Goal: Task Accomplishment & Management: Complete application form

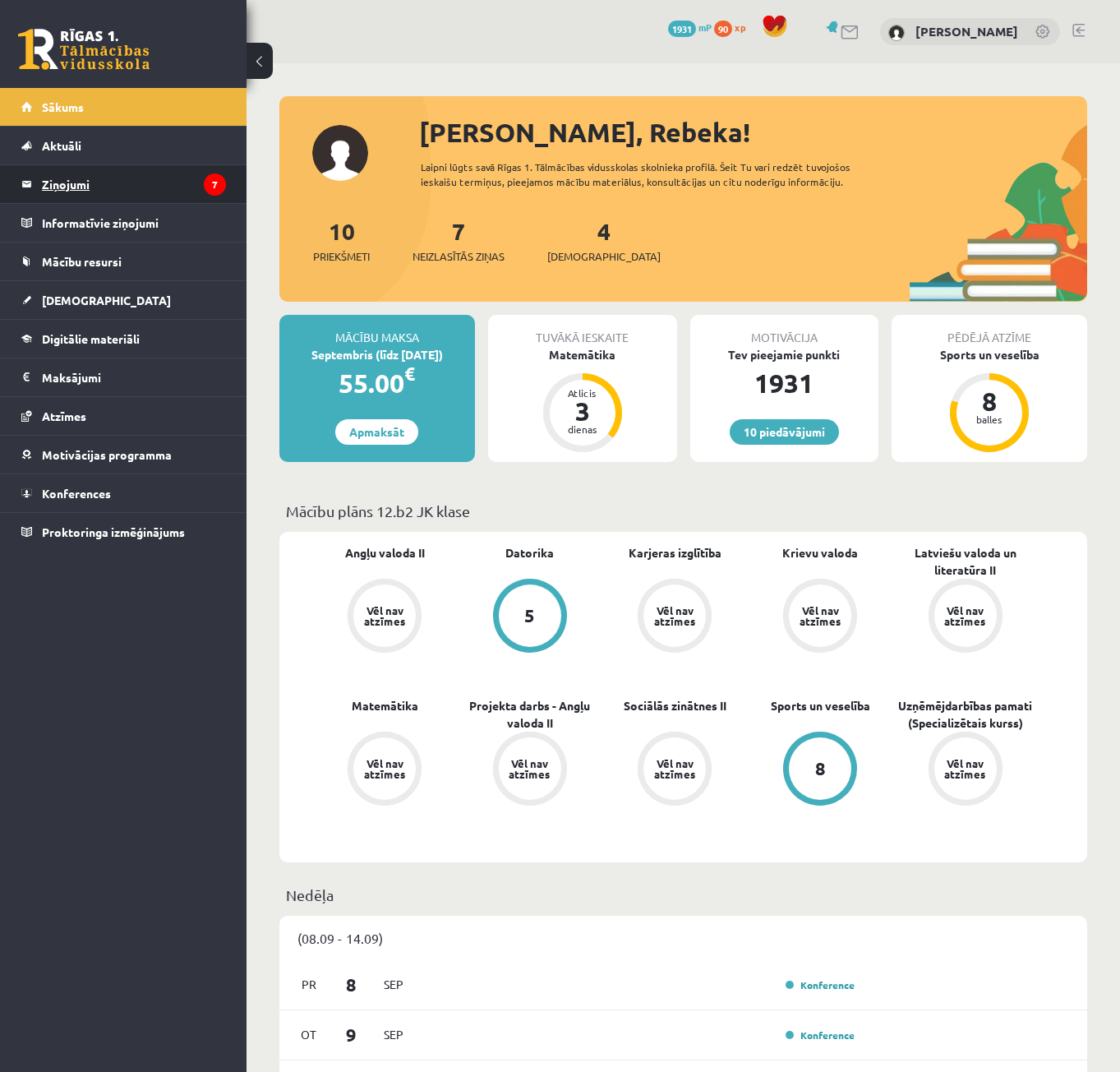
click at [103, 179] on legend "Ziņojumi 7" at bounding box center [134, 184] width 184 height 38
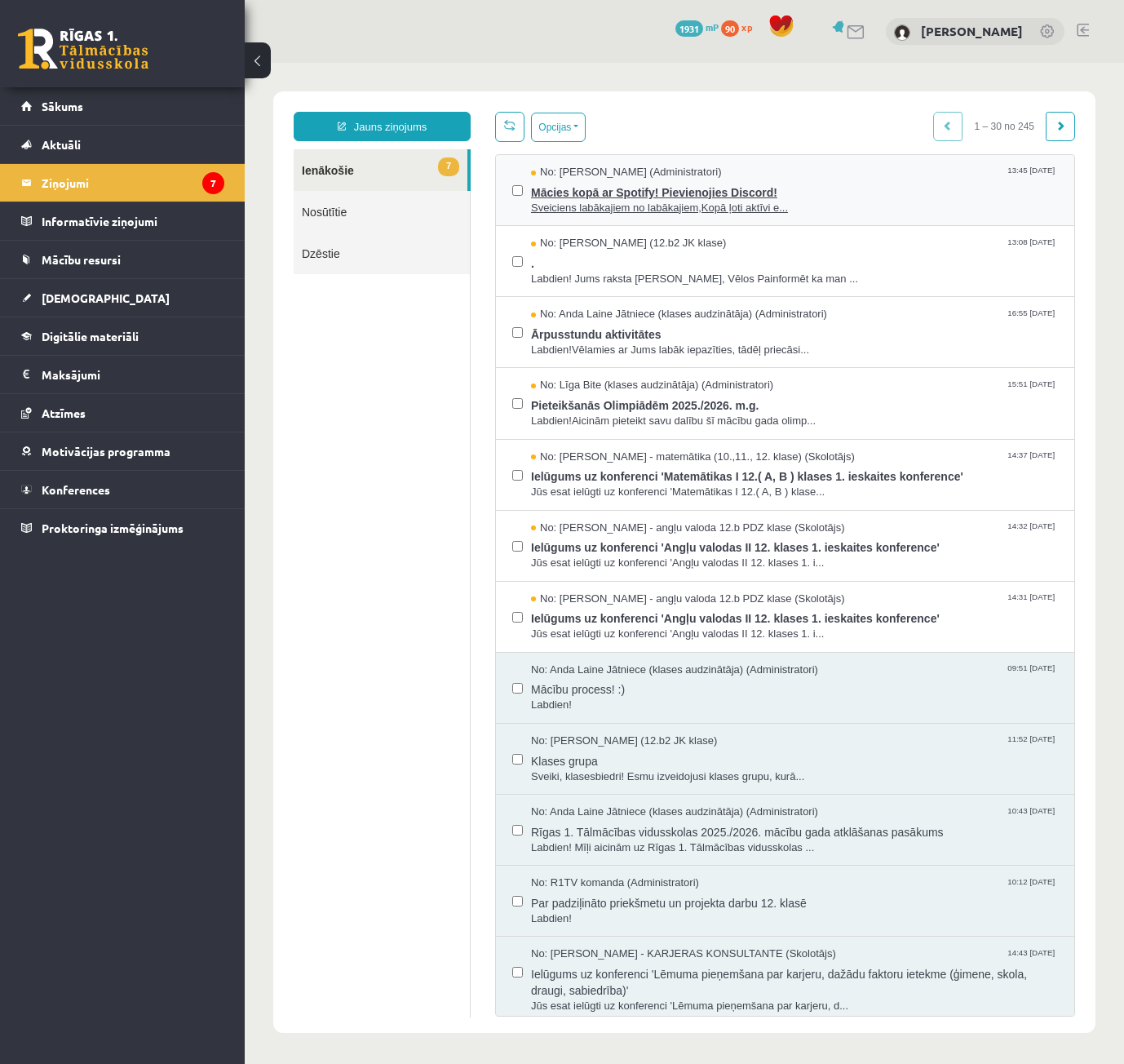
click at [717, 212] on span "Sveiciens labākajiem no labākajiem,Kopā ļoti aktīvi e..." at bounding box center [794, 209] width 527 height 16
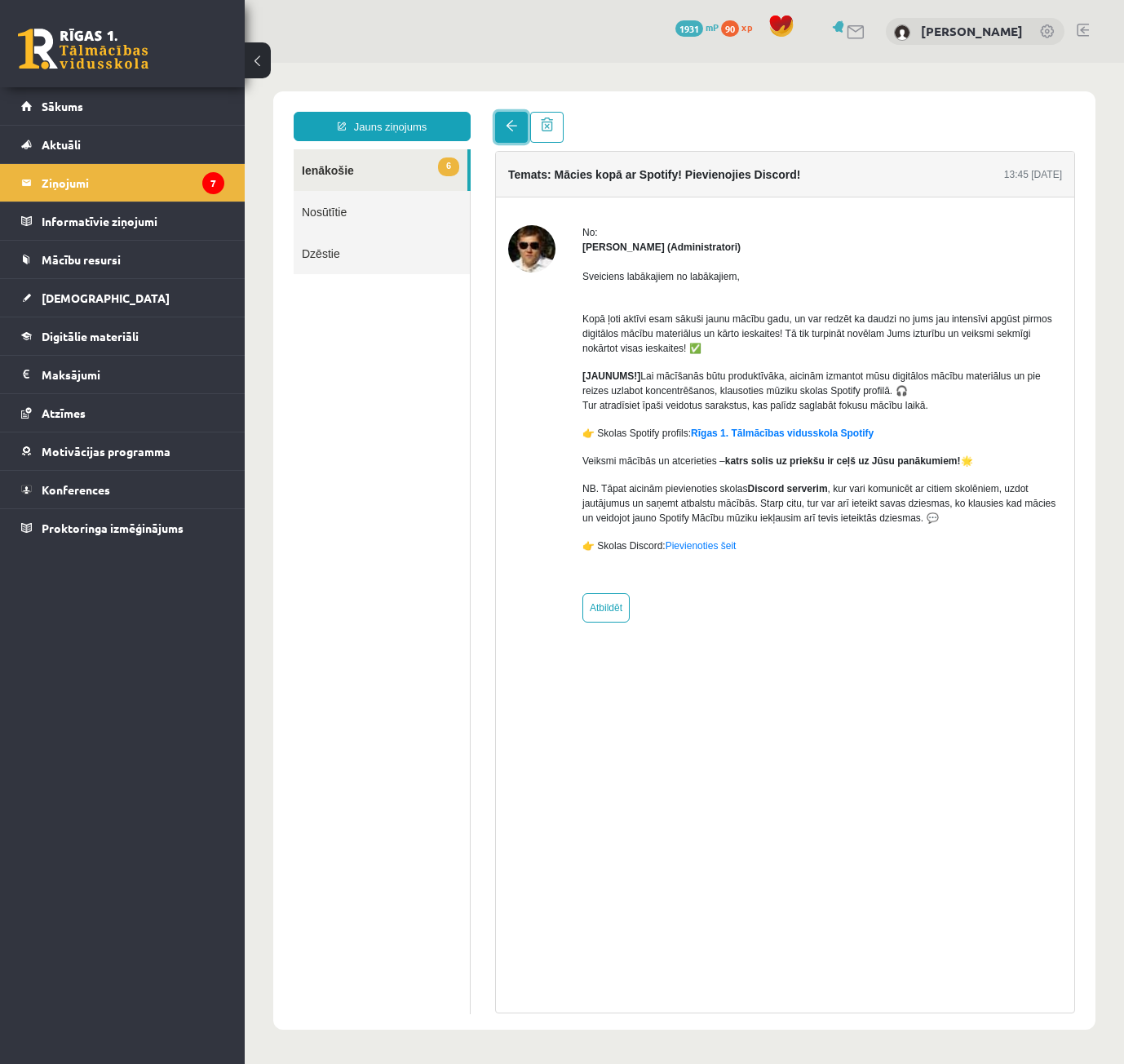
click at [508, 135] on link at bounding box center [511, 127] width 33 height 31
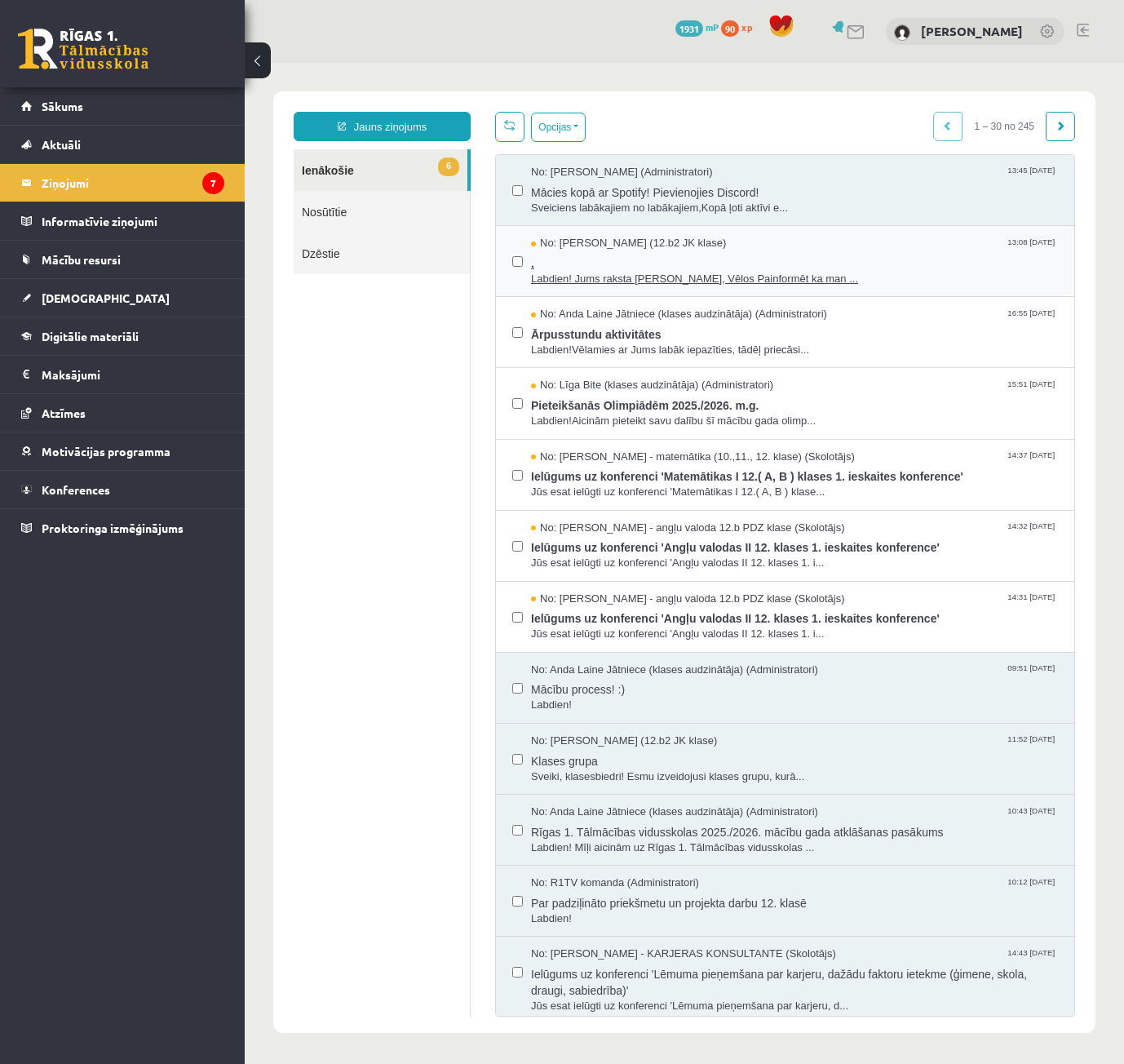
click at [718, 275] on span "Labdien! Jums raksta Leons Laikovskis, Vēlos Painformēt ka man ..." at bounding box center [794, 279] width 527 height 16
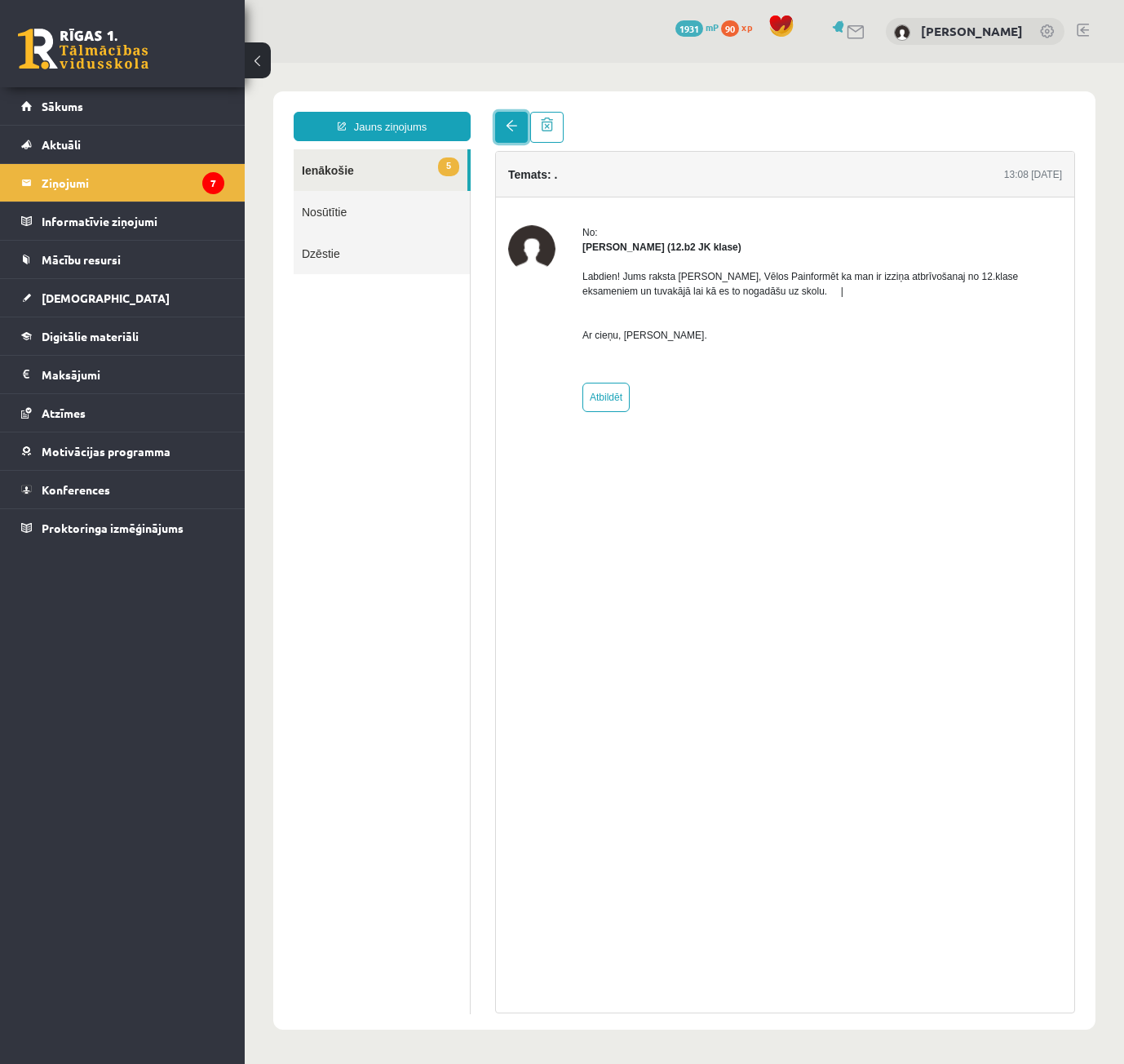
click at [511, 131] on link at bounding box center [511, 127] width 33 height 31
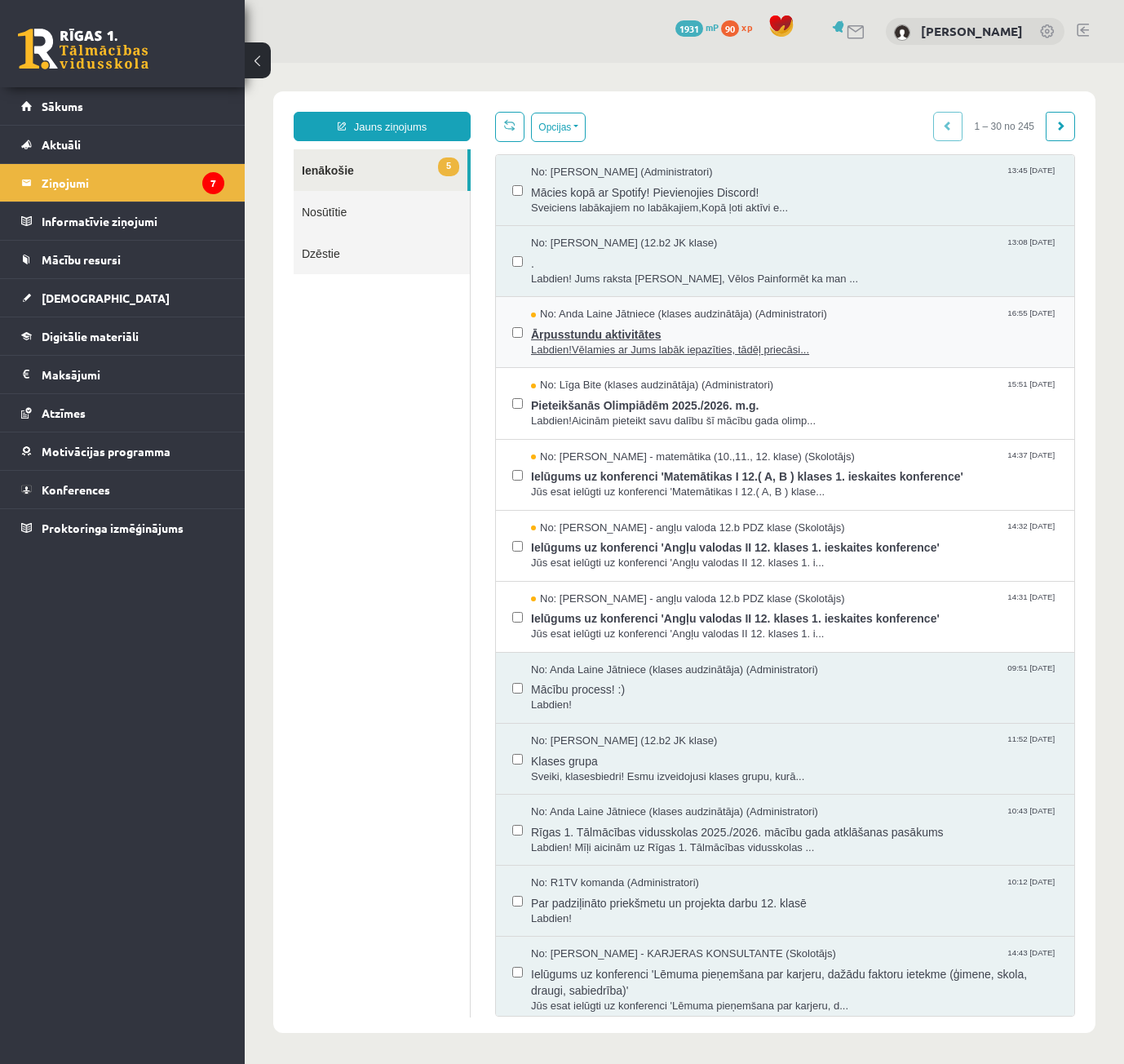
click at [667, 348] on span "Labdien!Vēlamies ar Jums labāk iepazīties, tādēļ priecāsi..." at bounding box center [794, 350] width 527 height 16
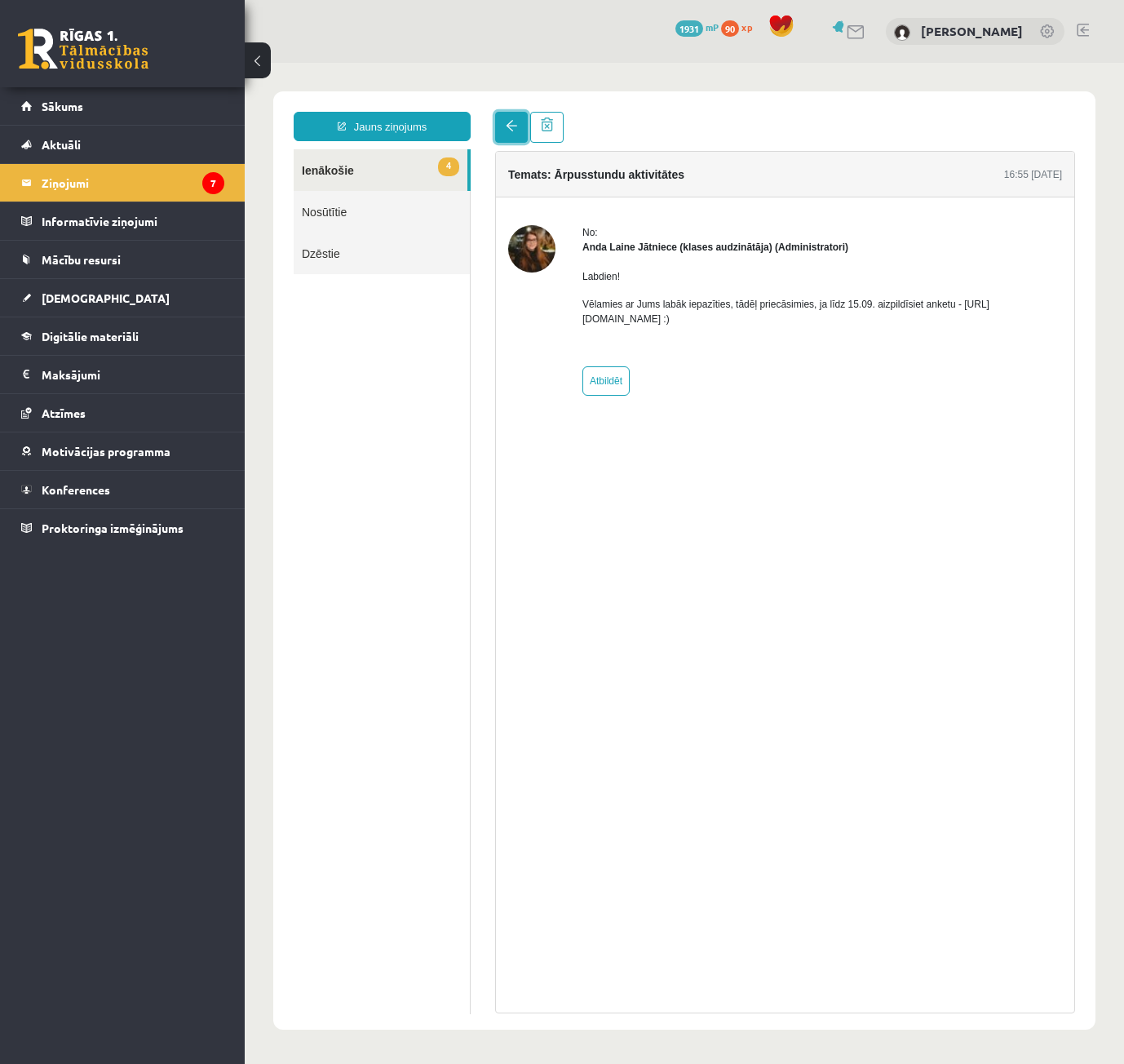
click at [525, 138] on link at bounding box center [511, 127] width 33 height 31
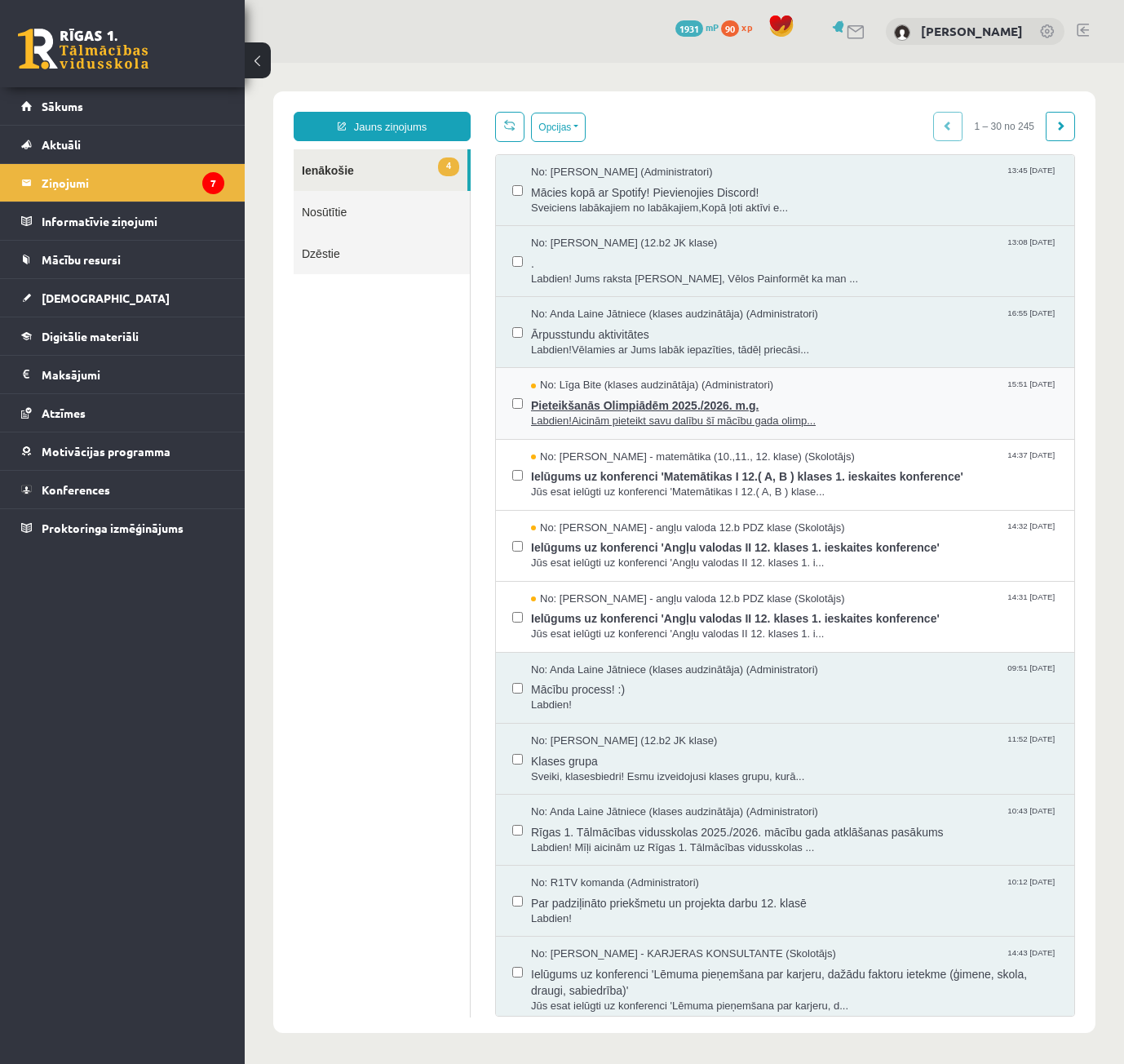
click at [663, 415] on span "Labdien!Aicinām pieteikt savu dalību šī mācību gada olimp..." at bounding box center [794, 421] width 527 height 16
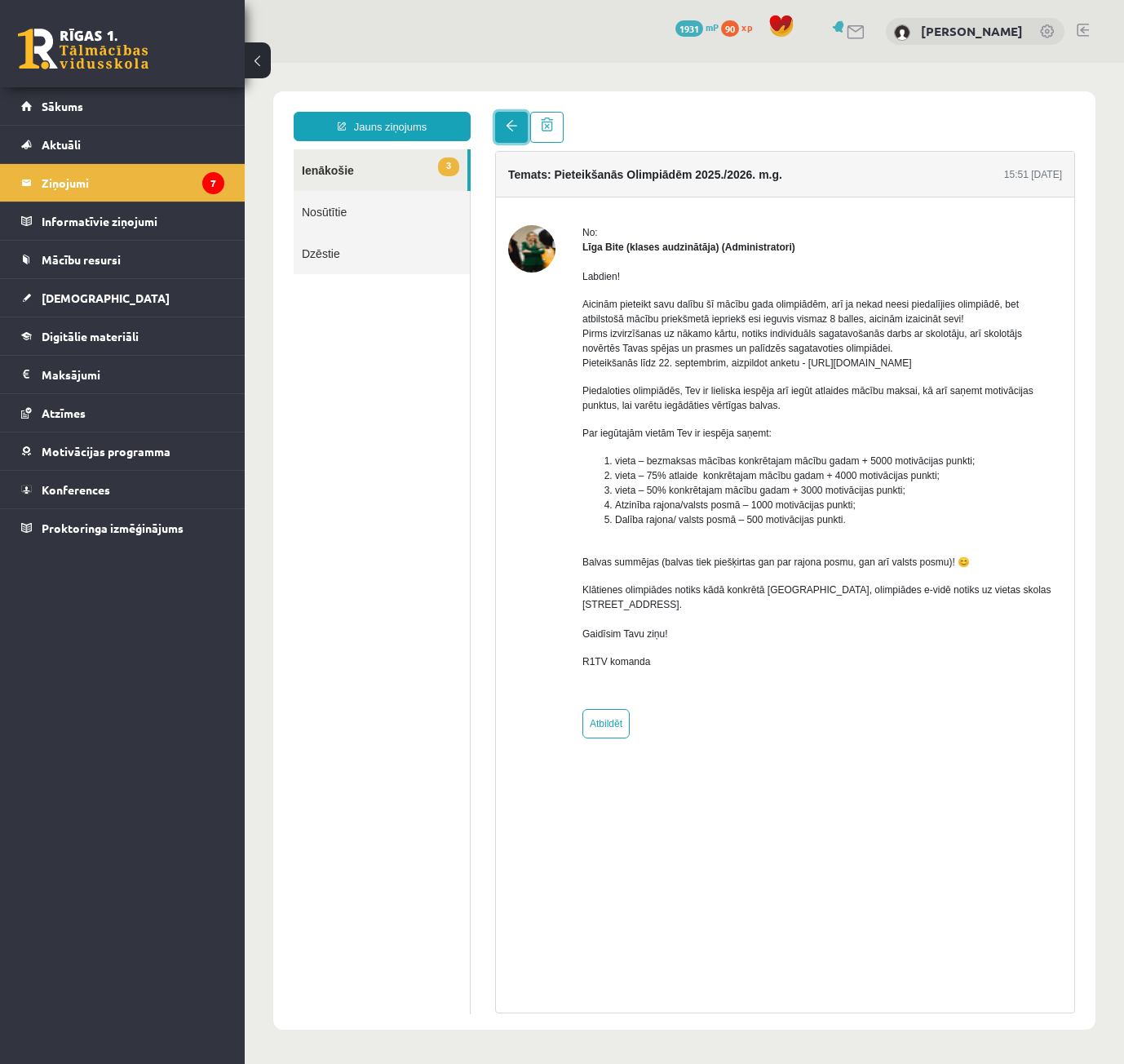
click at [508, 128] on span at bounding box center [511, 126] width 11 height 11
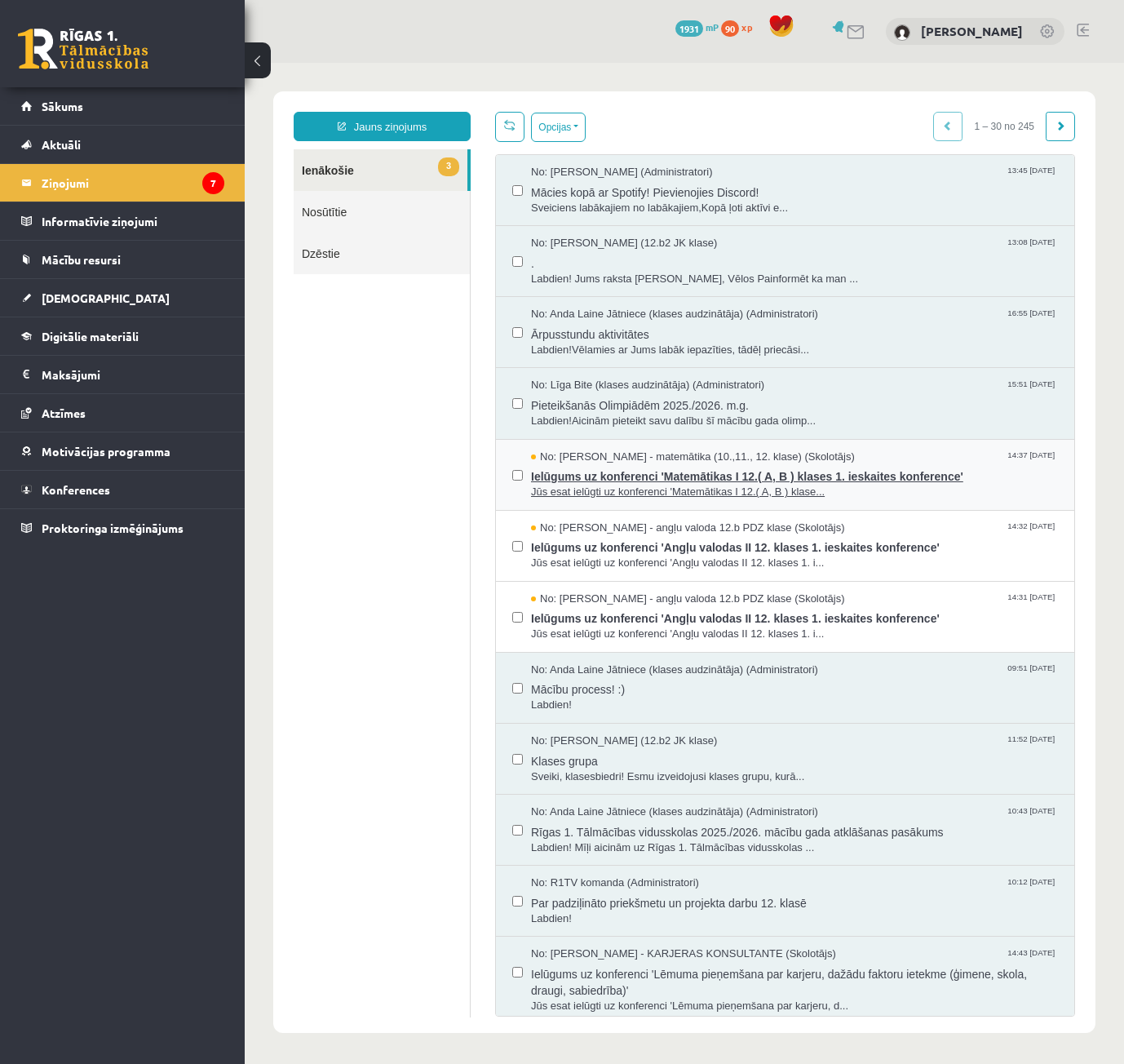
click at [676, 478] on span "Ielūgums uz konferenci 'Matemātikas I 12.( A, B ) klases 1. ieskaites konferenc…" at bounding box center [794, 475] width 527 height 20
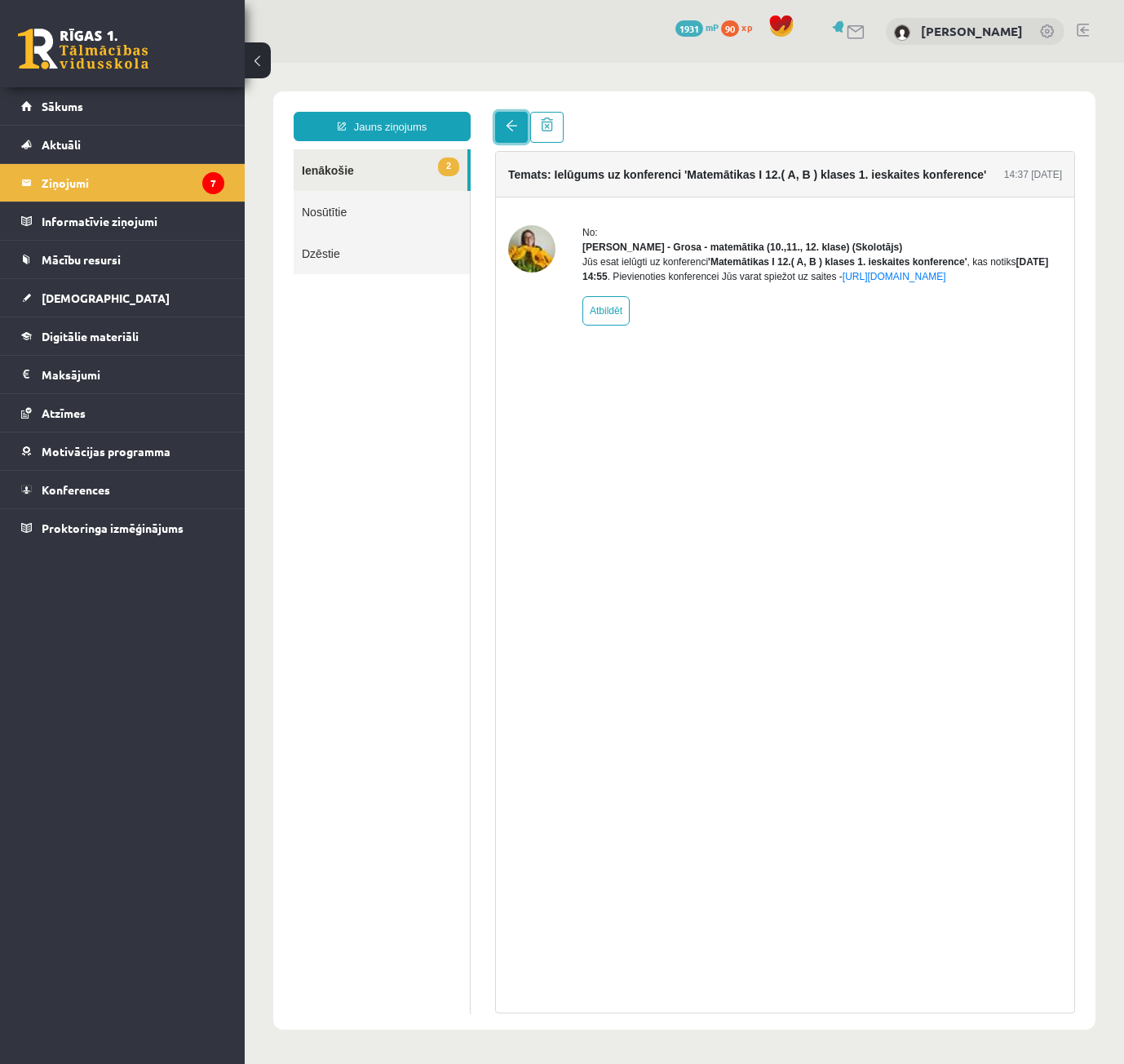
click at [505, 137] on link at bounding box center [511, 127] width 33 height 31
click at [512, 128] on span at bounding box center [511, 126] width 11 height 11
click at [500, 124] on link at bounding box center [511, 127] width 33 height 31
click at [512, 133] on link at bounding box center [511, 127] width 33 height 31
click at [405, 171] on link "2 Ienākošie" at bounding box center [380, 169] width 174 height 42
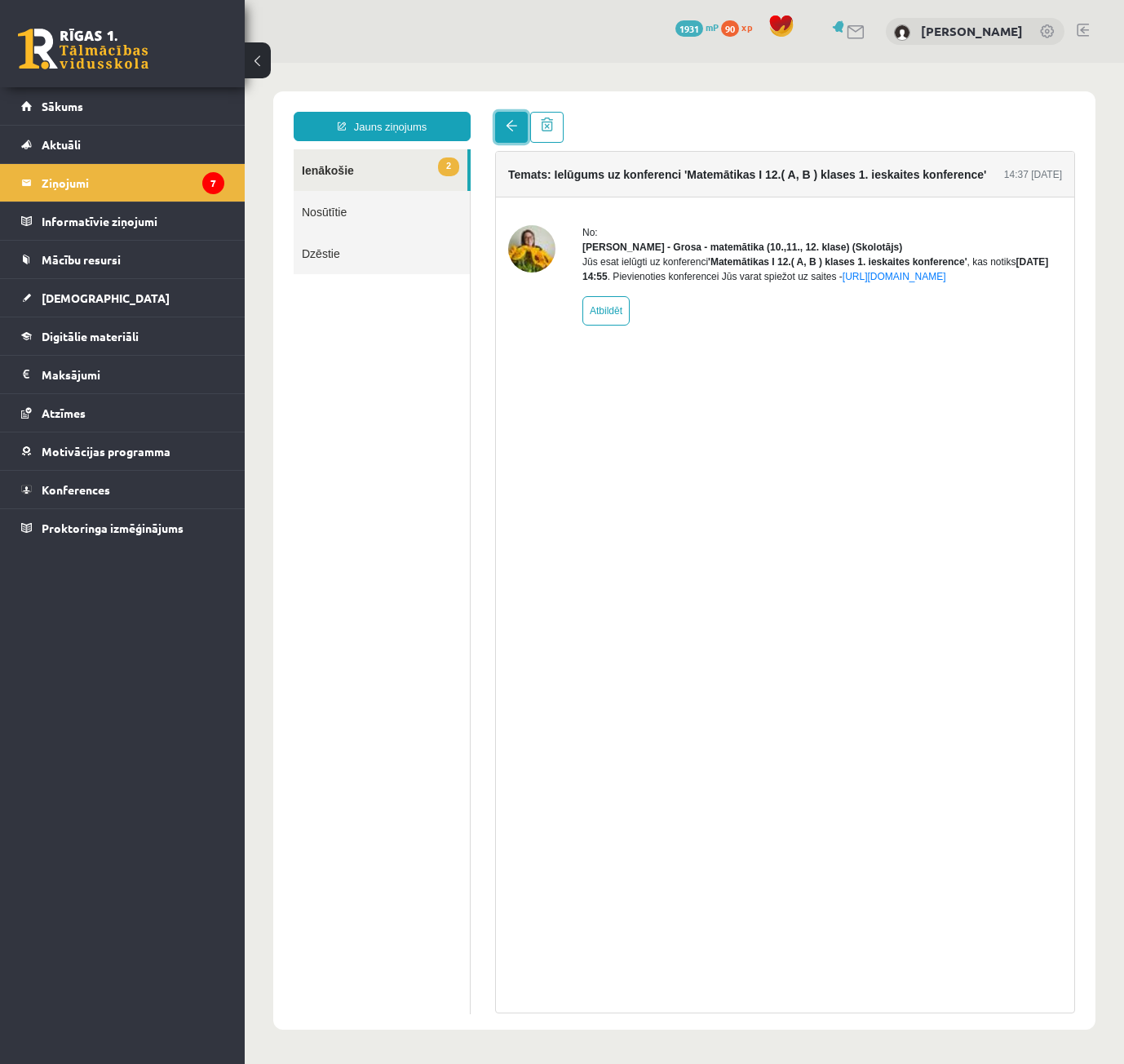
click at [505, 124] on link at bounding box center [511, 127] width 33 height 31
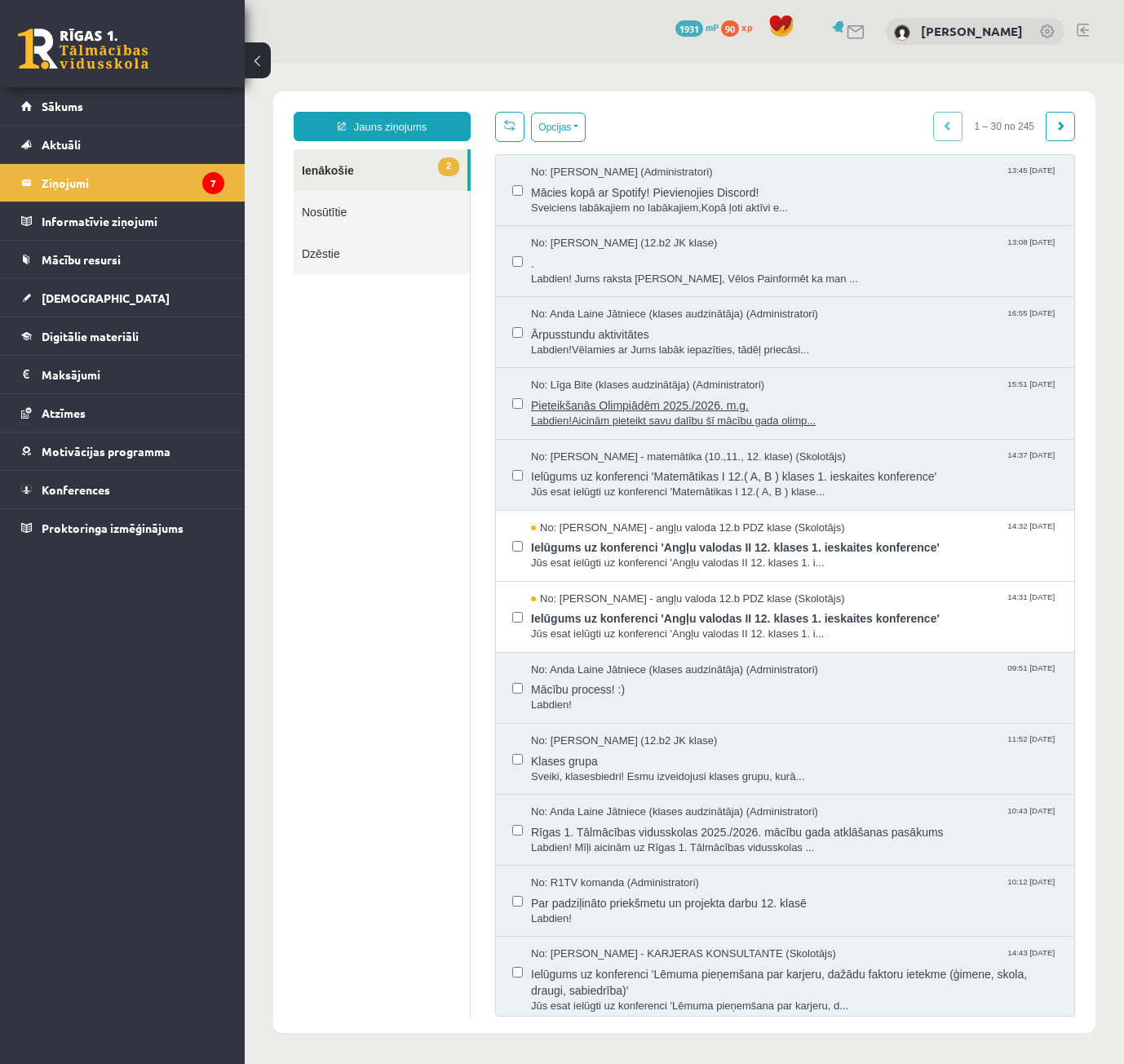
click at [613, 411] on span "Pieteikšanās Olimpiādēm 2025./2026. m.g." at bounding box center [794, 403] width 527 height 20
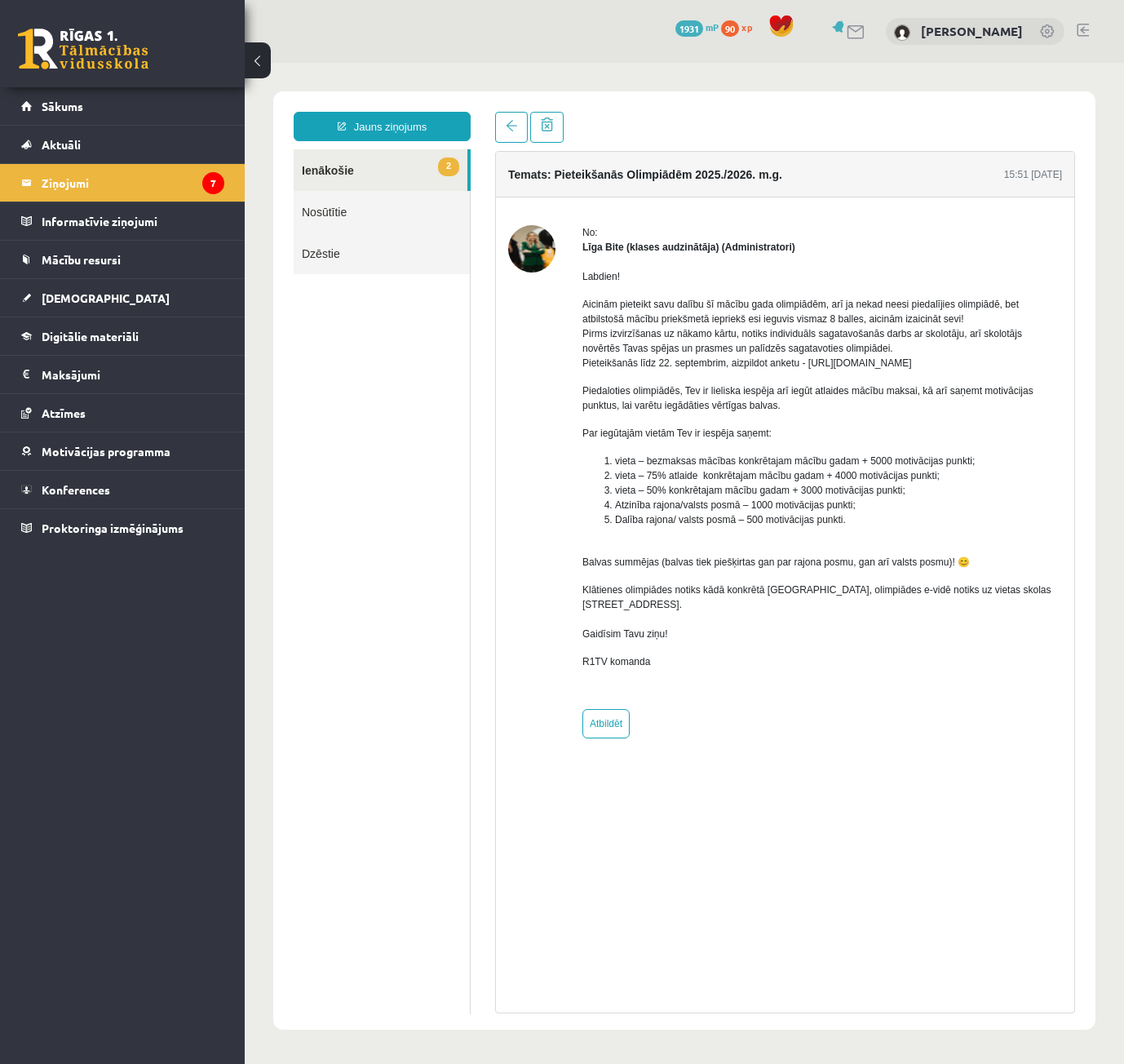
click at [114, 46] on link at bounding box center [83, 49] width 130 height 41
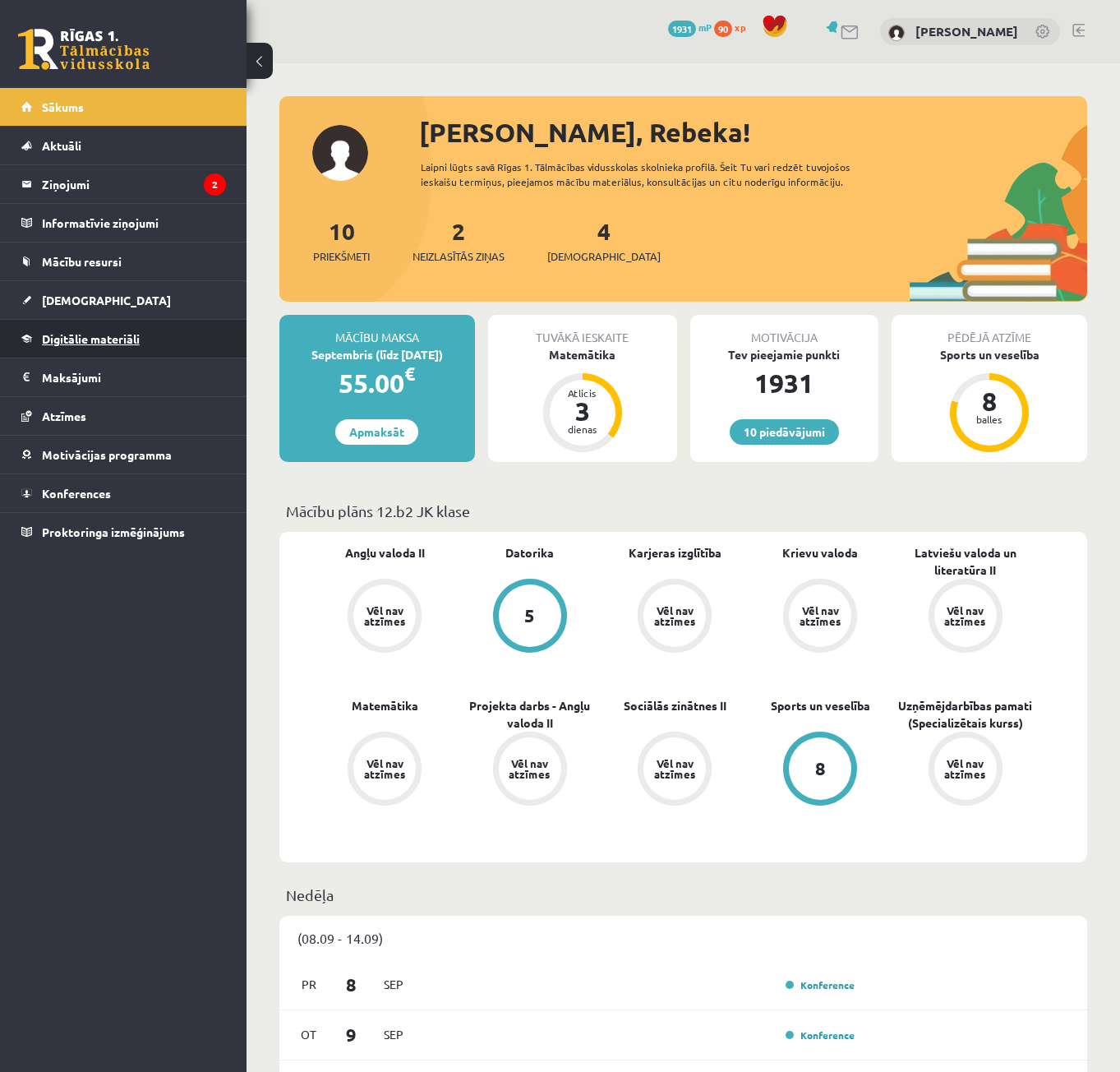
click at [86, 329] on link "Digitālie materiāli" at bounding box center [124, 339] width 204 height 38
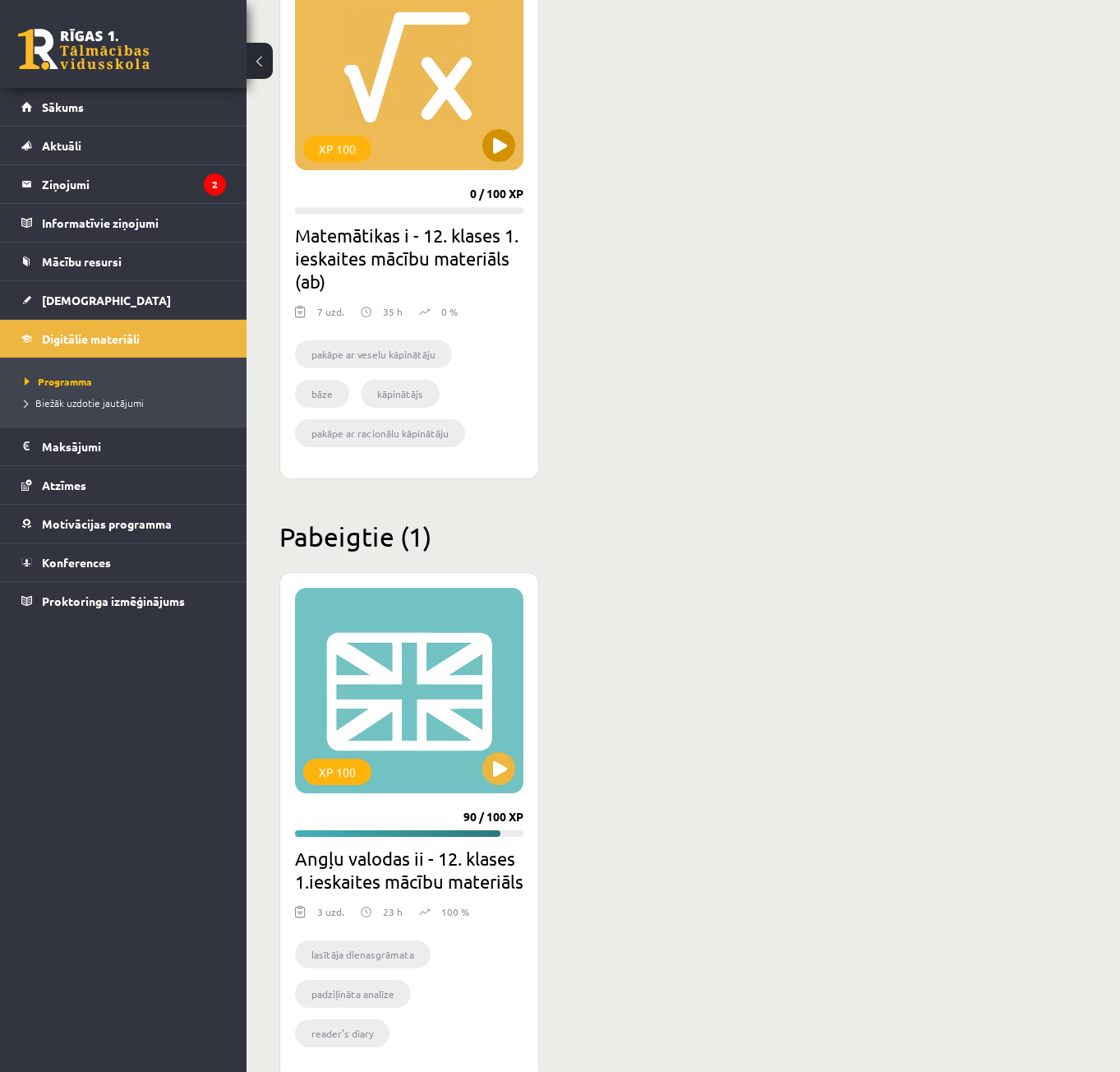
scroll to position [1624, 0]
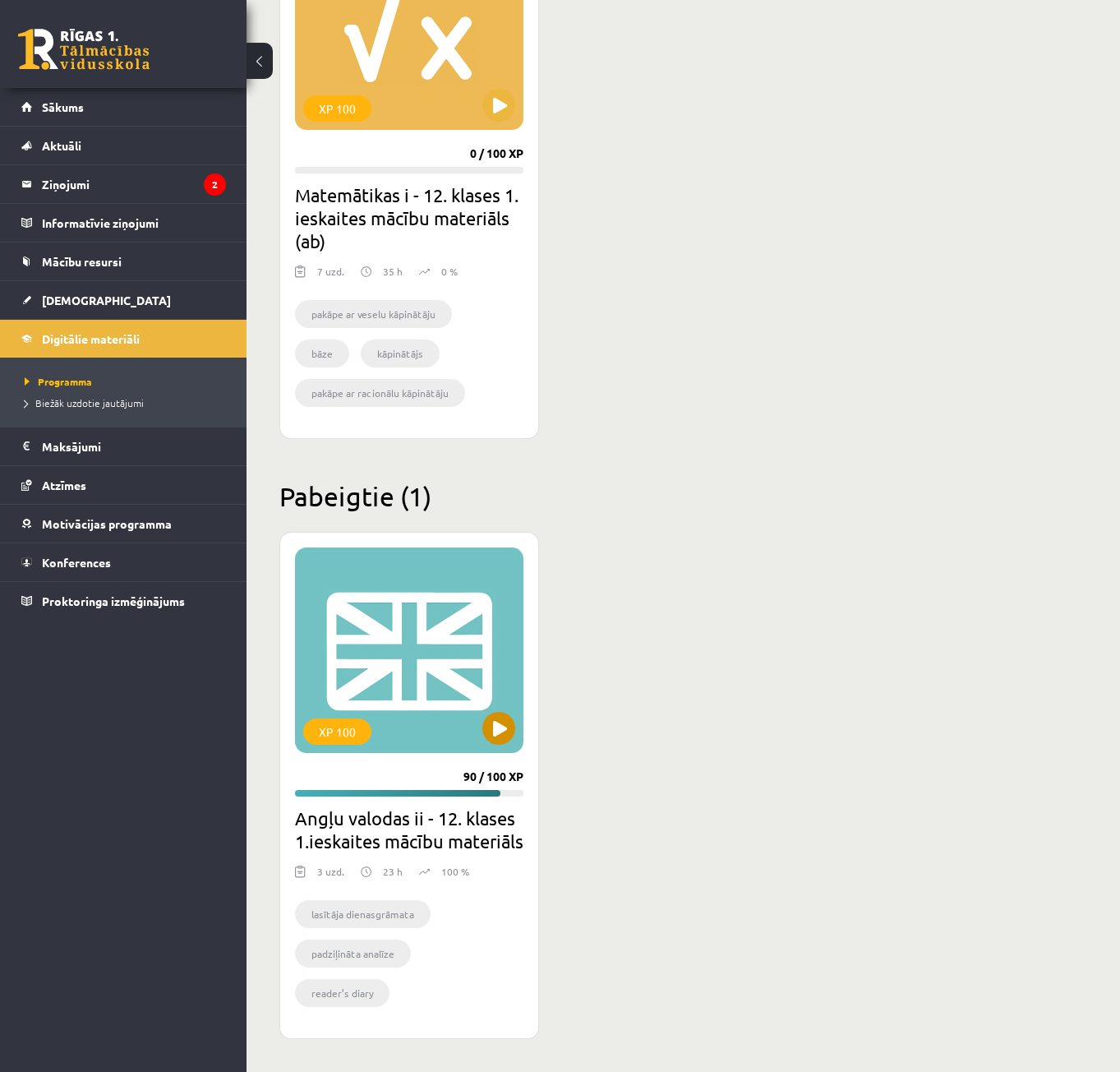
click at [462, 642] on div "XP 100" at bounding box center [410, 650] width 229 height 205
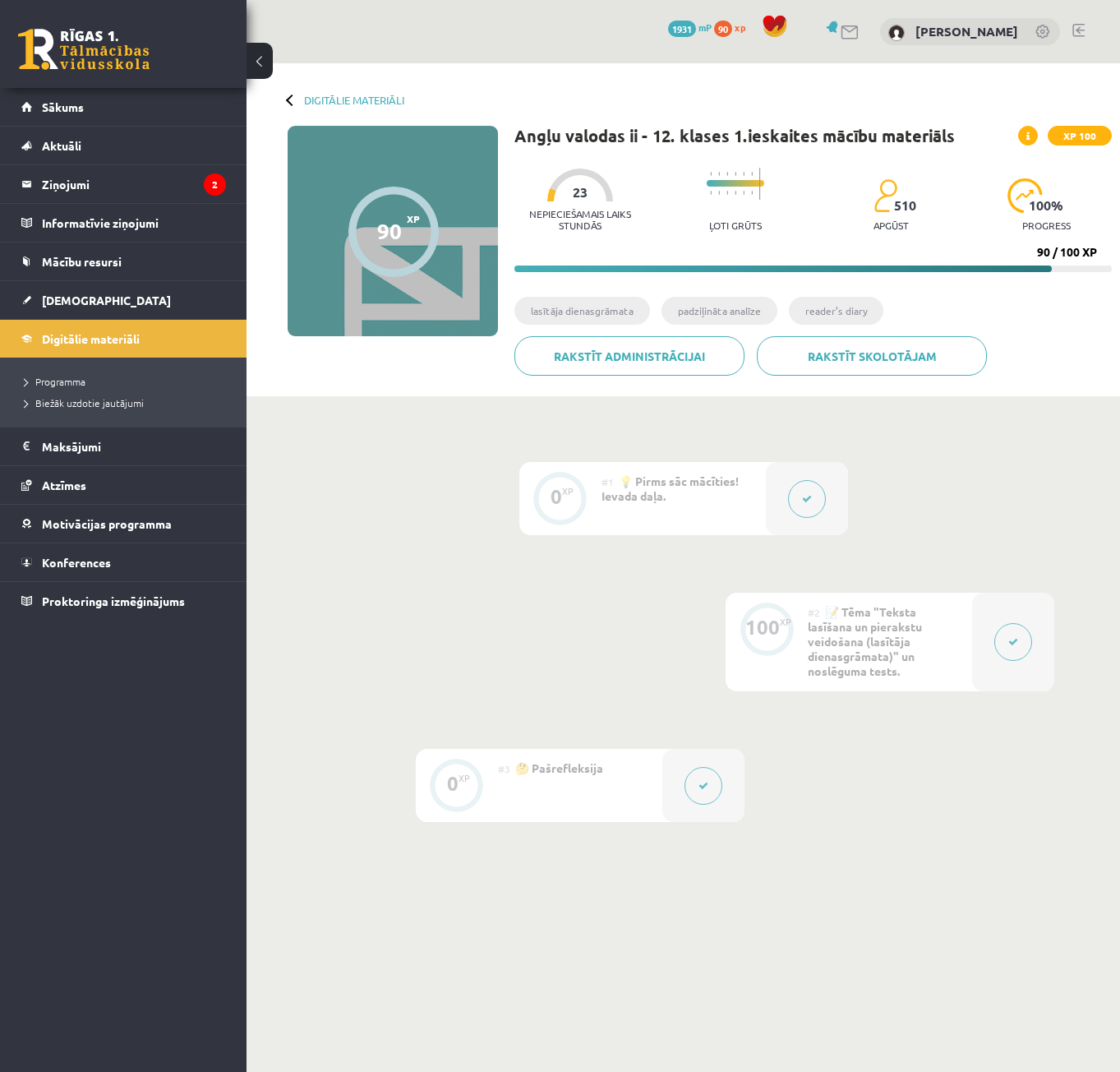
click at [812, 489] on button at bounding box center [807, 499] width 38 height 38
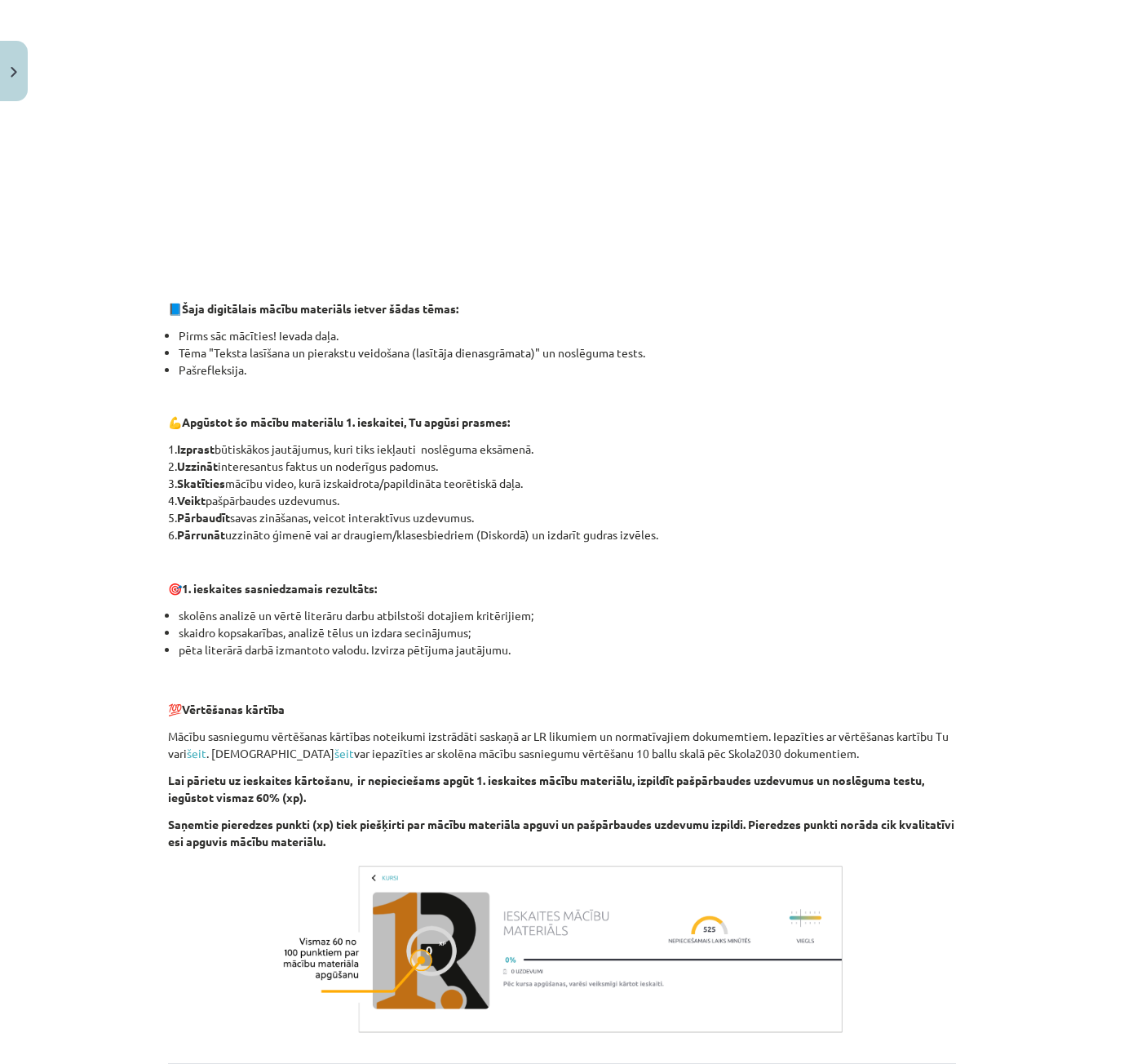
scroll to position [707, 0]
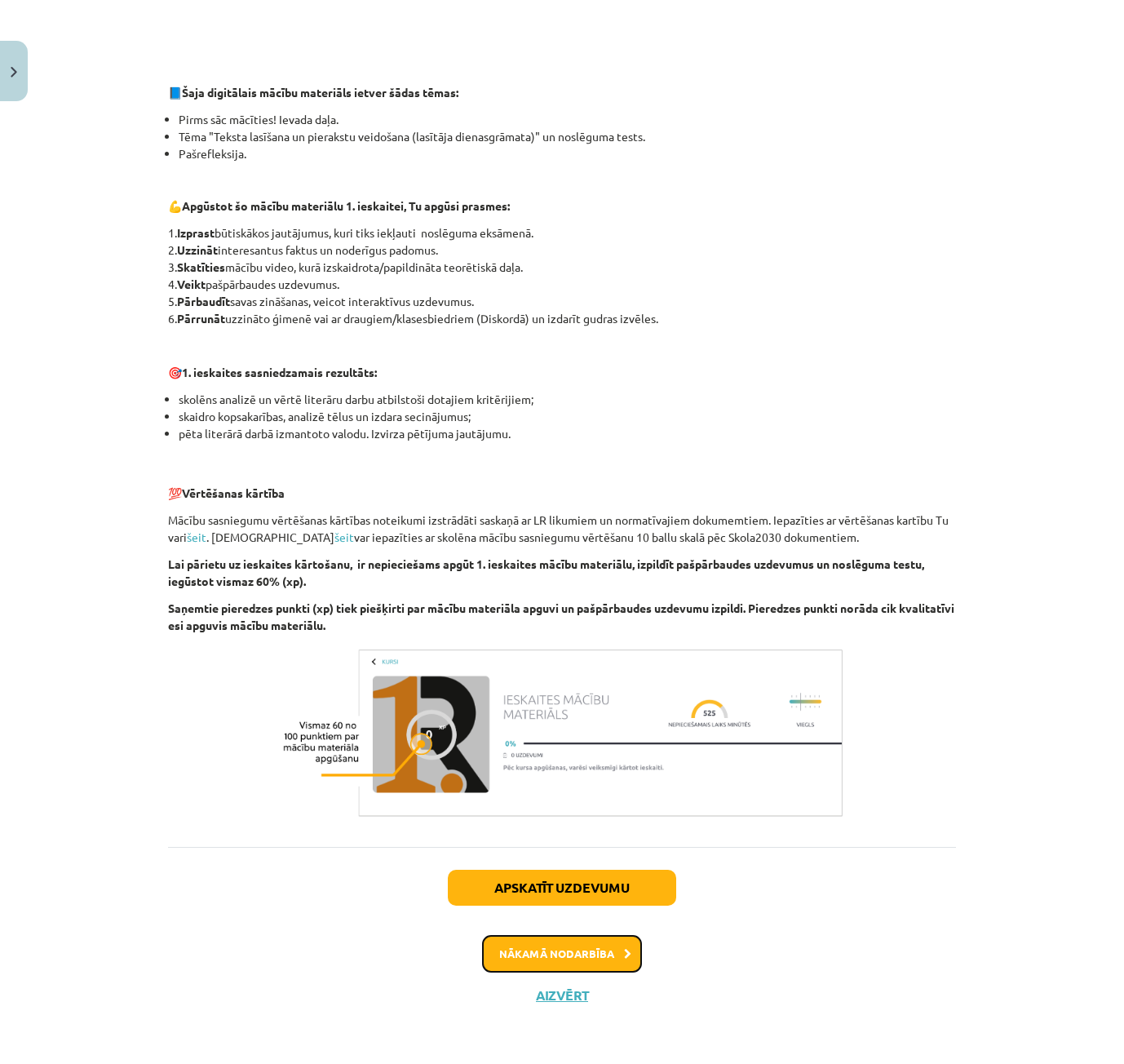
click at [603, 946] on button "Nākamā nodarbība" at bounding box center [562, 953] width 160 height 37
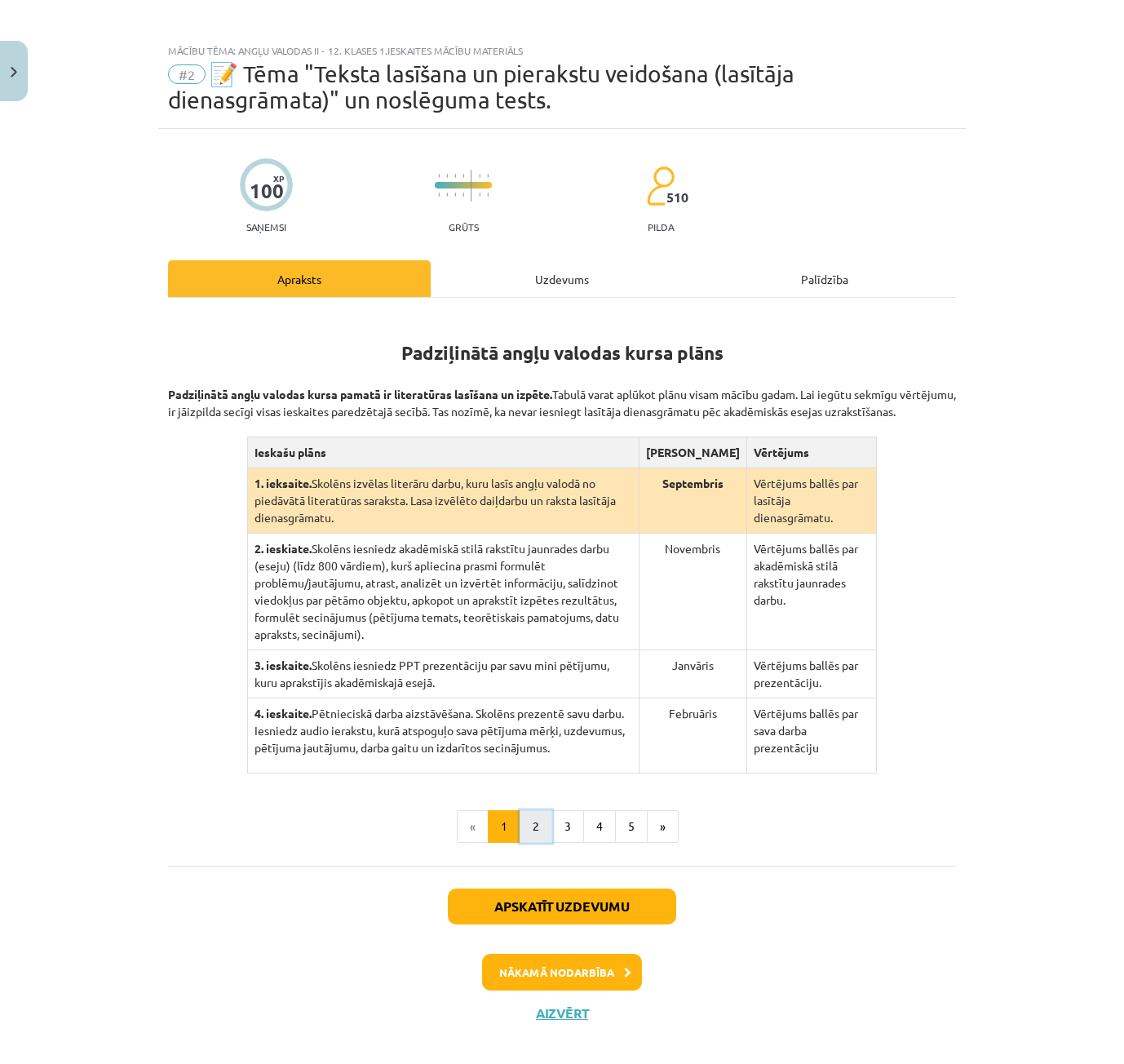
click at [524, 815] on button "2" at bounding box center [535, 826] width 33 height 33
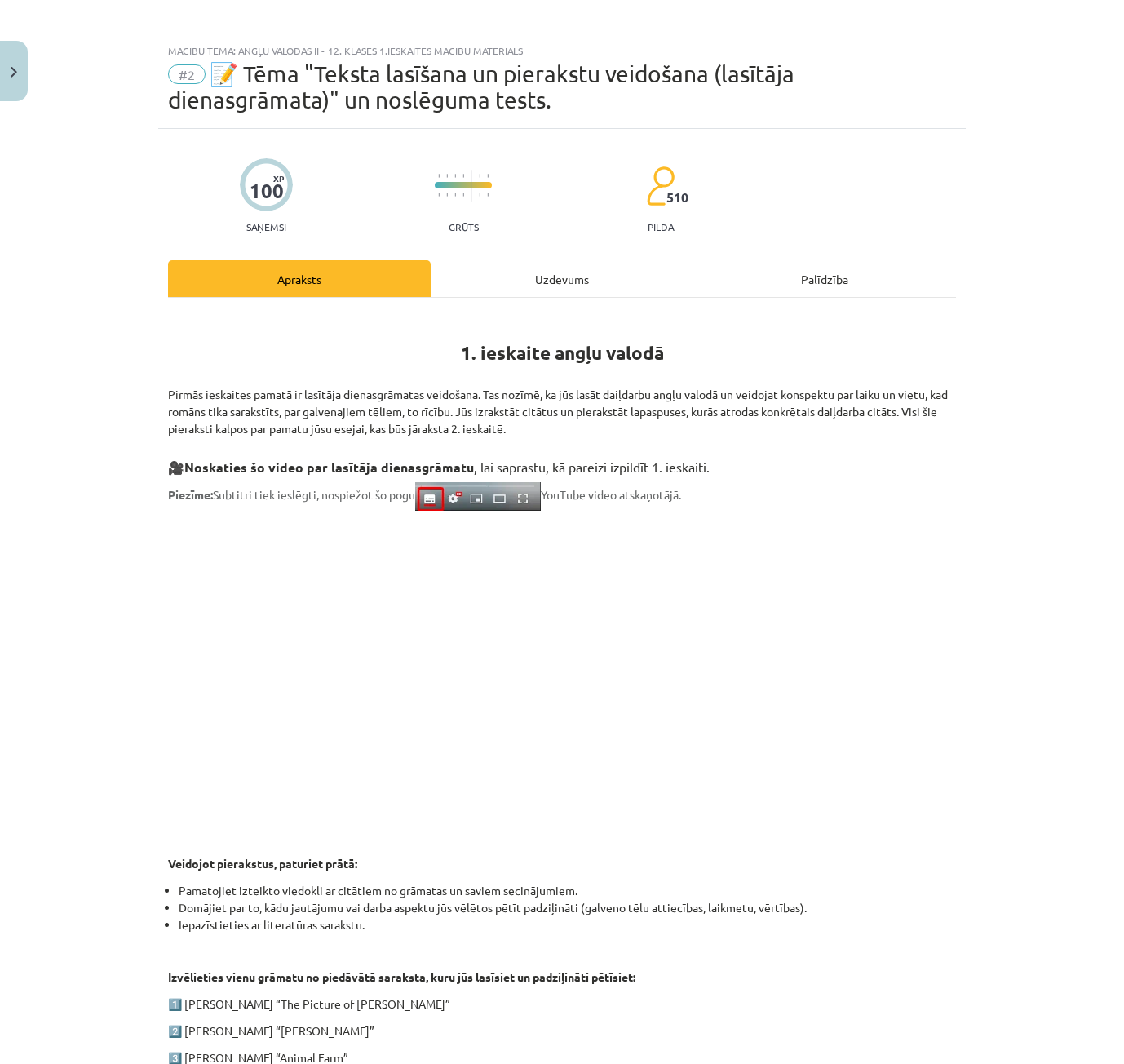
scroll to position [168, 0]
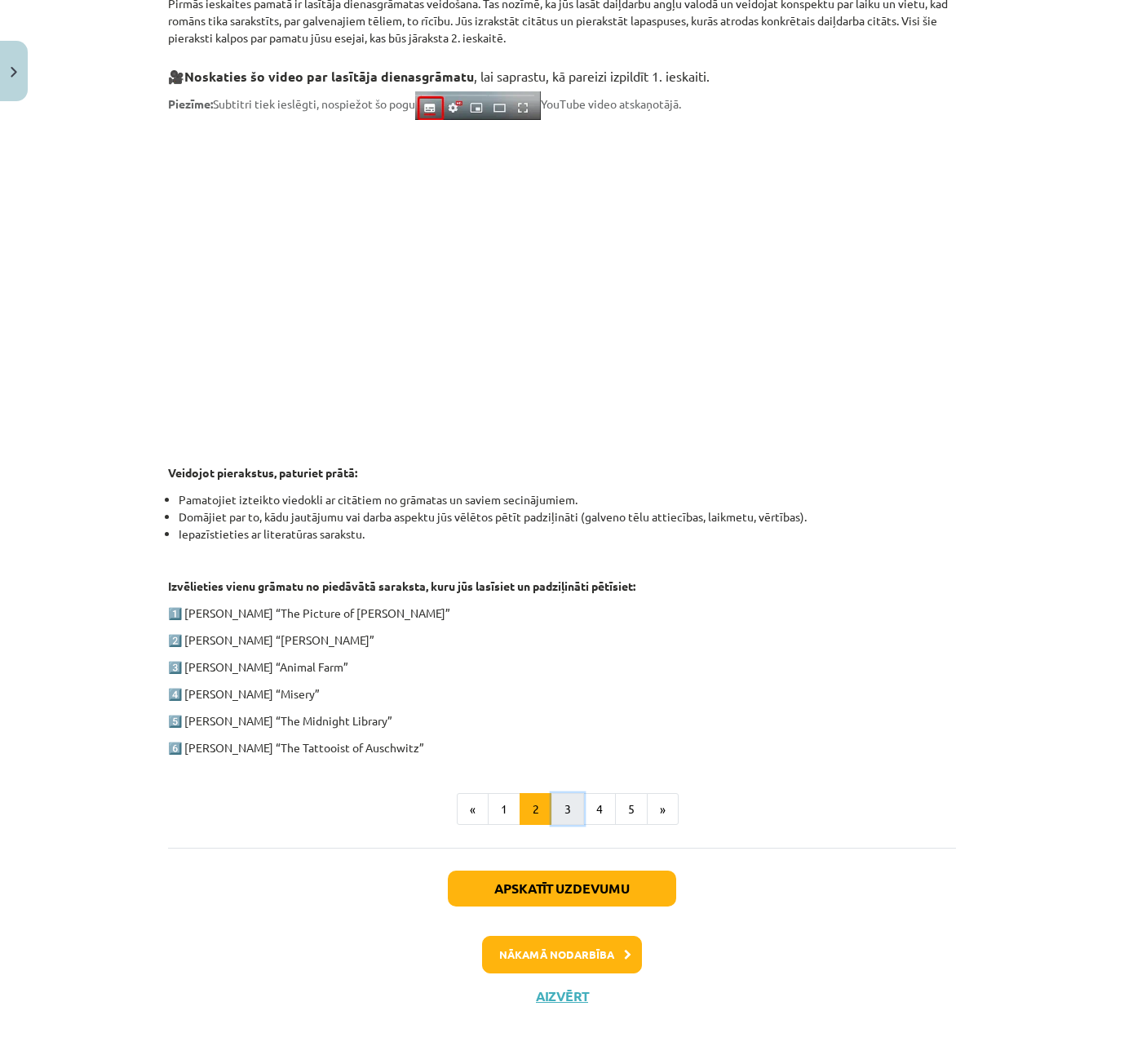
click at [564, 812] on button "3" at bounding box center [567, 809] width 33 height 33
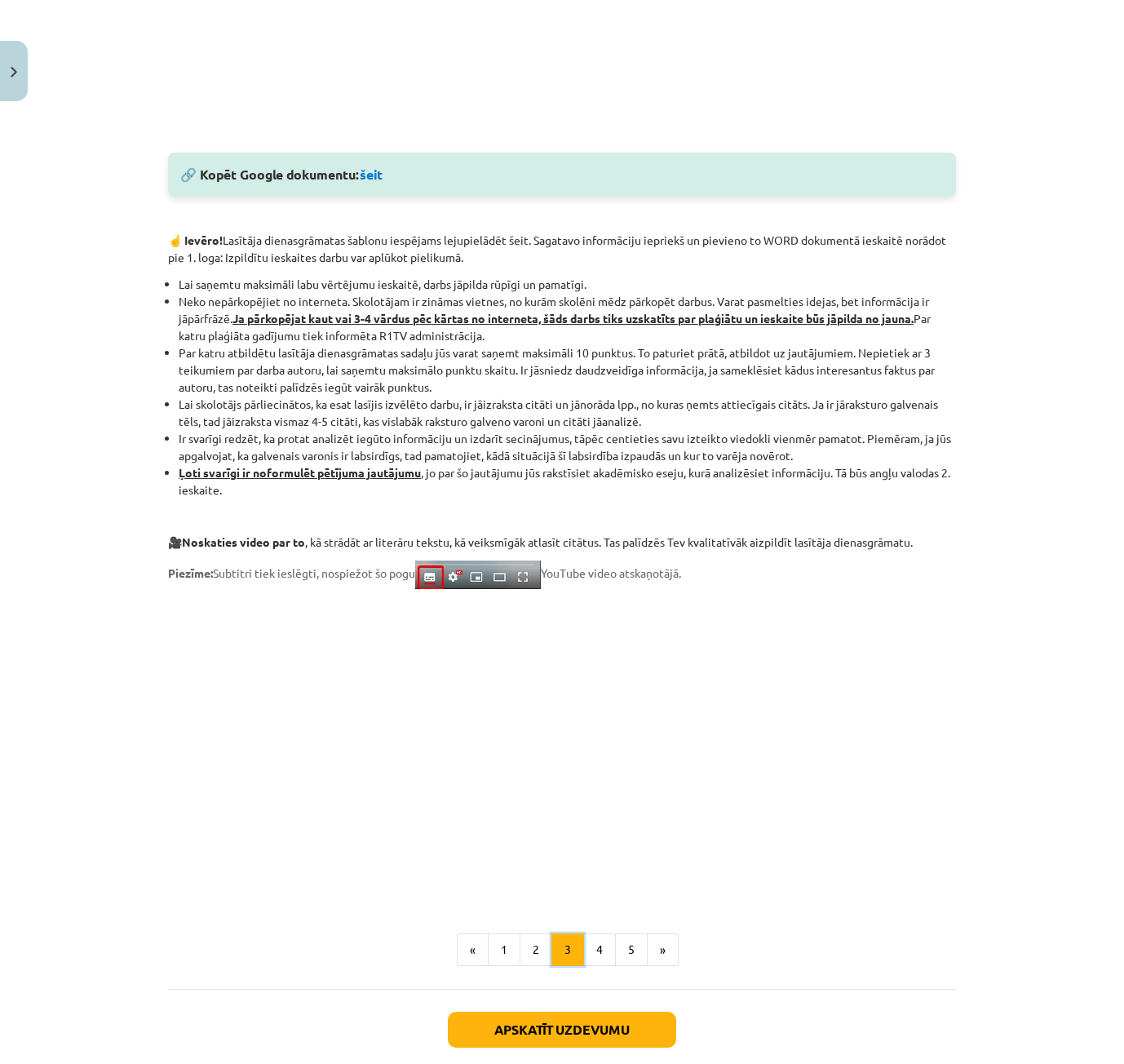
scroll to position [950, 0]
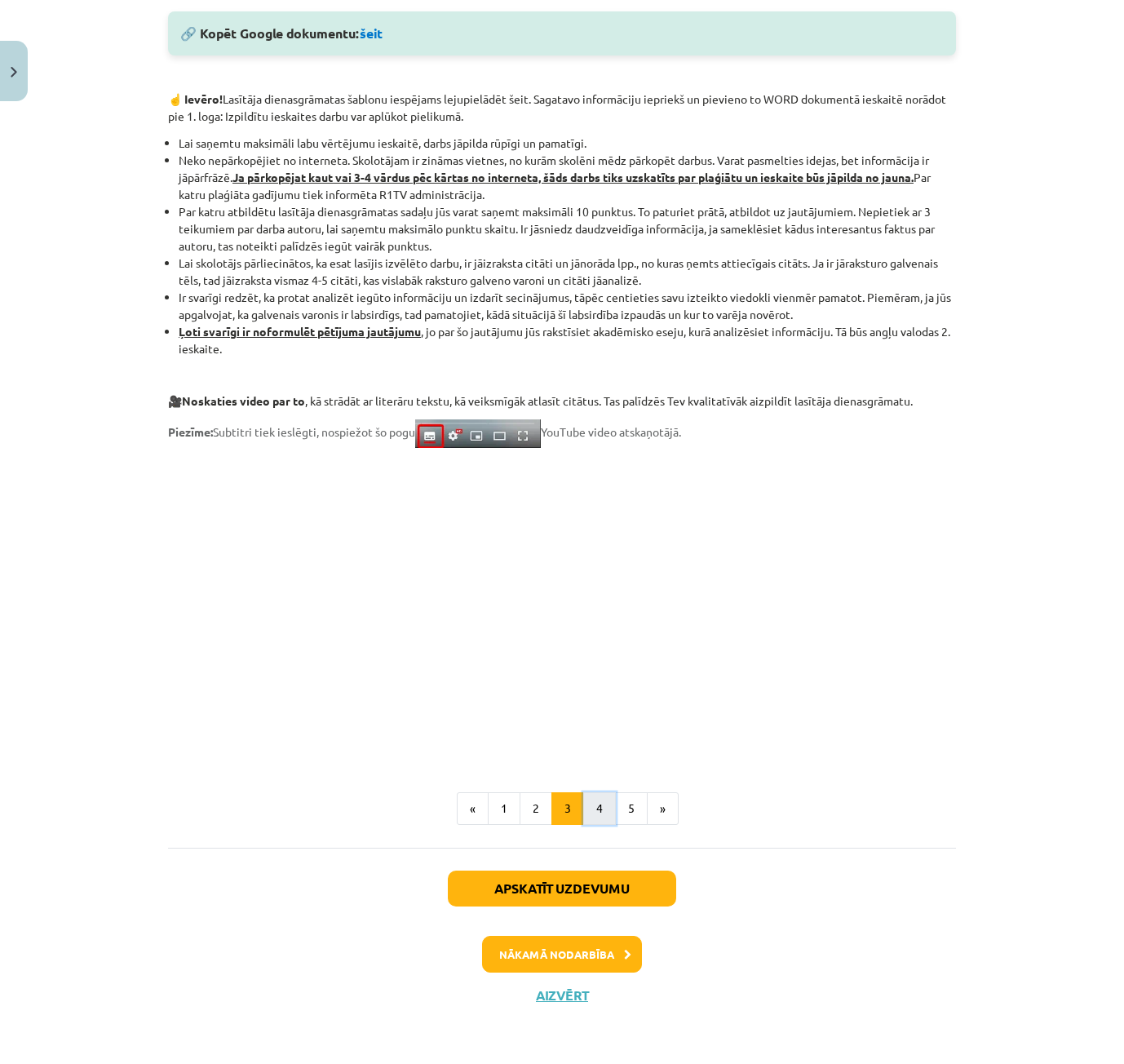
click at [595, 806] on button "4" at bounding box center [599, 808] width 33 height 33
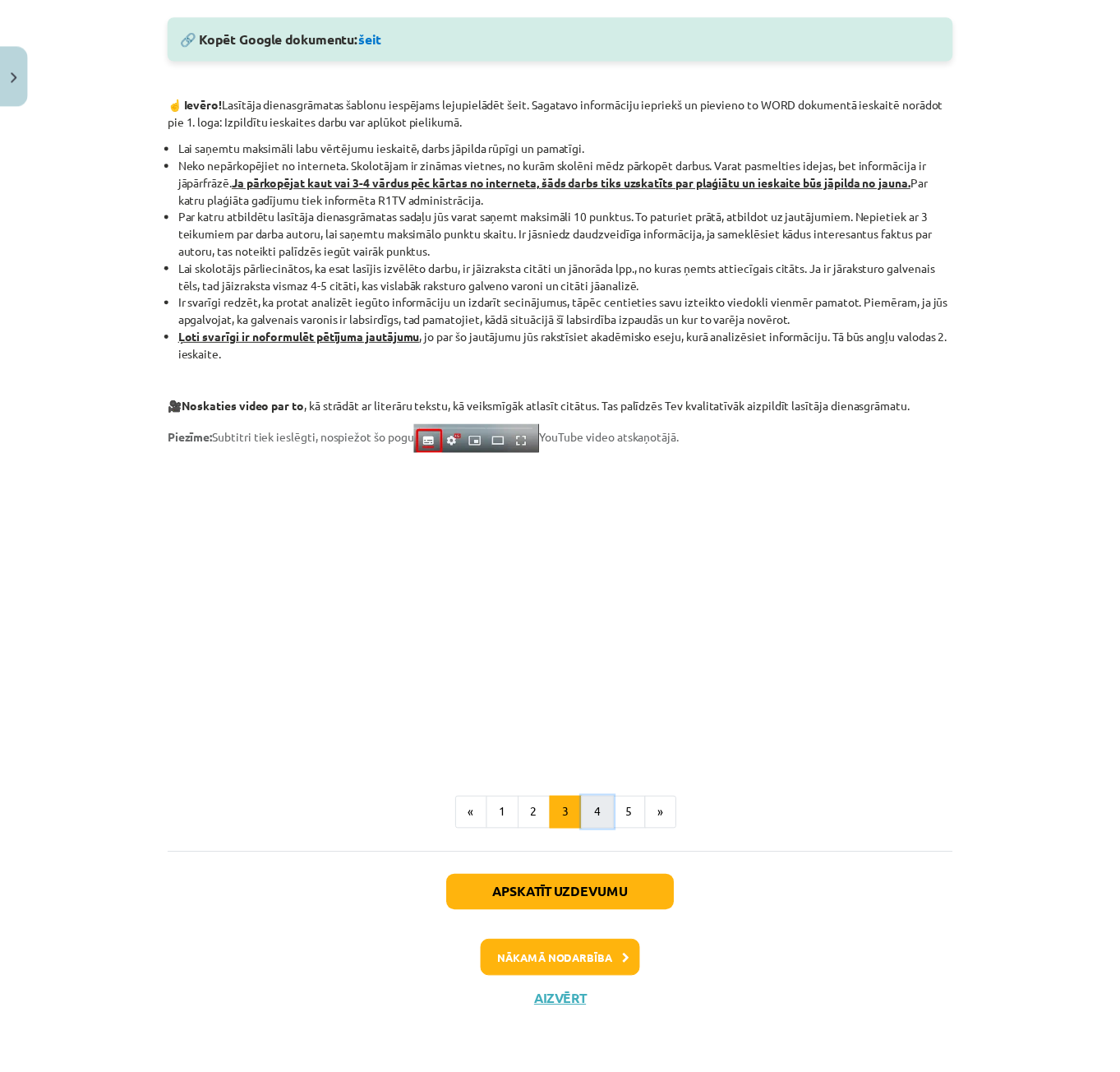
scroll to position [0, 0]
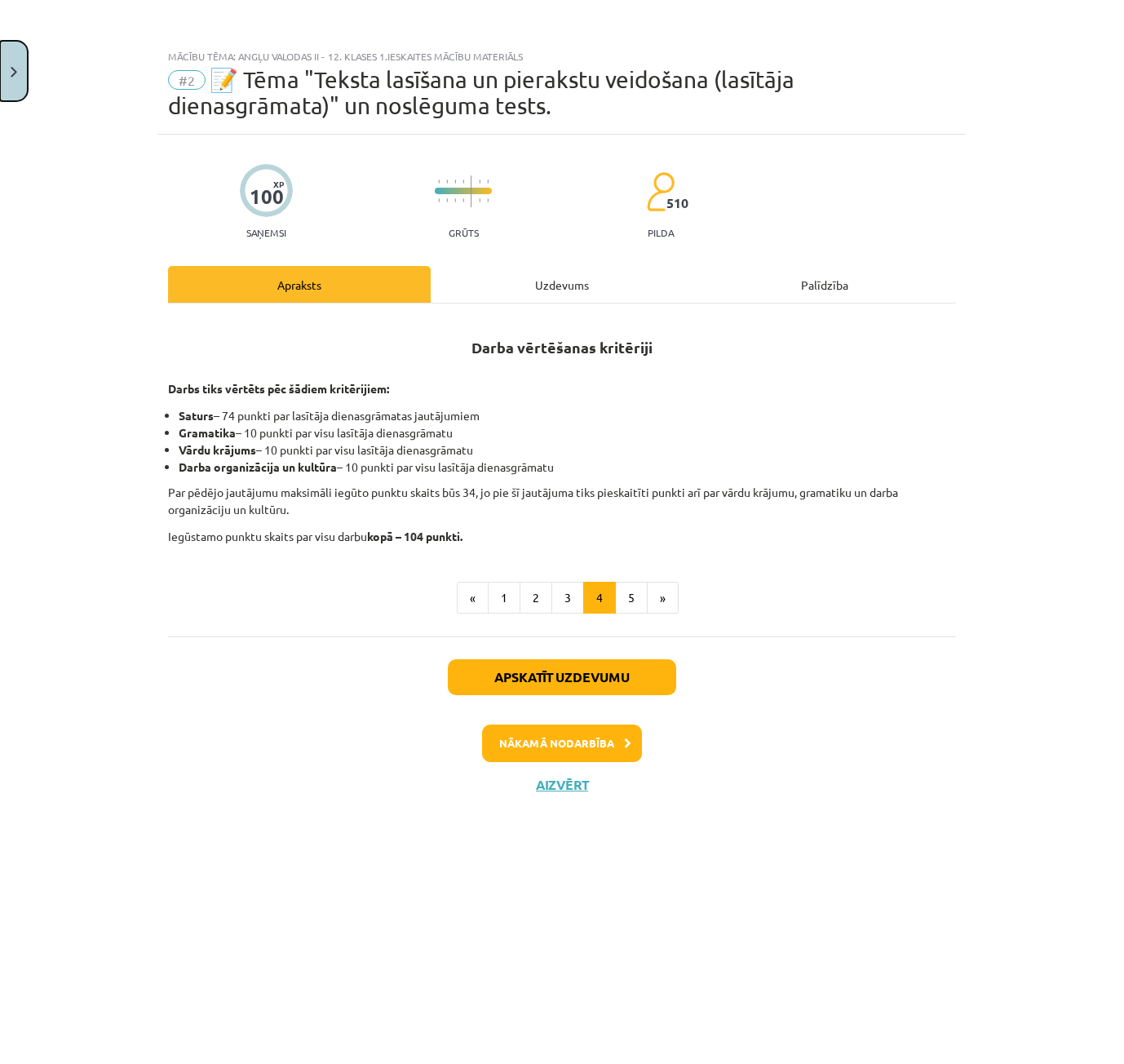
click at [20, 75] on button "Close" at bounding box center [14, 71] width 28 height 61
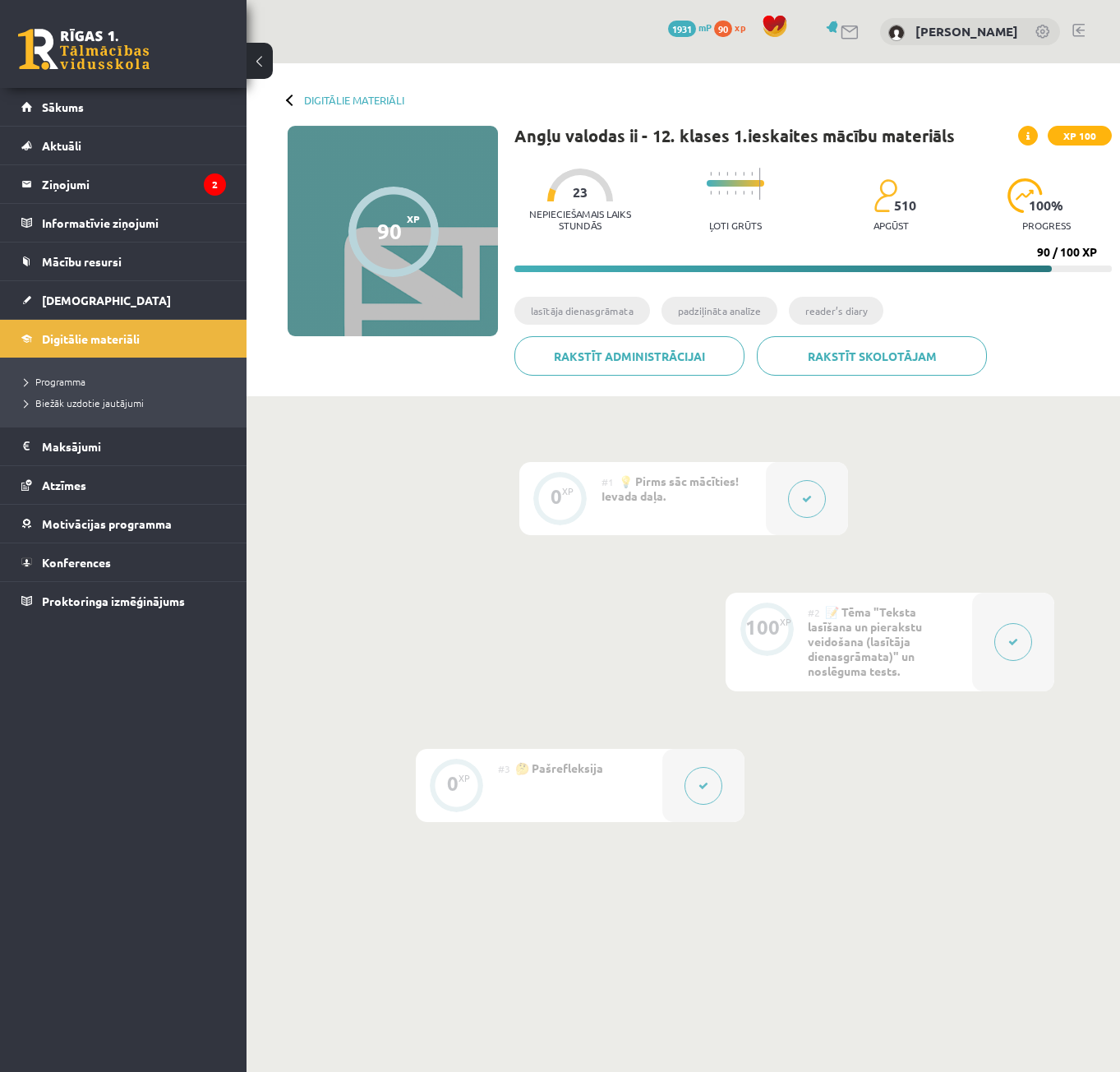
click at [42, 42] on link at bounding box center [83, 50] width 131 height 41
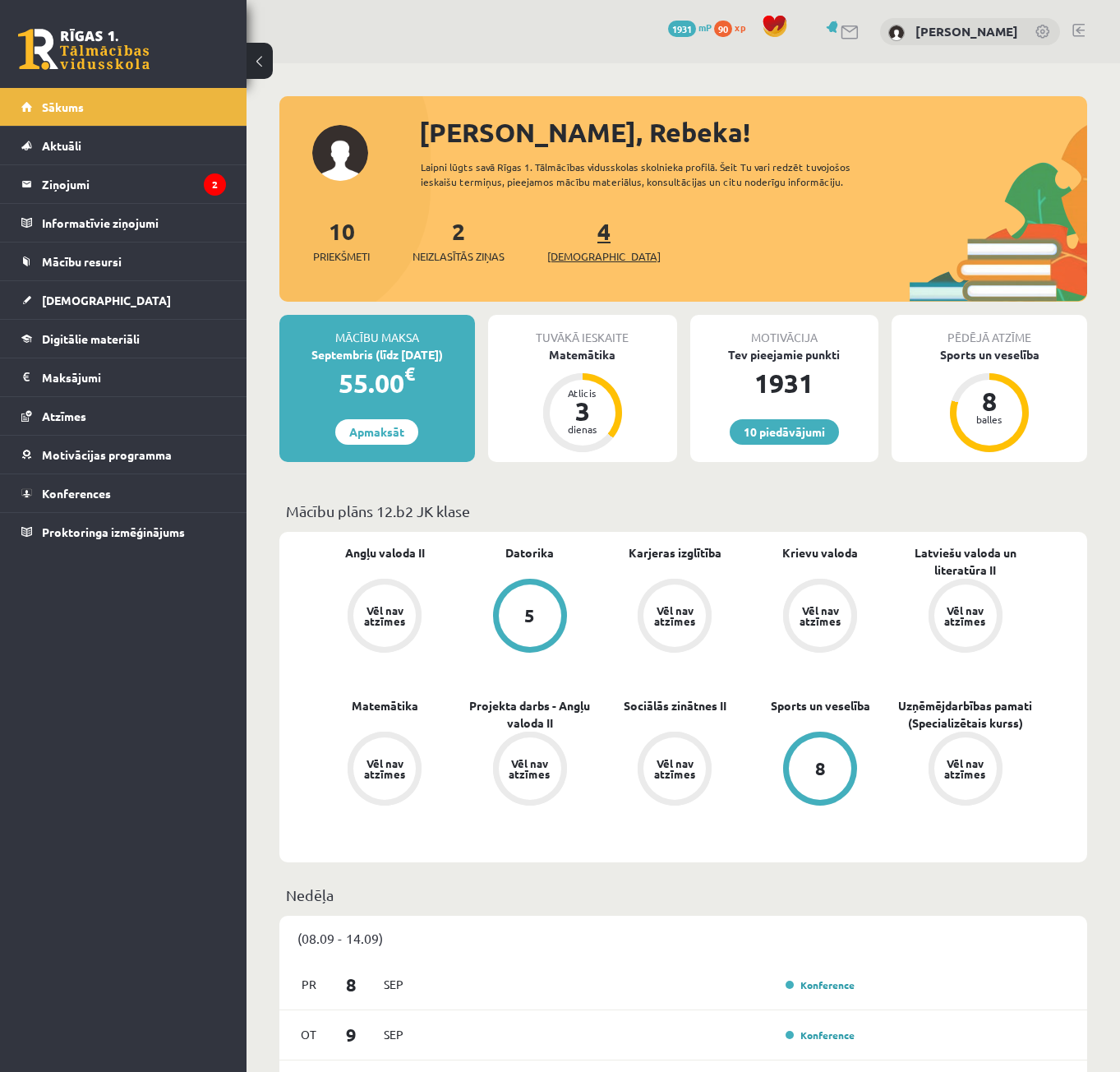
click at [572, 238] on link "4 Ieskaites" at bounding box center [604, 240] width 114 height 49
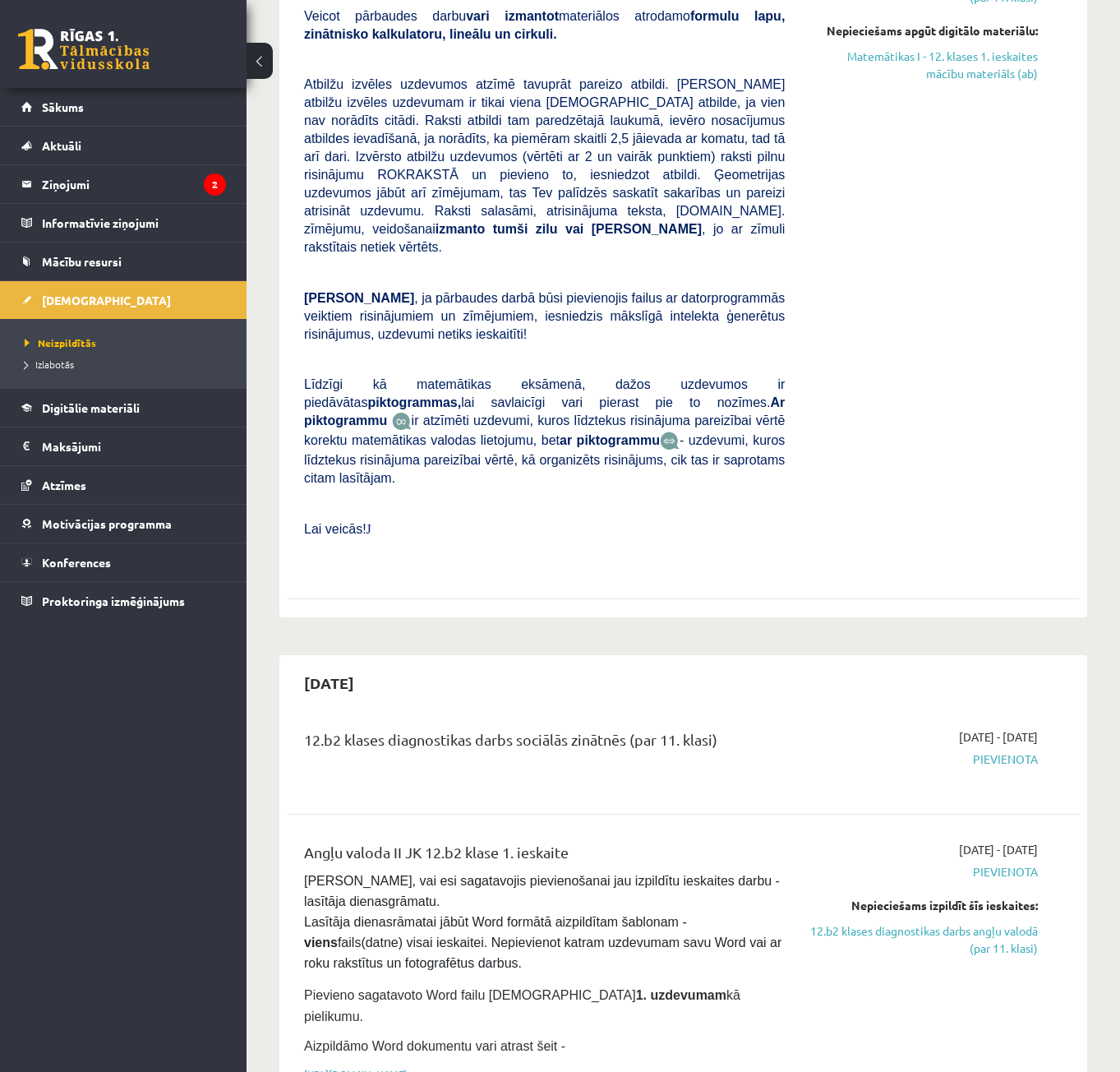
scroll to position [657, 0]
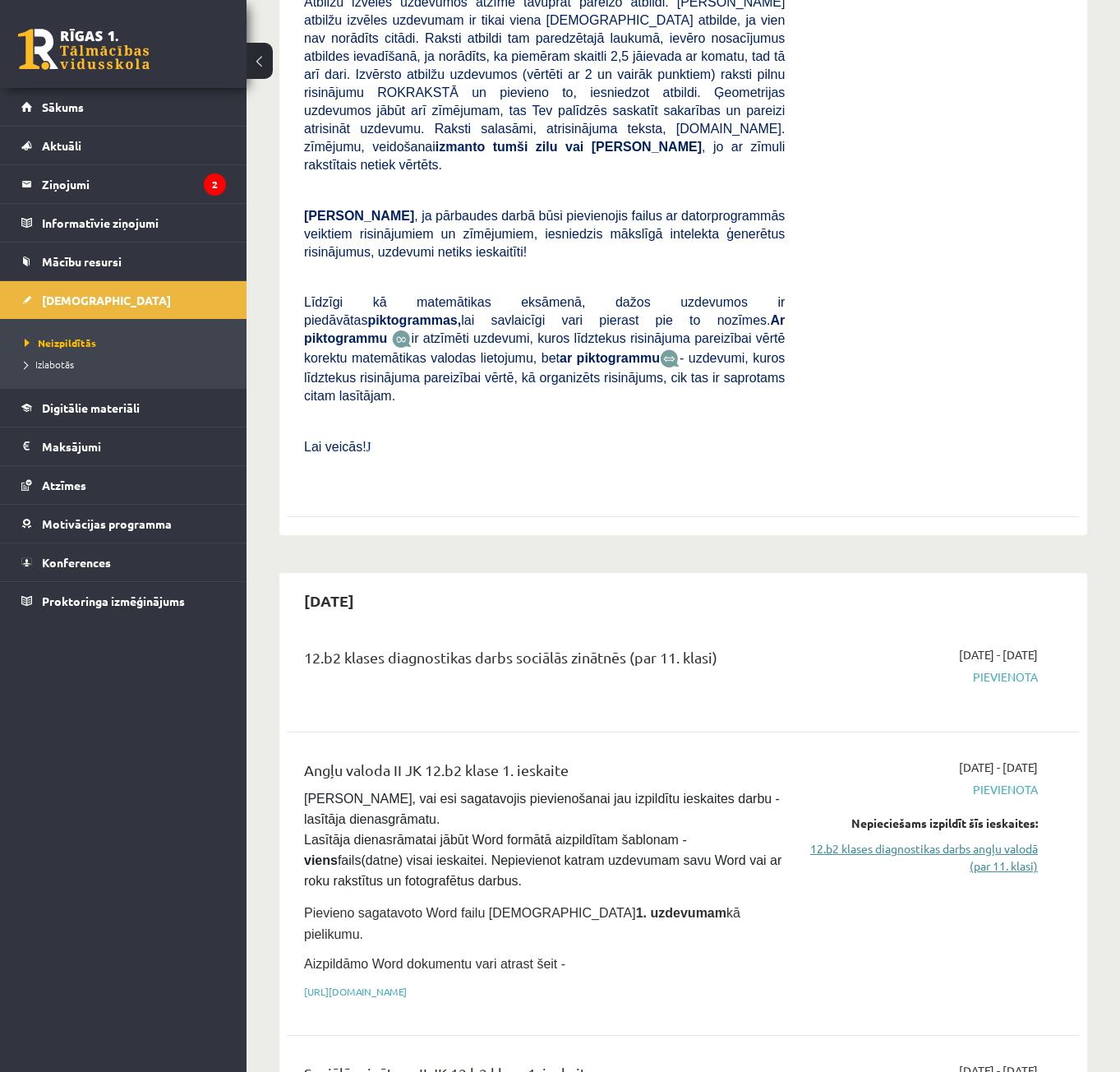
click at [966, 839] on link "12.b2 klases diagnostikas darbs angļu valodā (par 11. klasi)" at bounding box center [924, 856] width 229 height 35
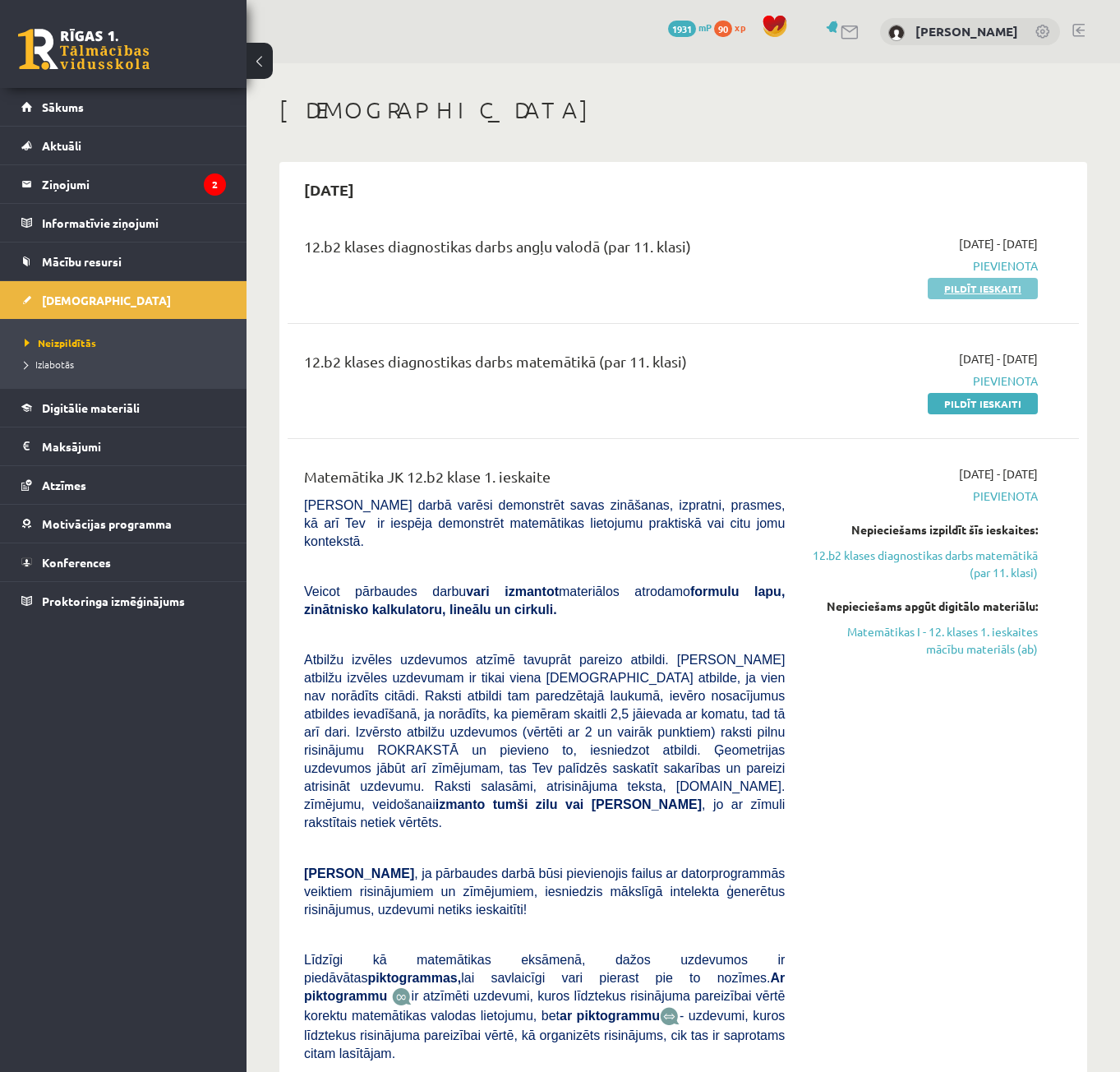
click at [960, 284] on link "Pildīt ieskaiti" at bounding box center [982, 288] width 110 height 22
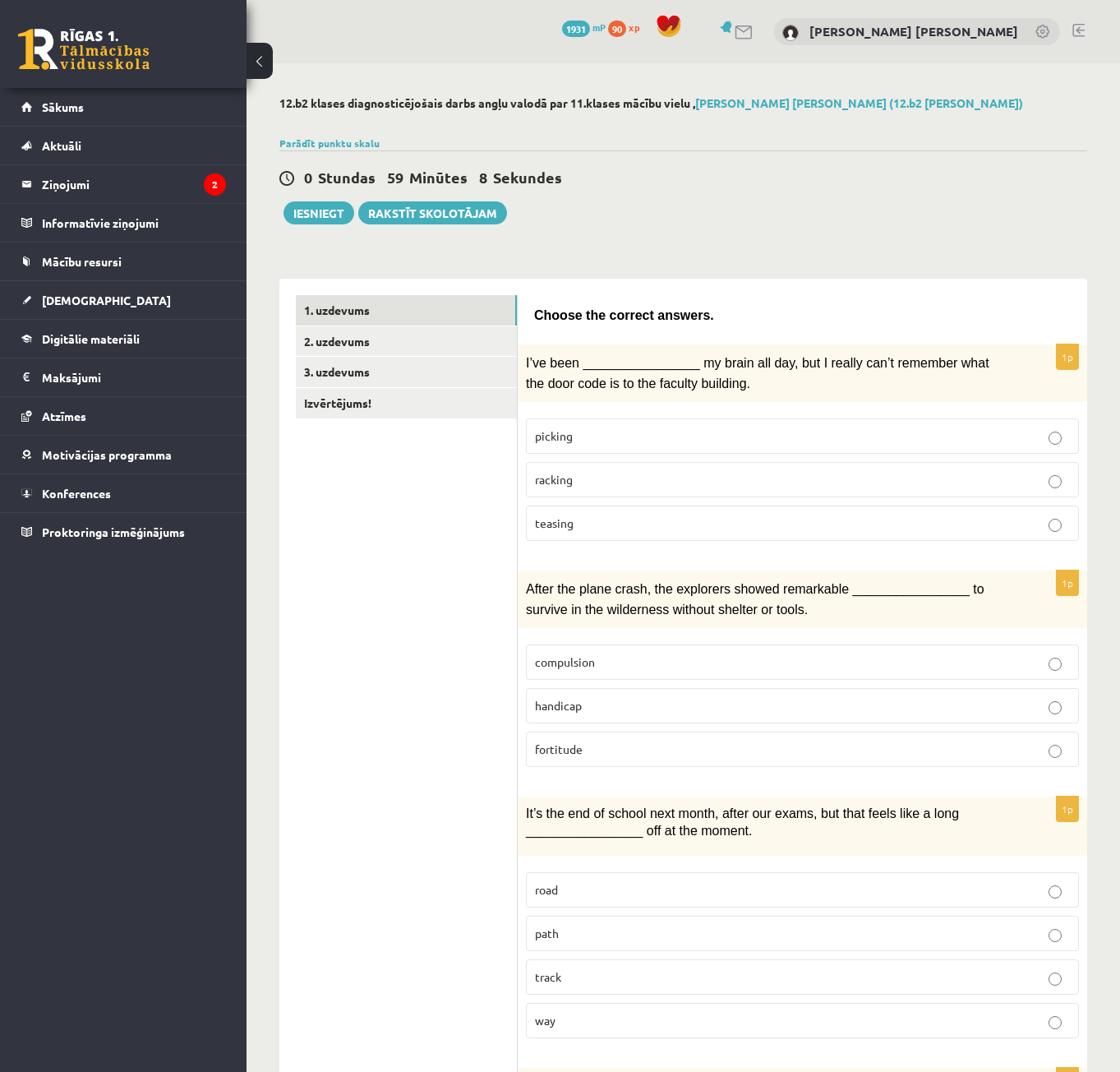
click at [537, 431] on span "picking" at bounding box center [553, 436] width 38 height 15
click at [631, 482] on p "racking" at bounding box center [802, 479] width 535 height 17
click at [833, 213] on div "0 Stundas 58 Minūtes 23 Sekundes Ieskaite saglabāta! Iesniegt Rakstīt skolotājam" at bounding box center [683, 187] width 808 height 74
drag, startPoint x: 761, startPoint y: 581, endPoint x: 823, endPoint y: 582, distance: 62.0
click at [823, 582] on span "After the plane crash, the explorers showed remarkable ________________ to surv…" at bounding box center [755, 598] width 459 height 34
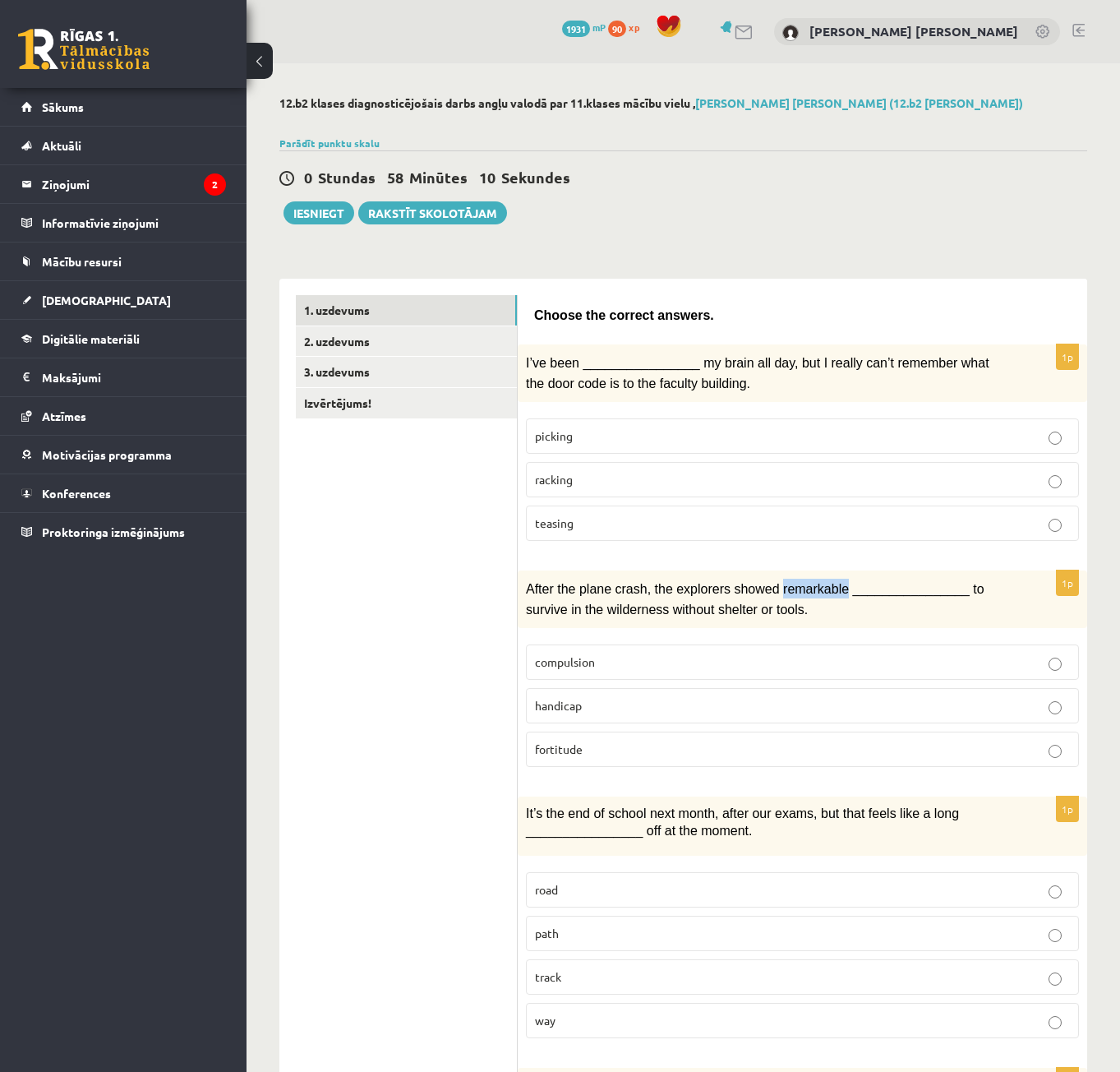
copy span "remarkable"
click at [580, 753] on p "fortitude" at bounding box center [802, 748] width 535 height 17
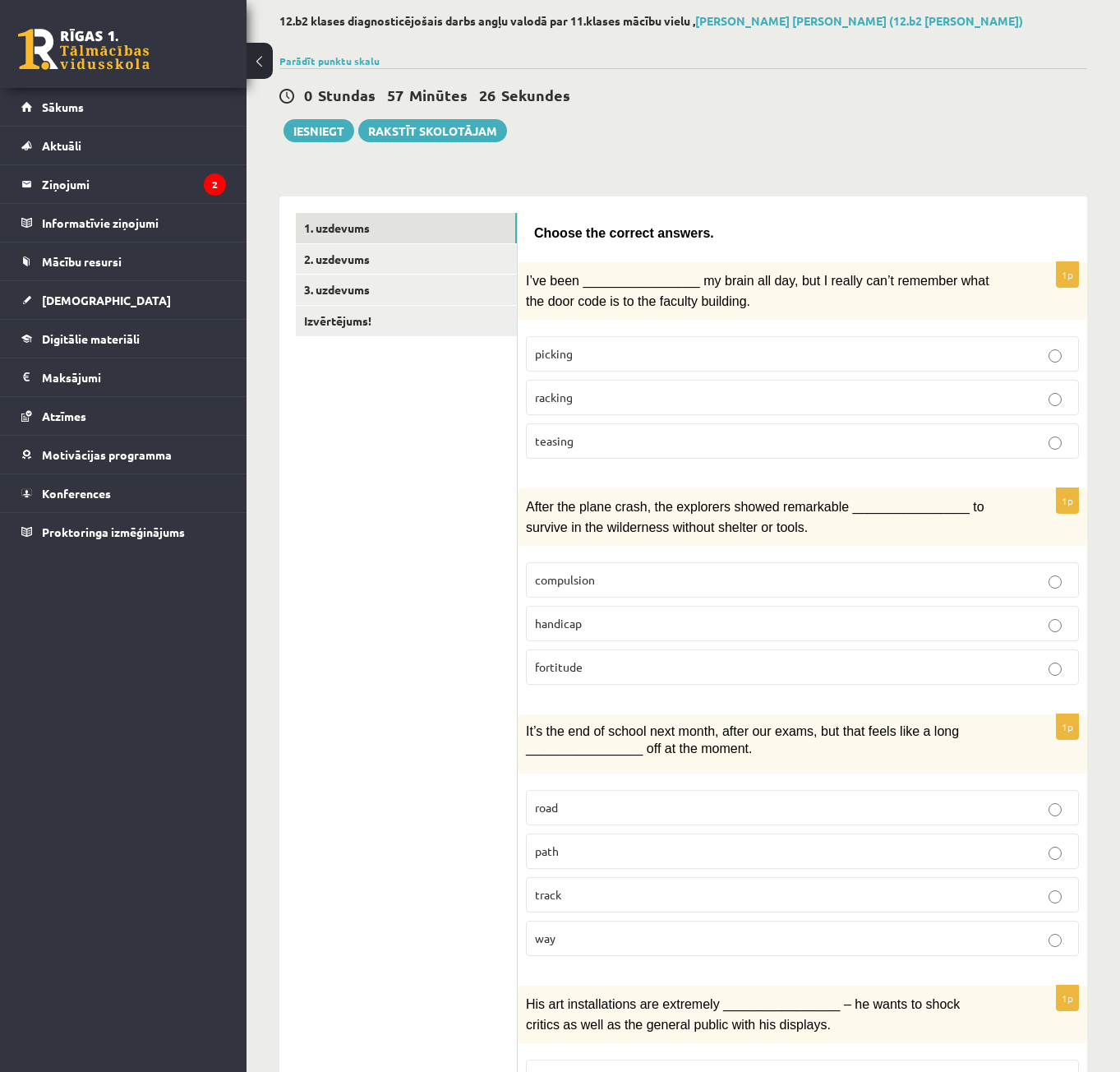
scroll to position [247, 0]
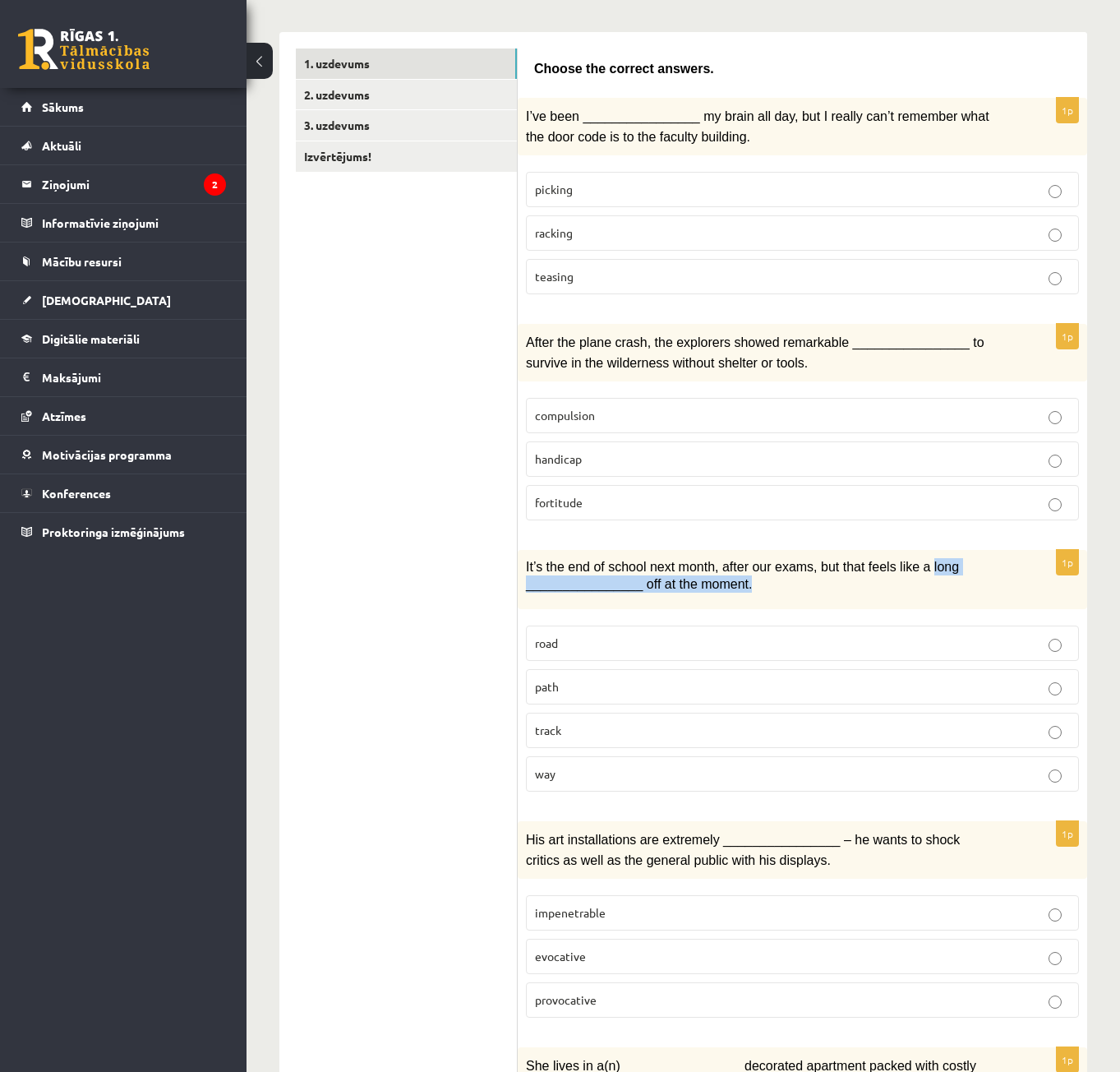
drag, startPoint x: 902, startPoint y: 557, endPoint x: 749, endPoint y: 581, distance: 154.9
click at [749, 581] on p "It’s the end of school next month, after our exams, but that feels like a long …" at bounding box center [762, 575] width 471 height 34
copy span "long ________________ off at the moment."
click at [560, 773] on p "way" at bounding box center [802, 774] width 535 height 17
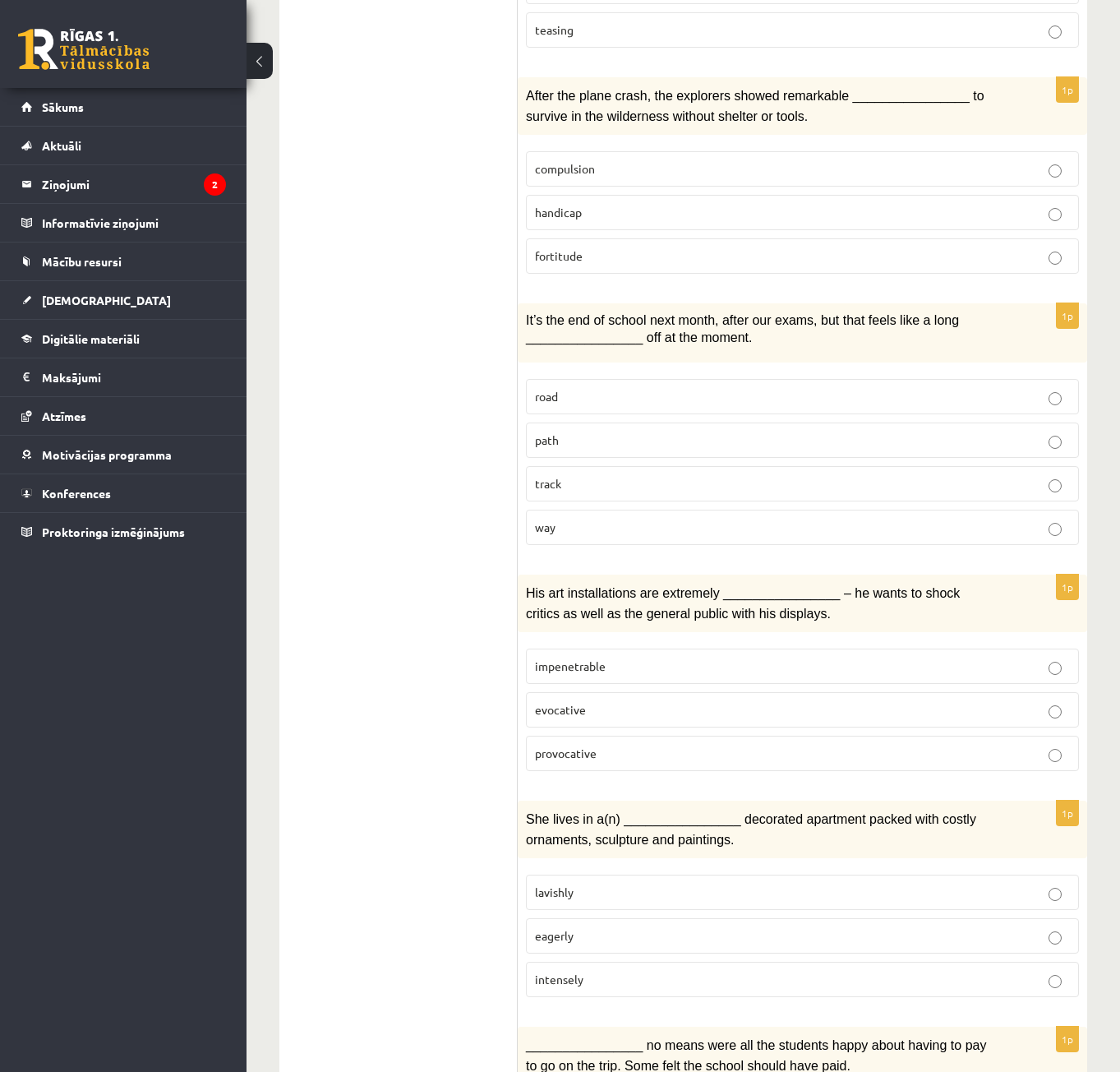
scroll to position [575, 0]
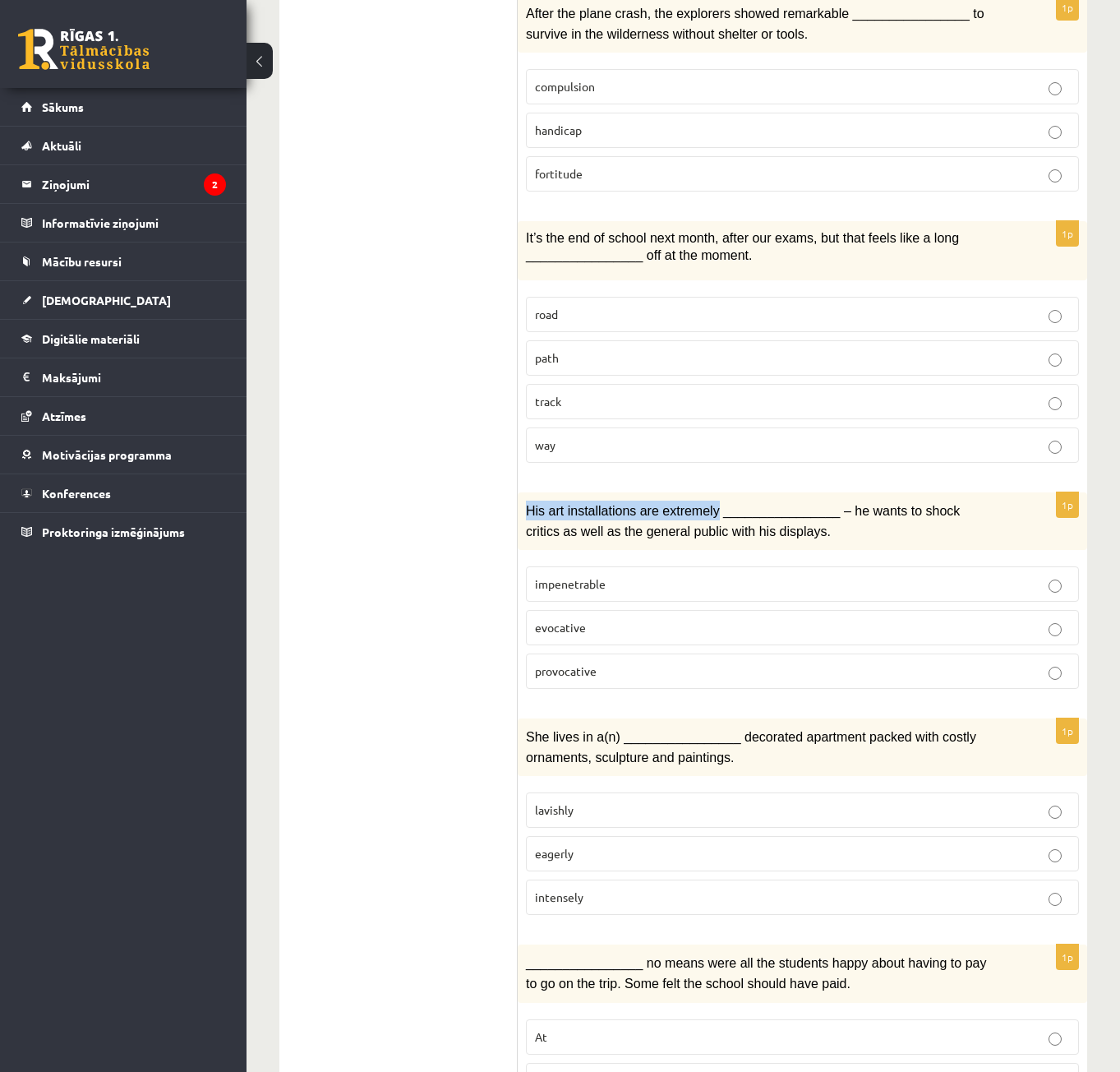
drag, startPoint x: 526, startPoint y: 504, endPoint x: 703, endPoint y: 510, distance: 177.1
click at [703, 510] on span "His art installations are extremely ________________ – he wants to shock critic…" at bounding box center [743, 521] width 434 height 34
drag, startPoint x: 703, startPoint y: 510, endPoint x: 772, endPoint y: 488, distance: 72.4
drag, startPoint x: 825, startPoint y: 502, endPoint x: 953, endPoint y: 500, distance: 128.0
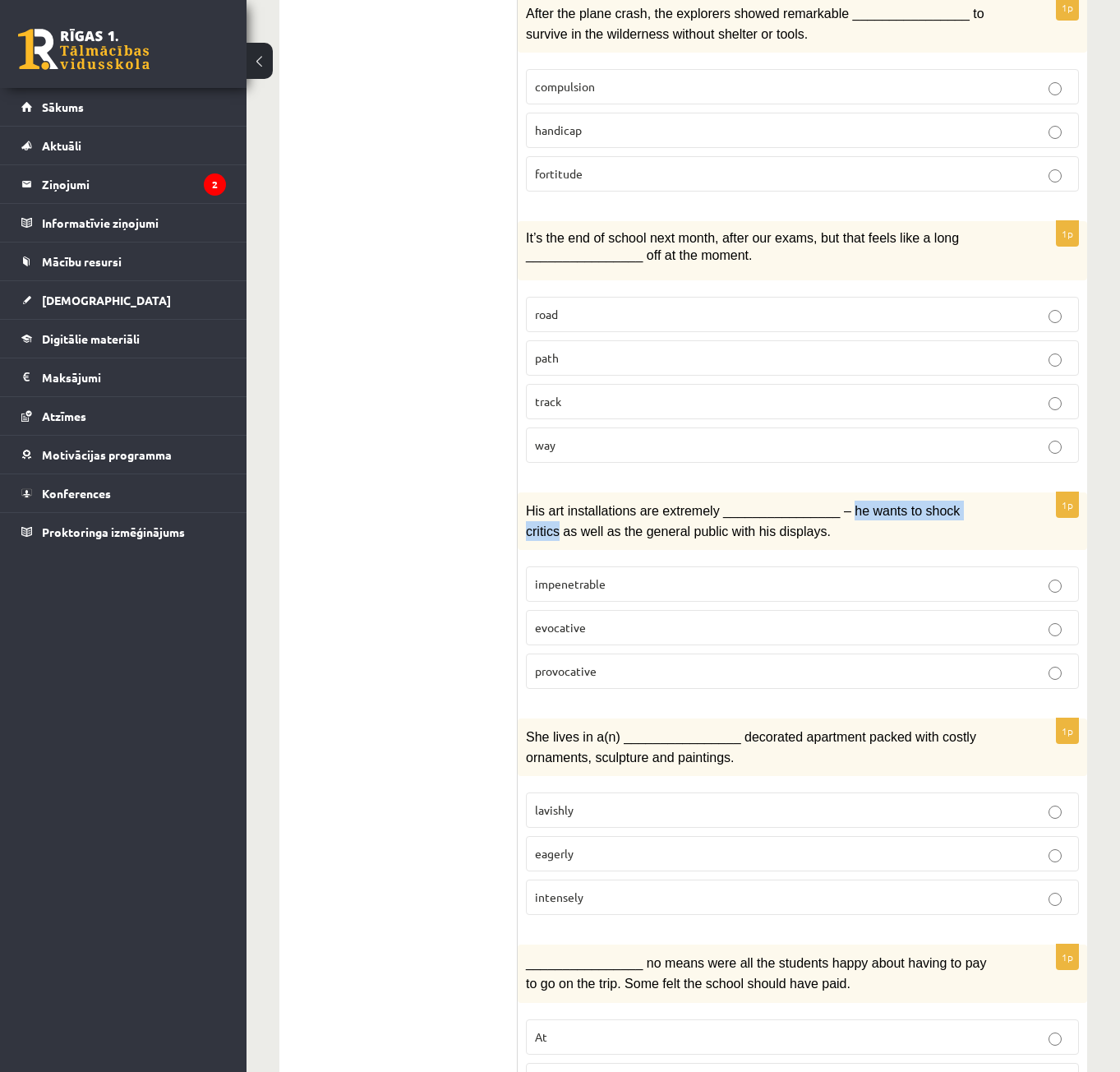
click at [953, 504] on span "His art installations are extremely ________________ – he wants to shock critic…" at bounding box center [743, 521] width 434 height 34
copy span "he wants to shock critics"
drag, startPoint x: 522, startPoint y: 502, endPoint x: 816, endPoint y: 513, distance: 294.2
click at [816, 513] on div "His art installations are extremely ________________ – he wants to shock critic…" at bounding box center [802, 521] width 569 height 57
copy span "His art installations are extremely ________________"
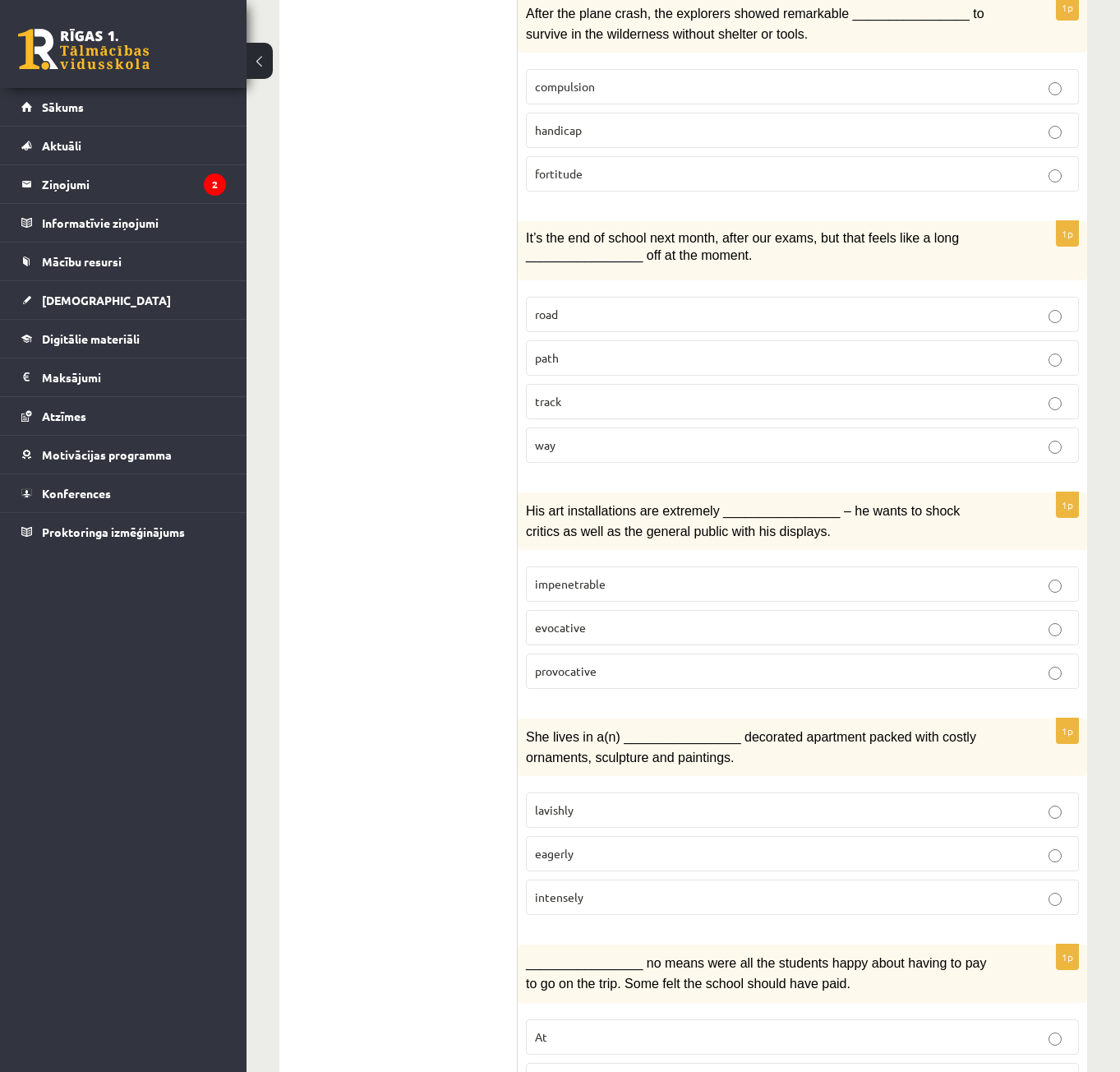
drag, startPoint x: 532, startPoint y: 574, endPoint x: 614, endPoint y: 577, distance: 82.1
click at [614, 577] on label "impenetrable" at bounding box center [803, 584] width 553 height 36
copy span "impenetrable"
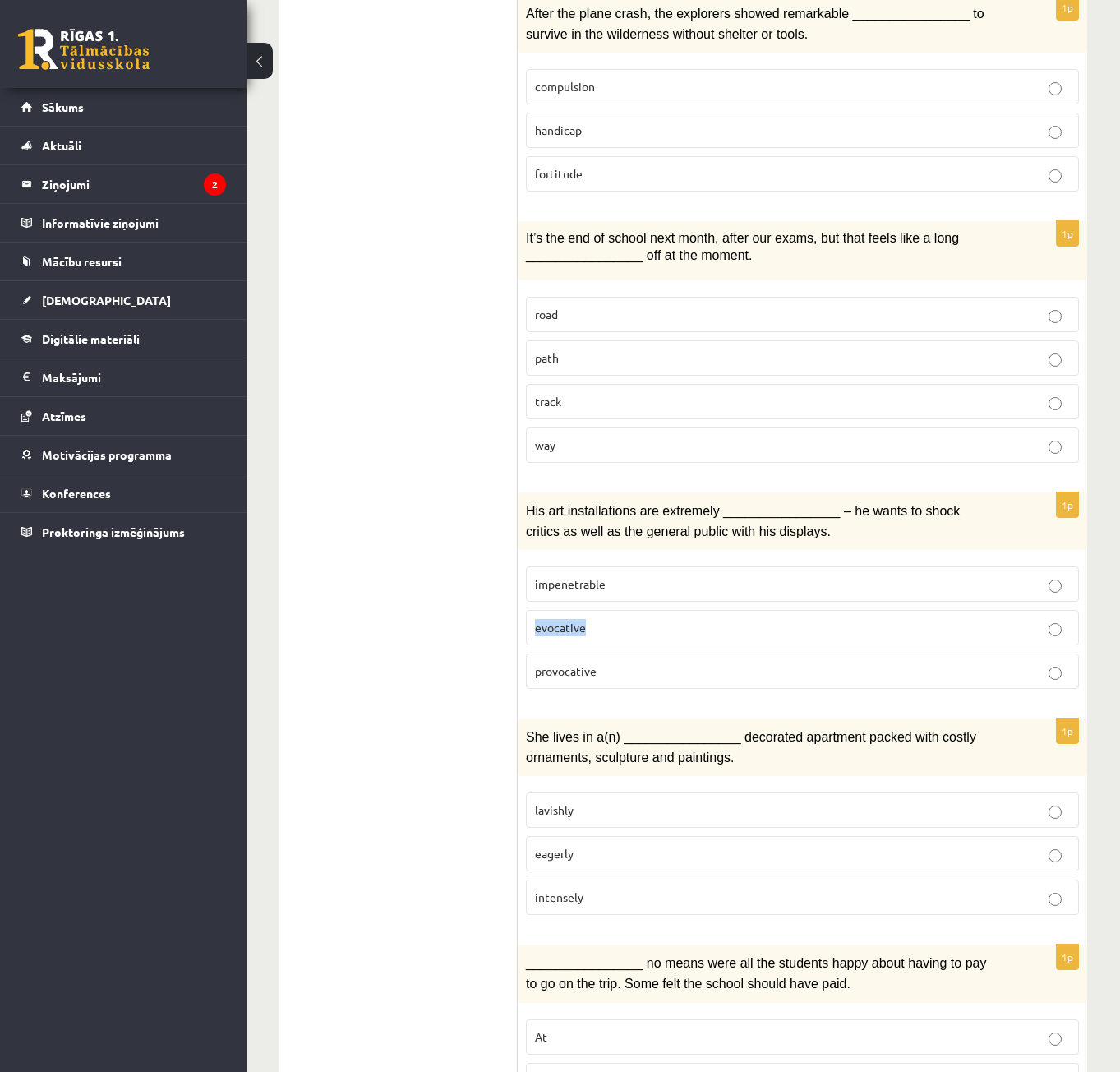
drag, startPoint x: 532, startPoint y: 621, endPoint x: 587, endPoint y: 627, distance: 55.3
click at [587, 627] on label "evocative" at bounding box center [803, 627] width 553 height 36
copy span "evocative"
drag, startPoint x: 528, startPoint y: 668, endPoint x: 623, endPoint y: 672, distance: 95.1
click at [623, 672] on label "provocative" at bounding box center [803, 672] width 553 height 36
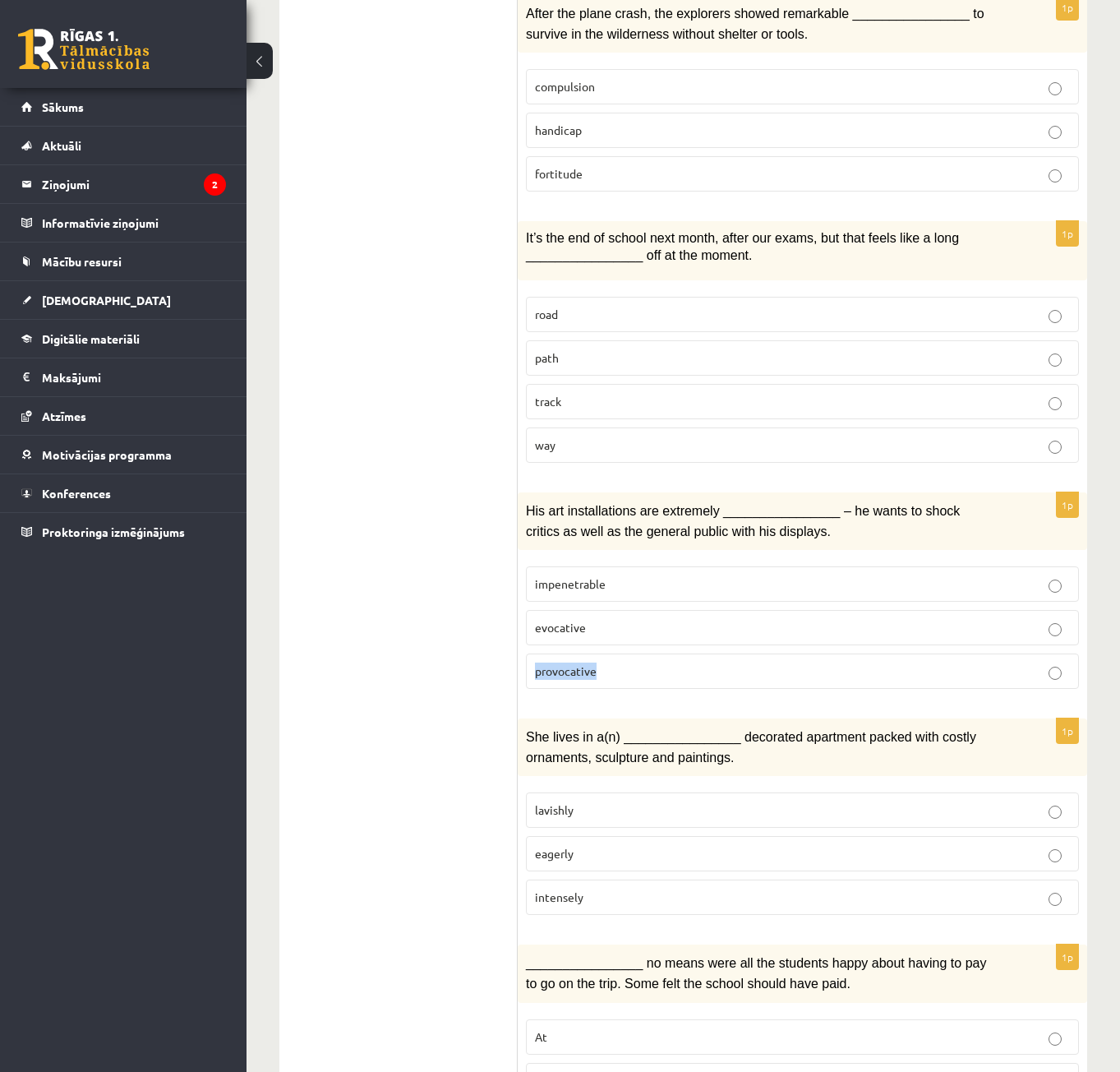
copy span "provocative"
click at [767, 681] on label "provocative" at bounding box center [803, 672] width 553 height 36
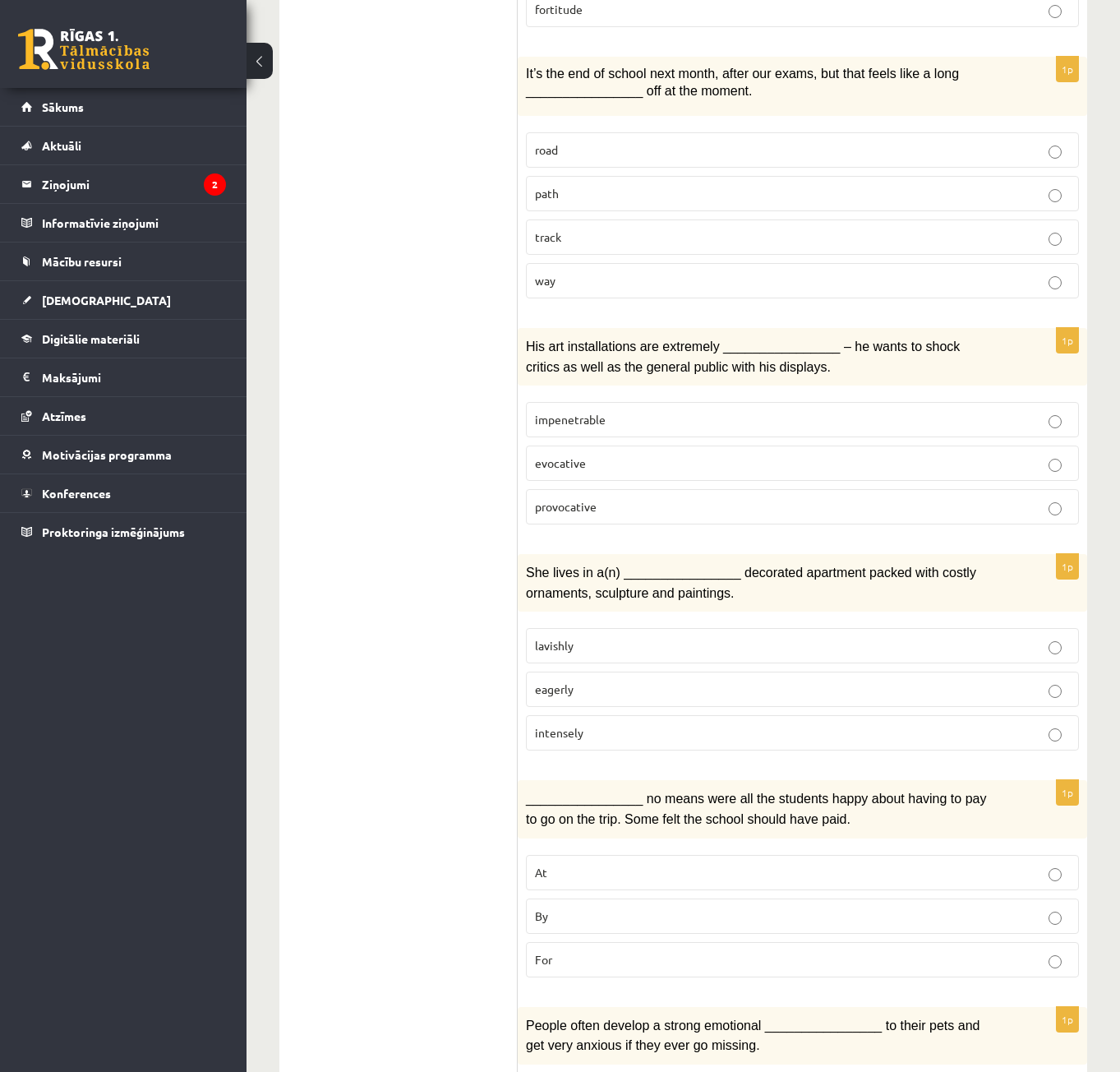
scroll to position [822, 0]
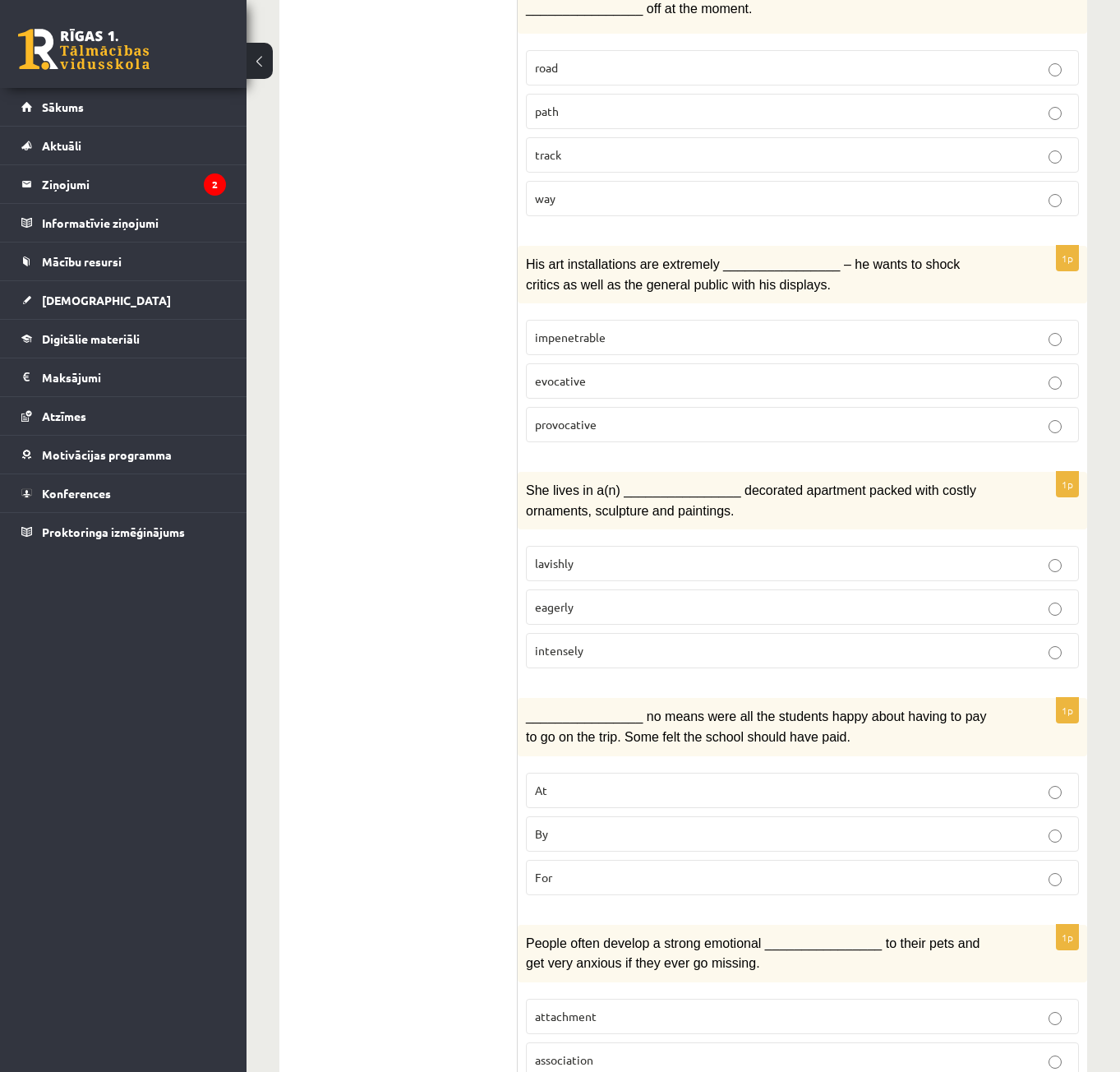
click at [598, 566] on label "lavishly" at bounding box center [803, 564] width 553 height 36
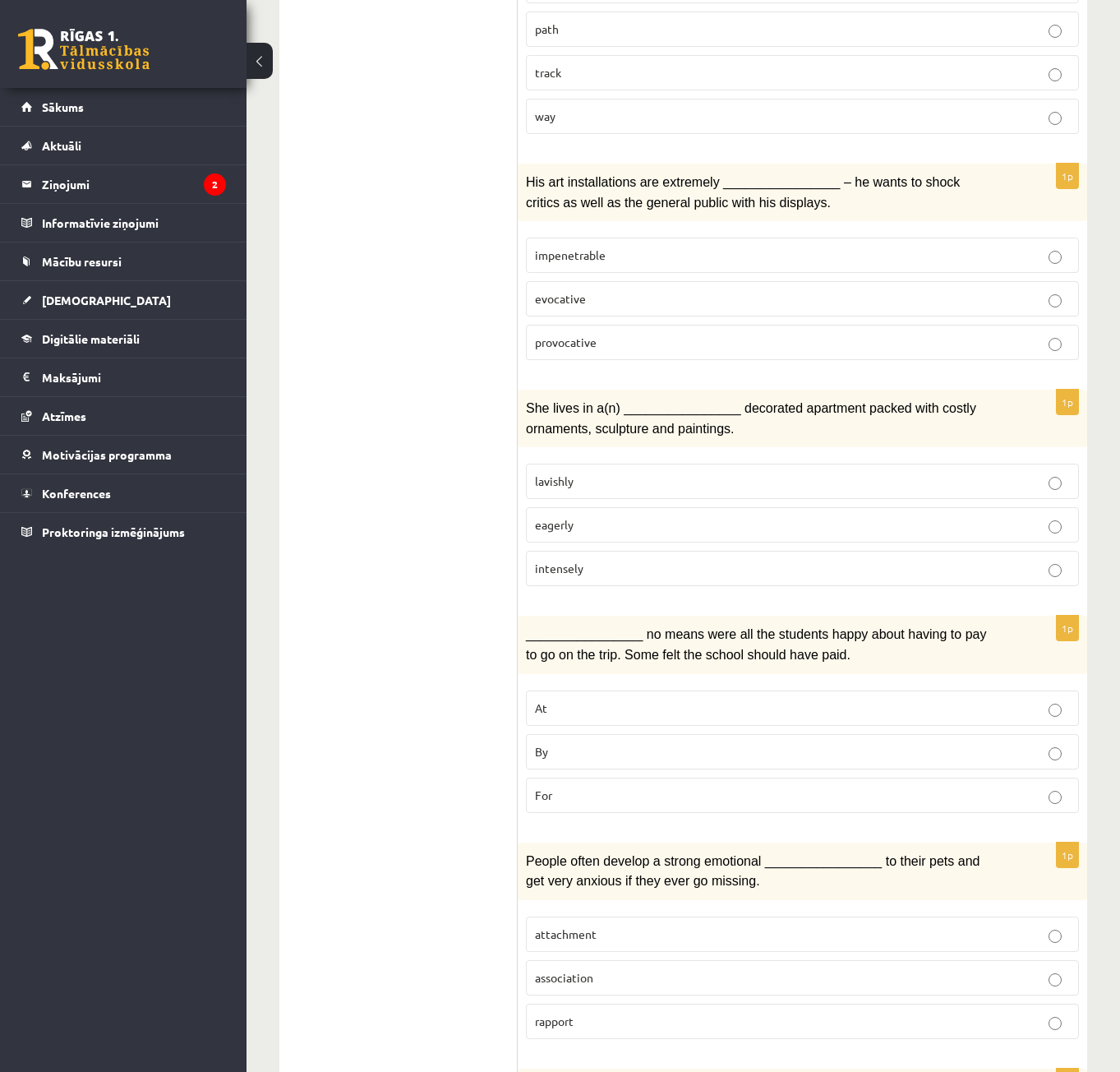
scroll to position [986, 0]
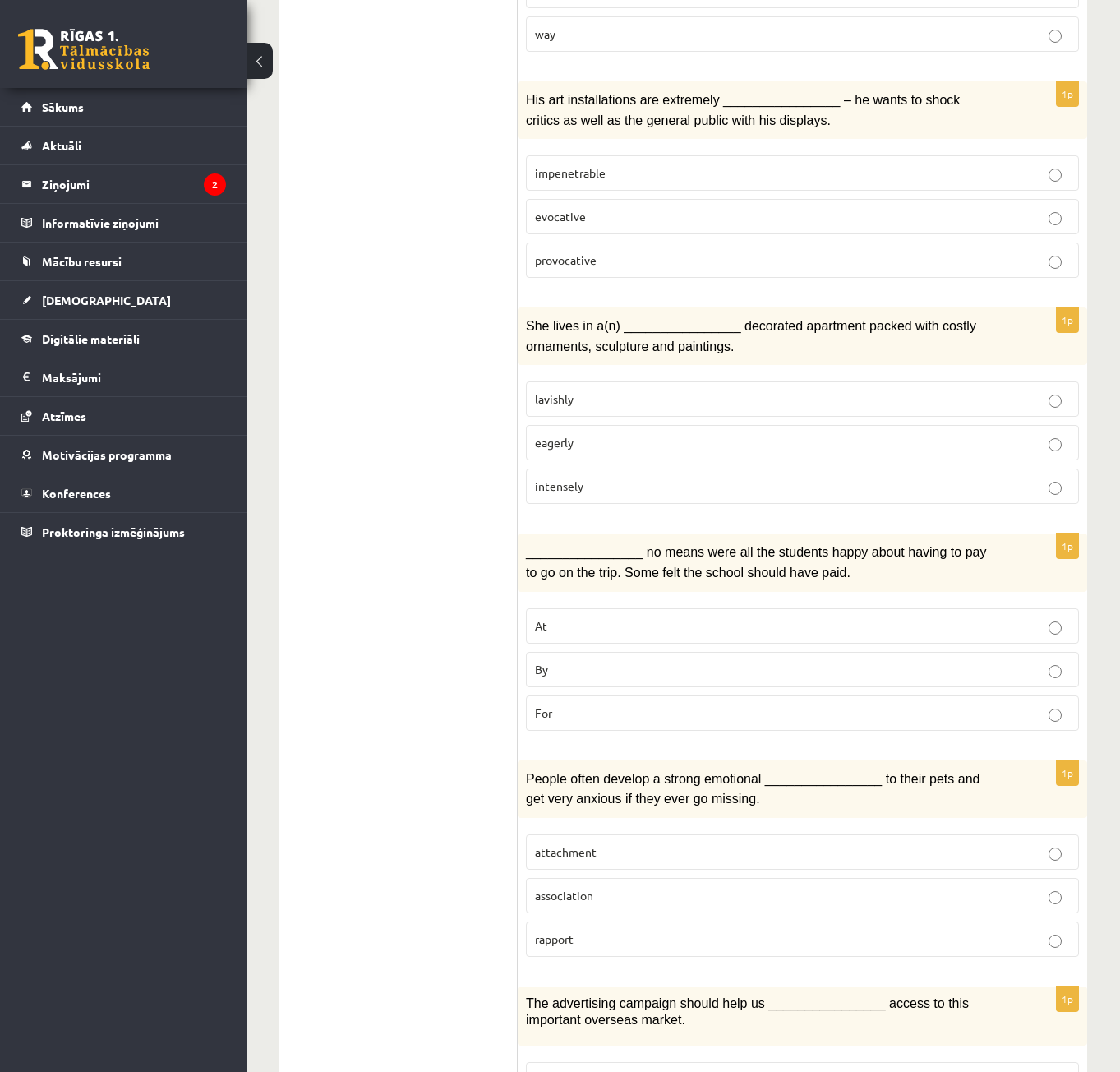
click at [602, 671] on label "By" at bounding box center [803, 670] width 553 height 36
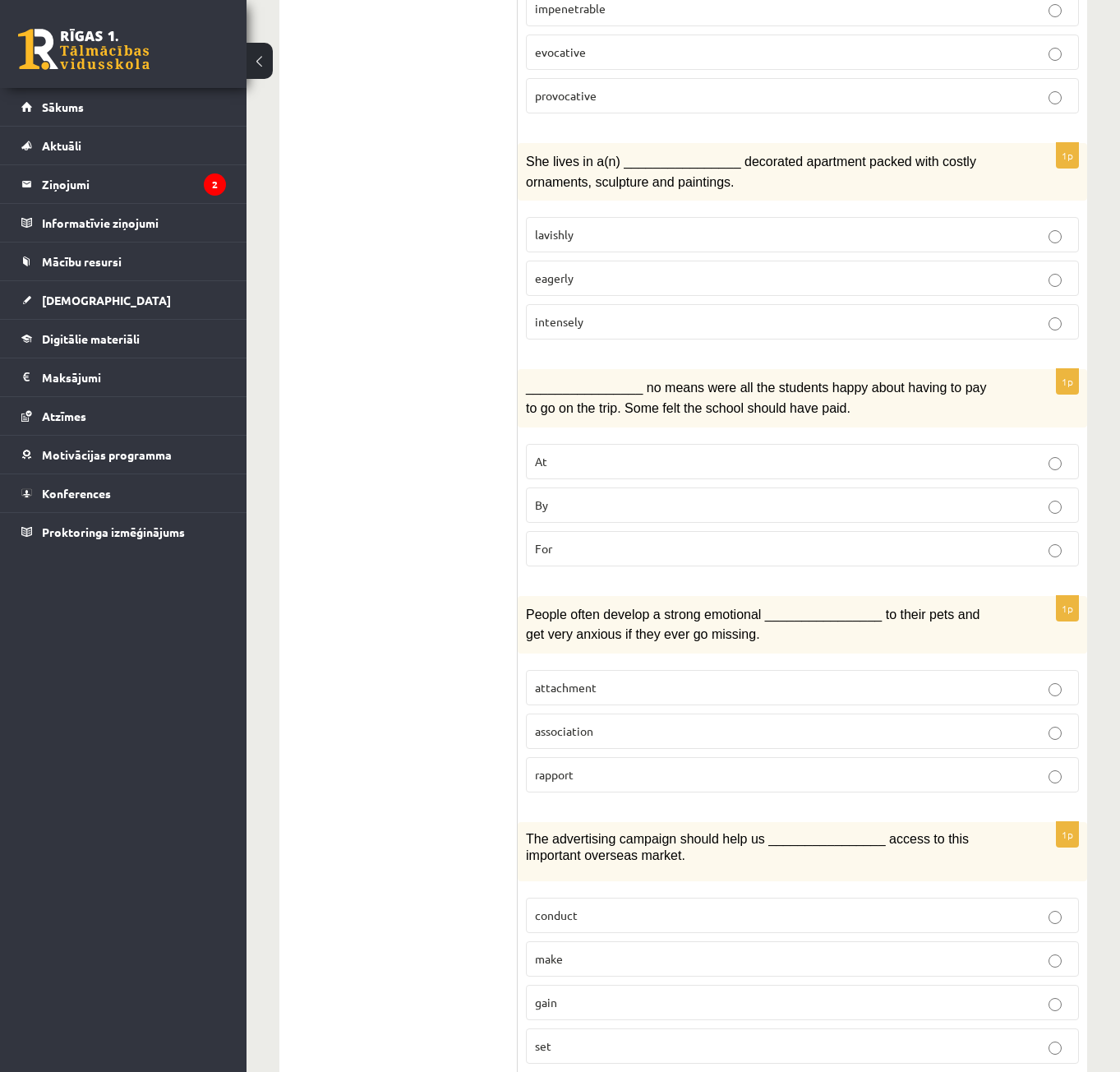
click at [632, 680] on p "attachment" at bounding box center [802, 687] width 535 height 17
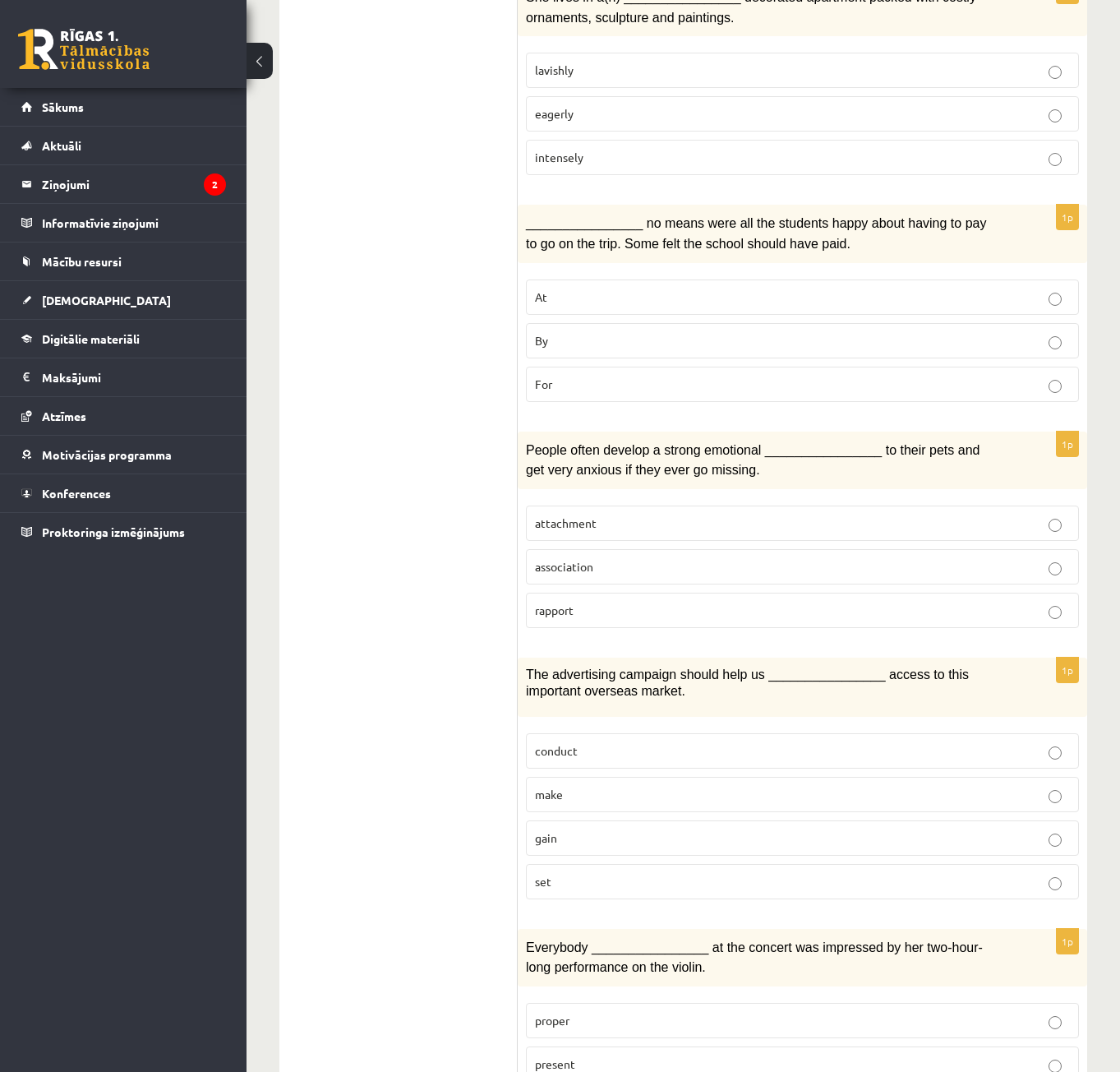
scroll to position [1397, 0]
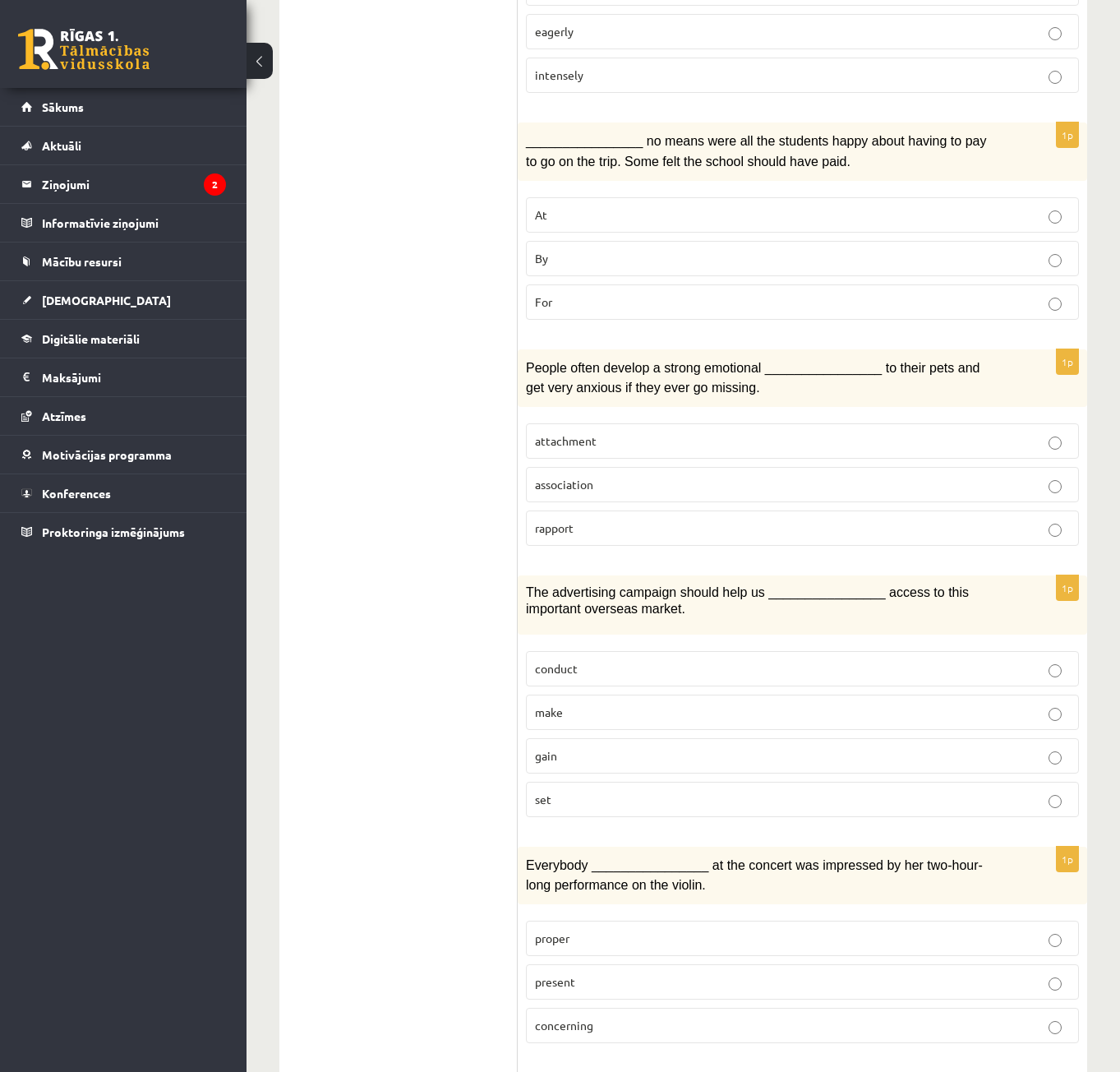
click at [587, 747] on p "gain" at bounding box center [802, 755] width 535 height 17
drag, startPoint x: 534, startPoint y: 654, endPoint x: 587, endPoint y: 655, distance: 53.0
click at [587, 655] on label "conduct" at bounding box center [803, 669] width 553 height 36
copy span "conduct"
click at [480, 695] on ul "1. uzdevums 2. uzdevums 3. uzdevums Izvērtējums!" at bounding box center [406, 319] width 222 height 2842
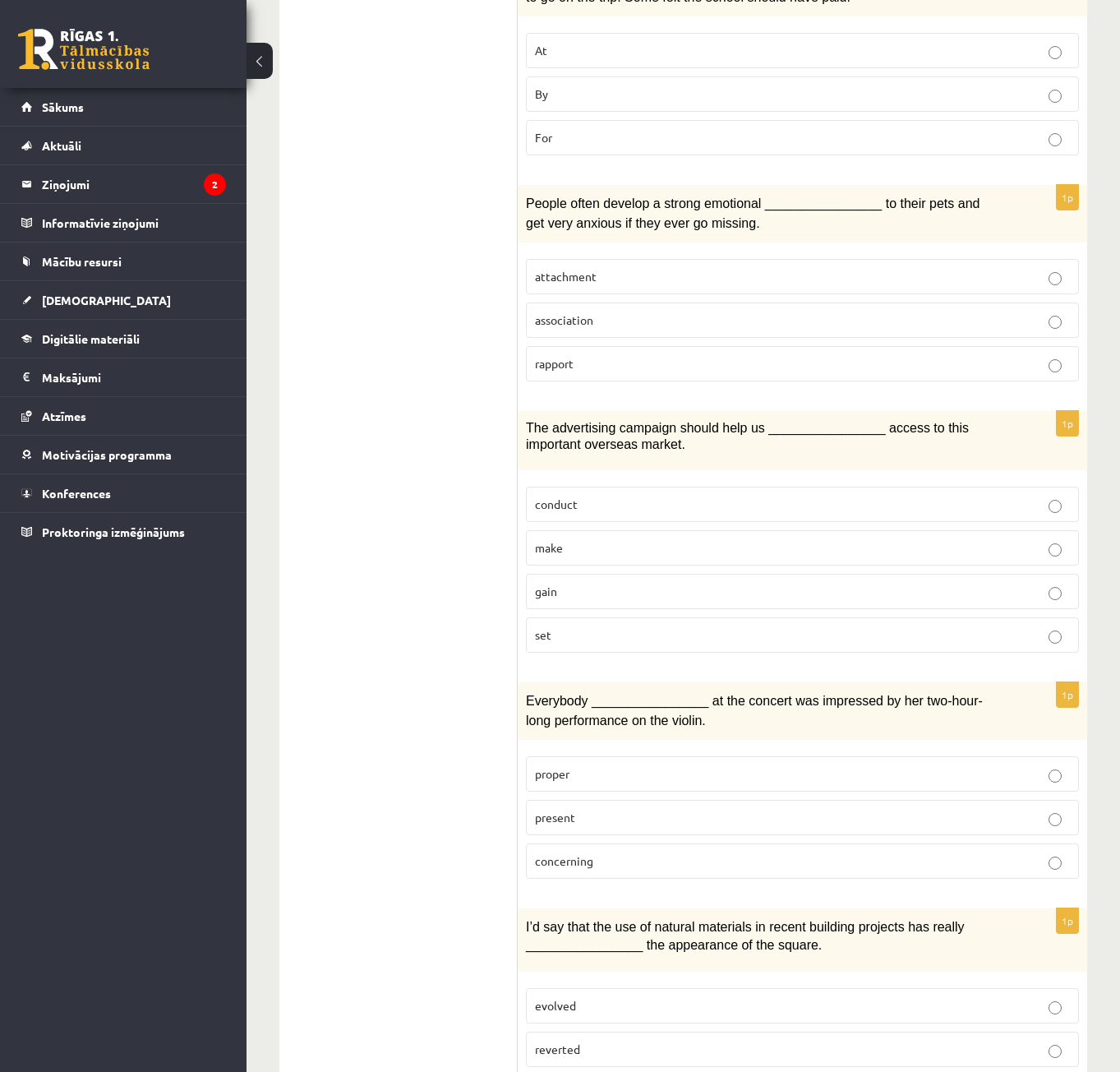
scroll to position [1643, 0]
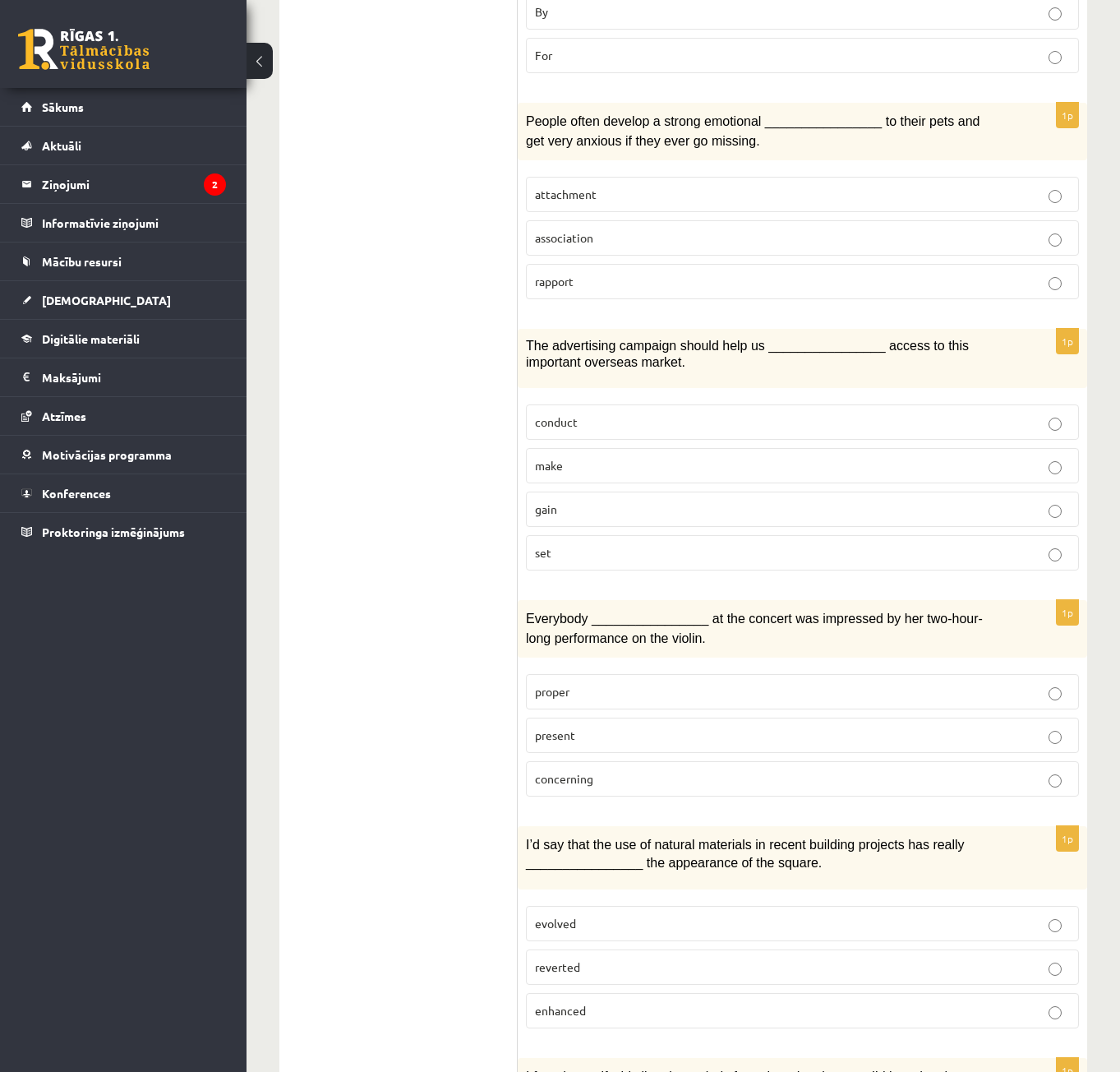
click at [567, 727] on span "present" at bounding box center [554, 734] width 40 height 15
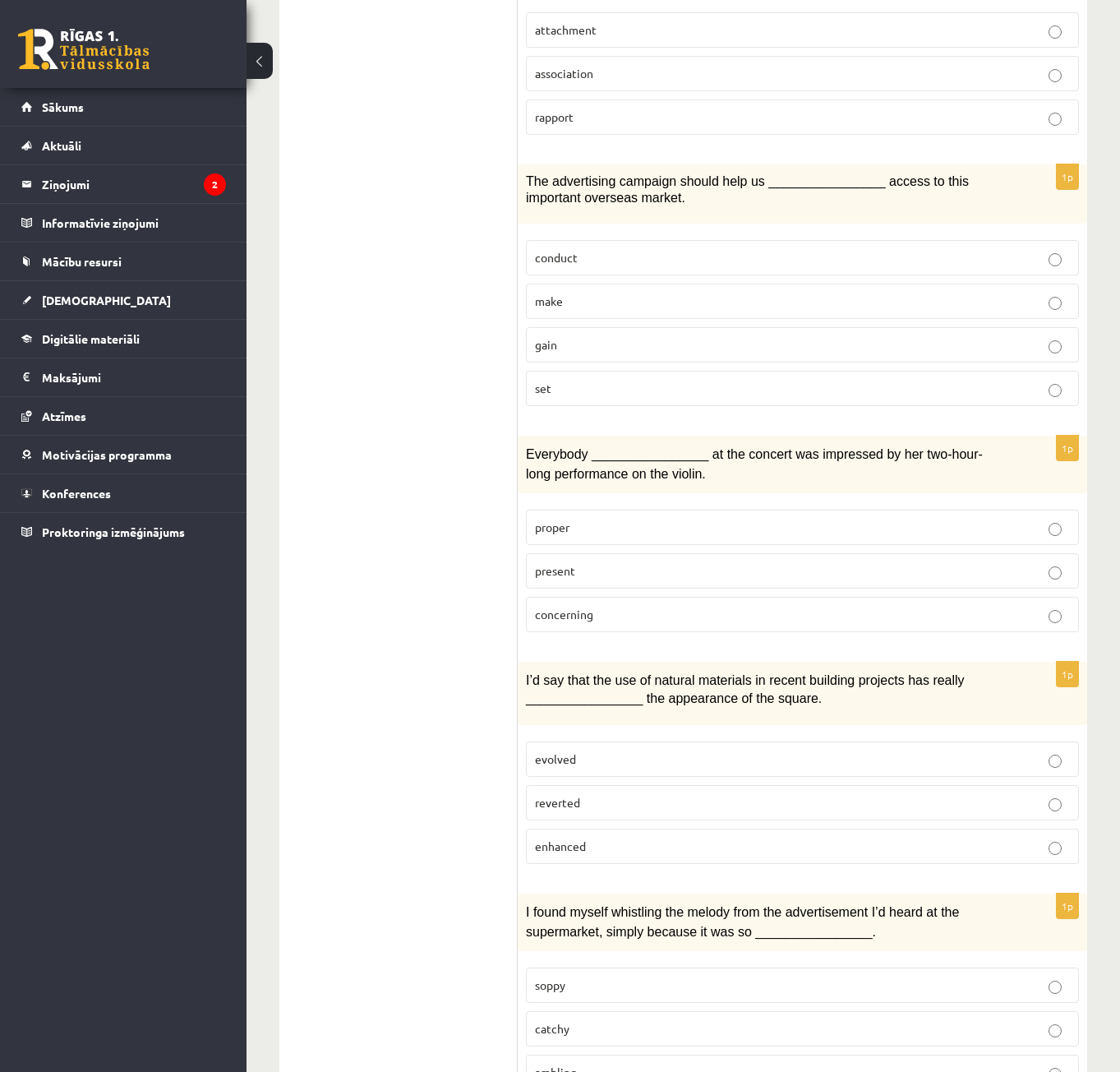
scroll to position [1890, 0]
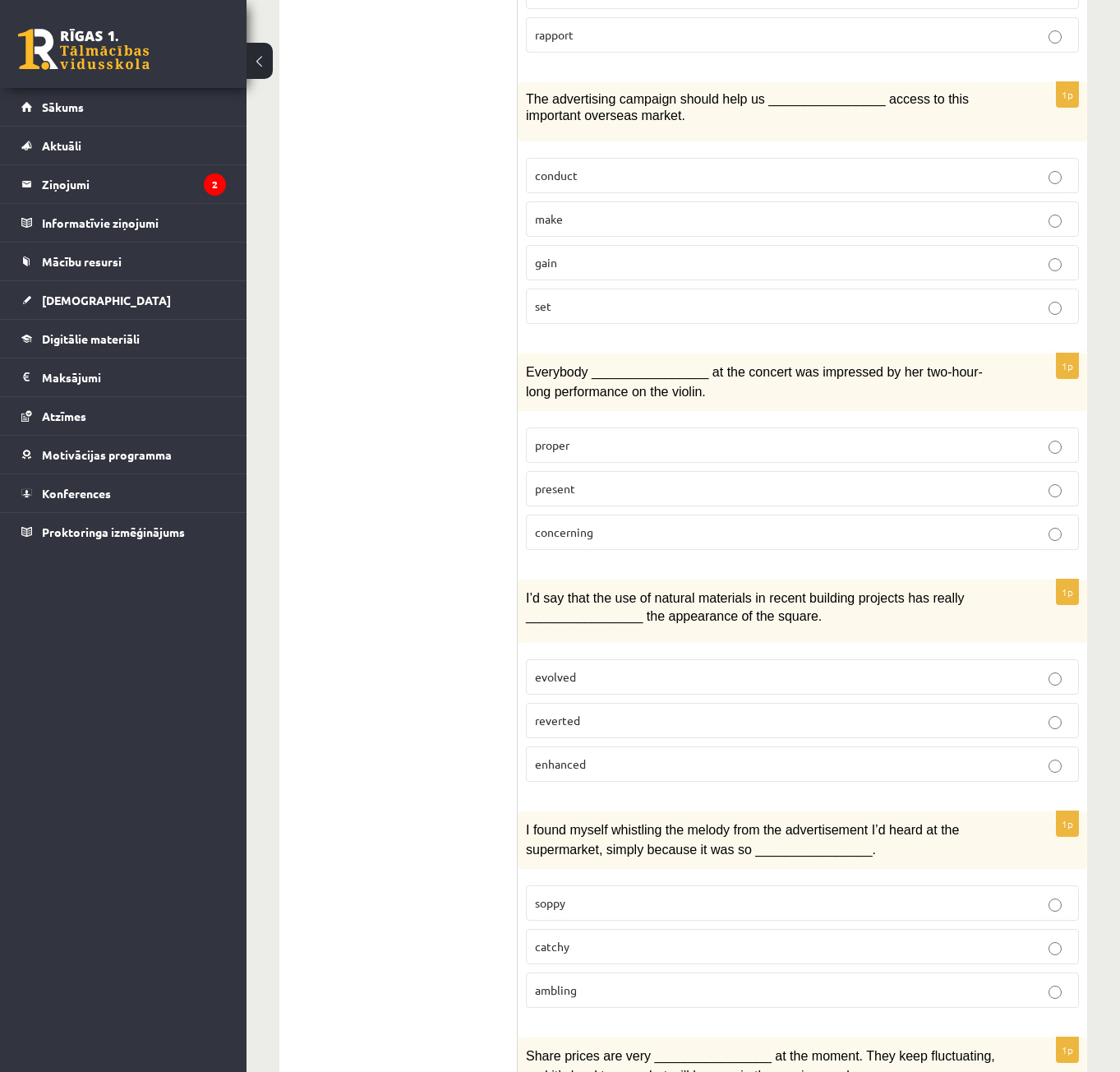
click at [601, 755] on p "enhanced" at bounding box center [802, 763] width 535 height 17
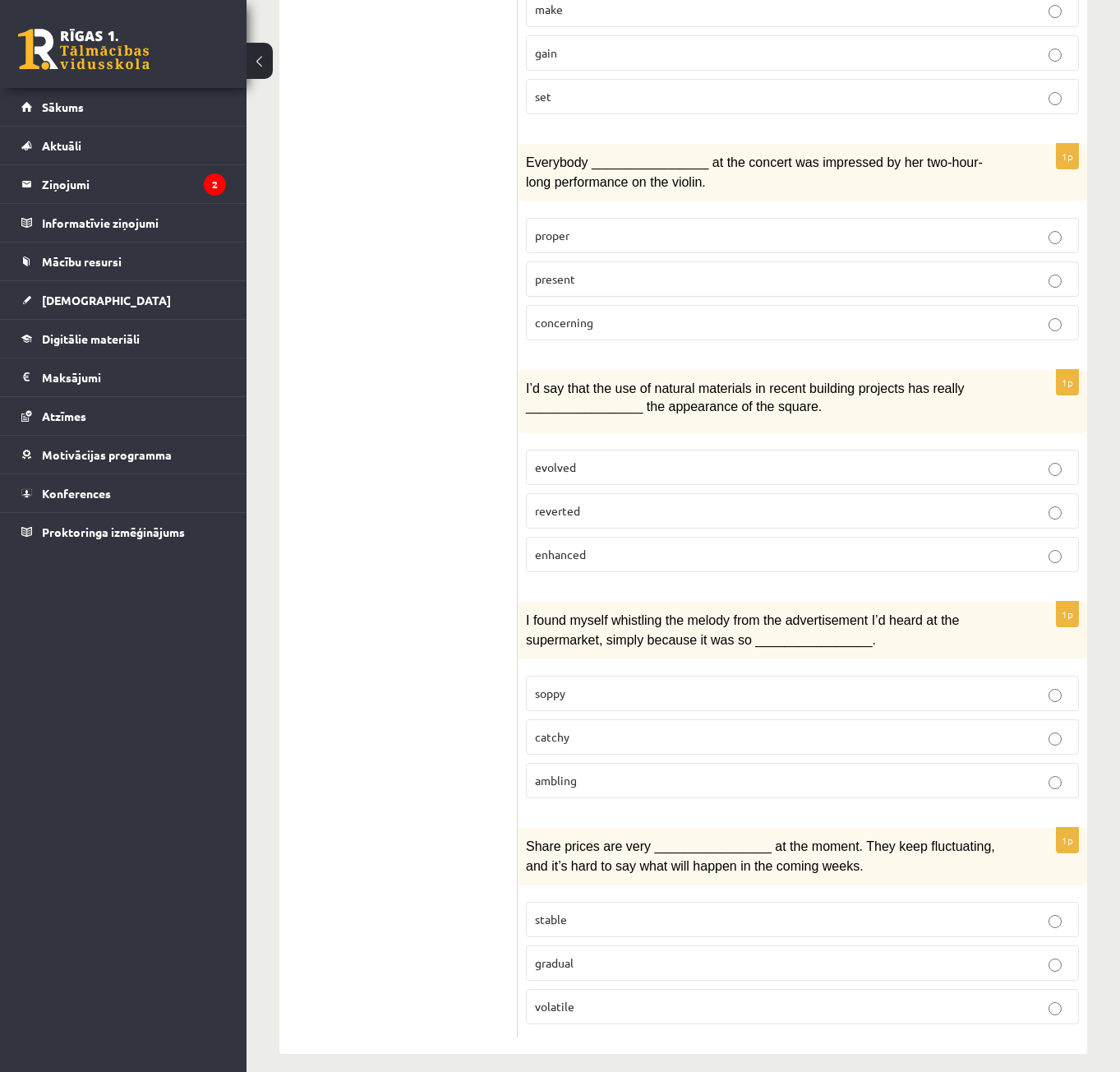
click at [588, 728] on p "catchy" at bounding box center [802, 736] width 535 height 17
drag, startPoint x: 890, startPoint y: 829, endPoint x: 950, endPoint y: 833, distance: 60.1
click at [950, 839] on span "Share prices are very ________________ at the moment. They keep fluctuating, an…" at bounding box center [761, 856] width 469 height 34
copy span "fluctuating"
drag, startPoint x: 531, startPoint y: 988, endPoint x: 571, endPoint y: 990, distance: 40.0
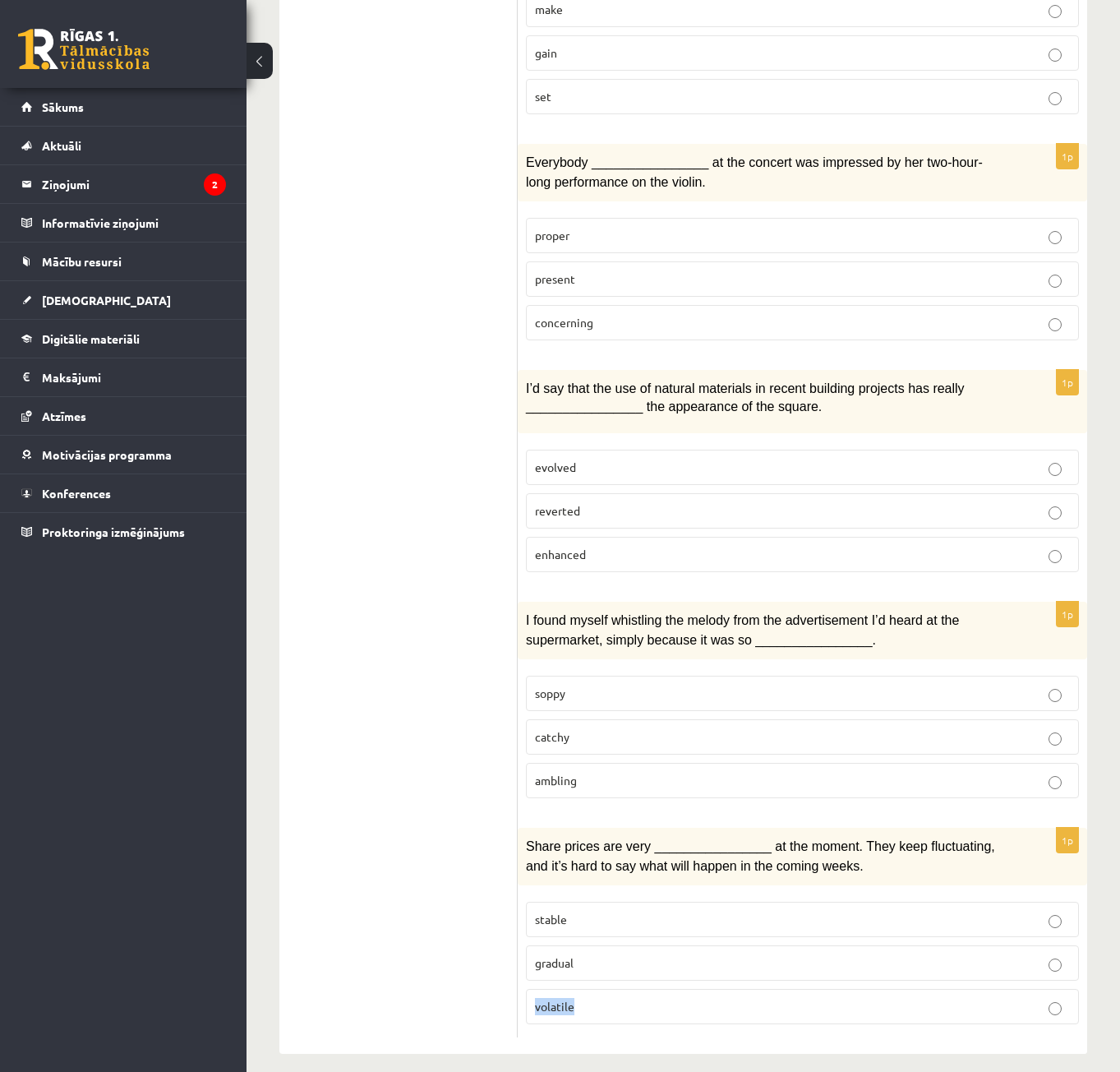
click at [572, 994] on label "volatile" at bounding box center [803, 1006] width 553 height 36
copy span "volatile"
click at [813, 998] on p "volatile" at bounding box center [802, 1006] width 535 height 17
drag, startPoint x: 530, startPoint y: 947, endPoint x: 600, endPoint y: 946, distance: 70.0
click at [600, 946] on label "gradual" at bounding box center [803, 963] width 553 height 36
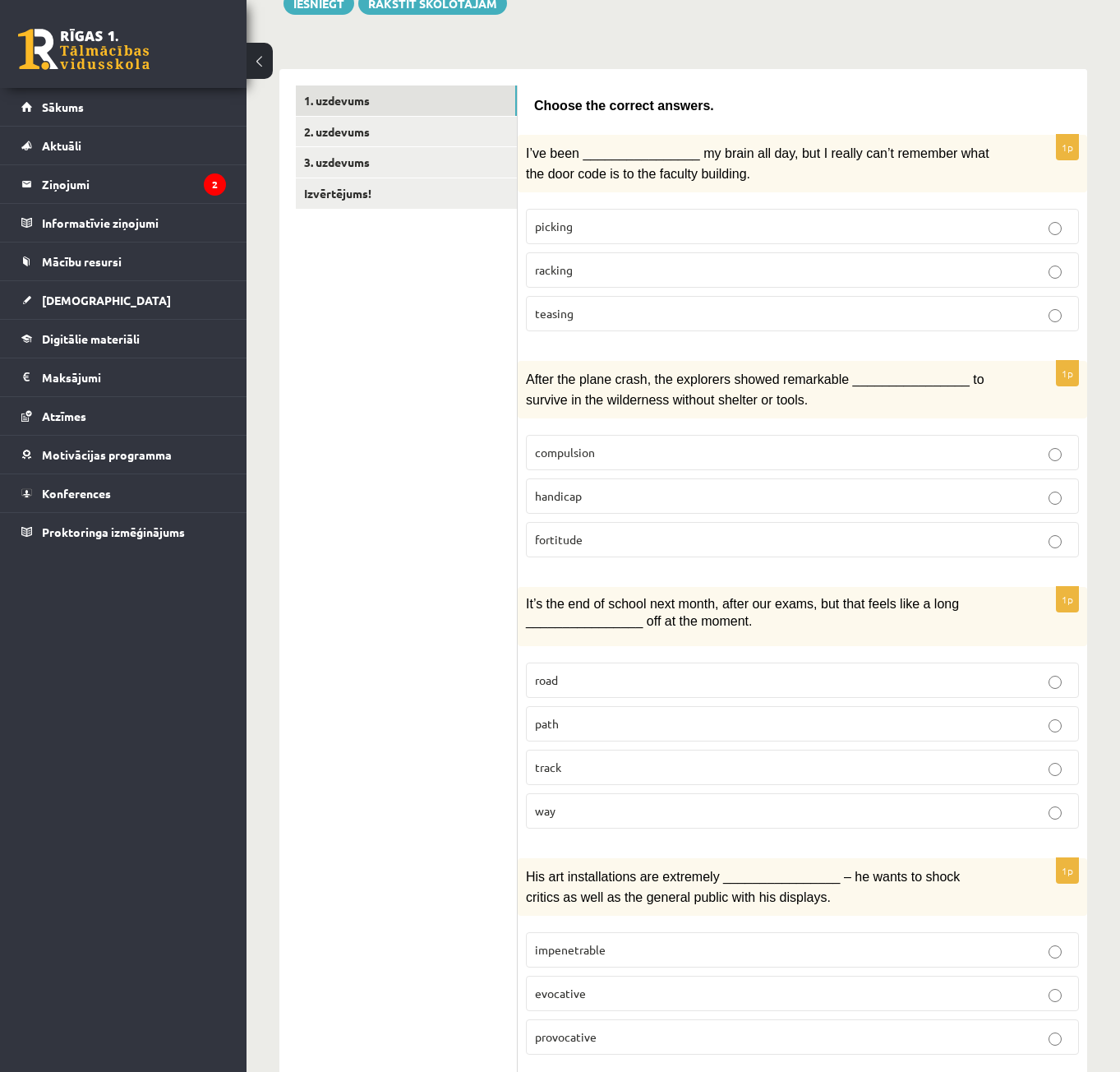
scroll to position [0, 0]
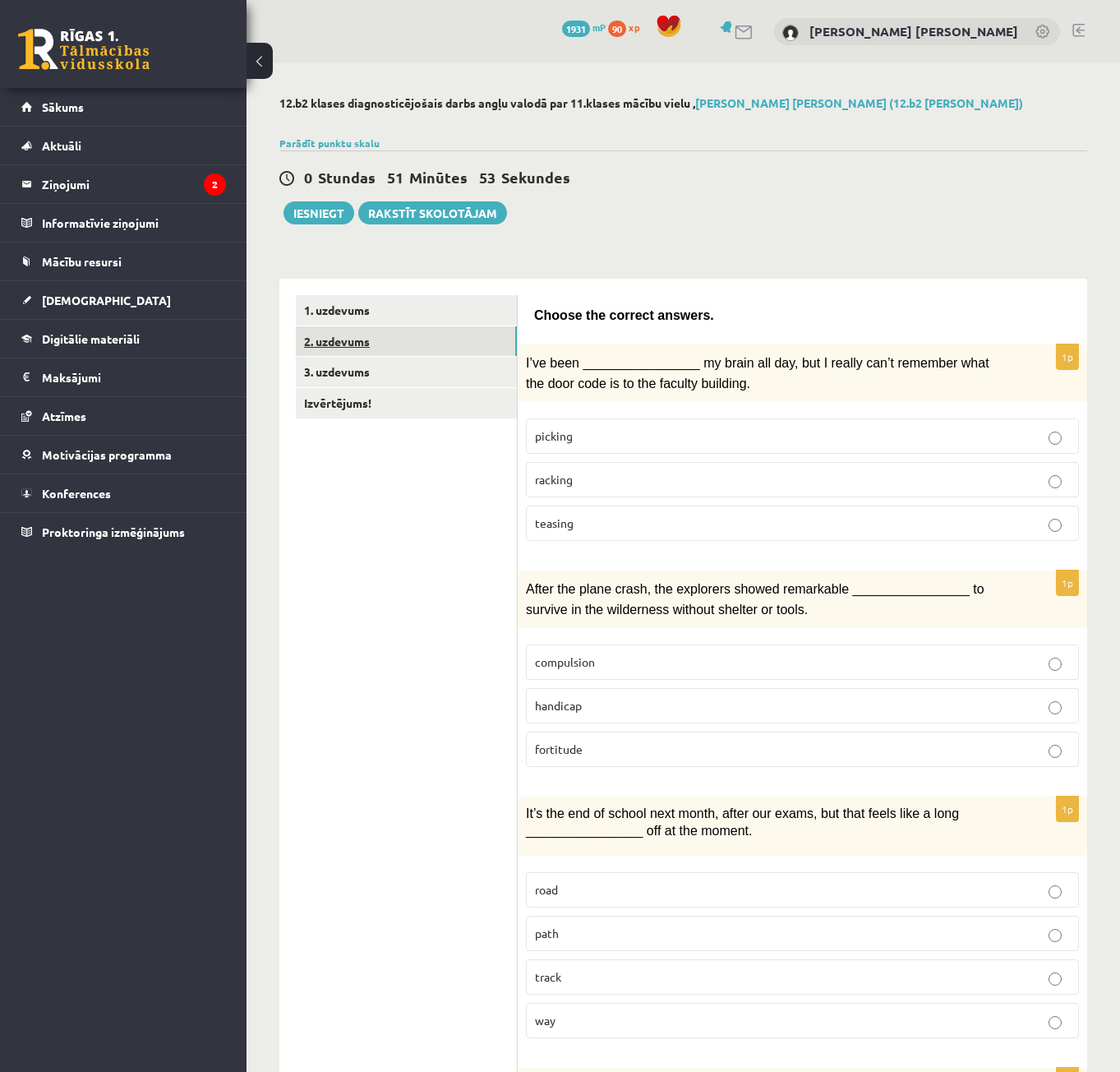
click at [389, 342] on link "2. uzdevums" at bounding box center [406, 341] width 221 height 30
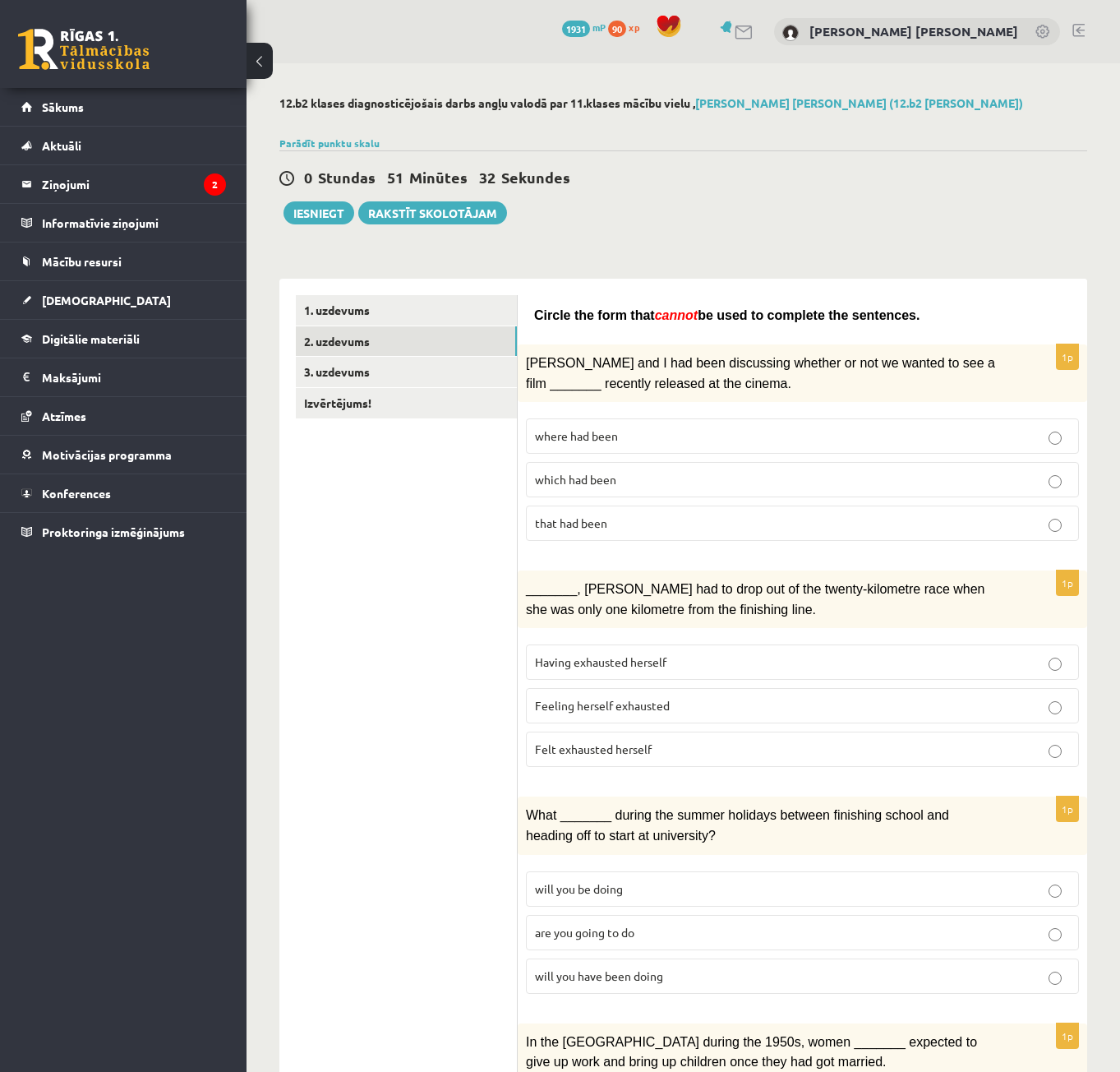
click at [593, 481] on span "which had been" at bounding box center [575, 479] width 82 height 15
click at [582, 532] on label "that had been" at bounding box center [803, 523] width 553 height 36
click at [568, 435] on span "where had been" at bounding box center [576, 436] width 83 height 15
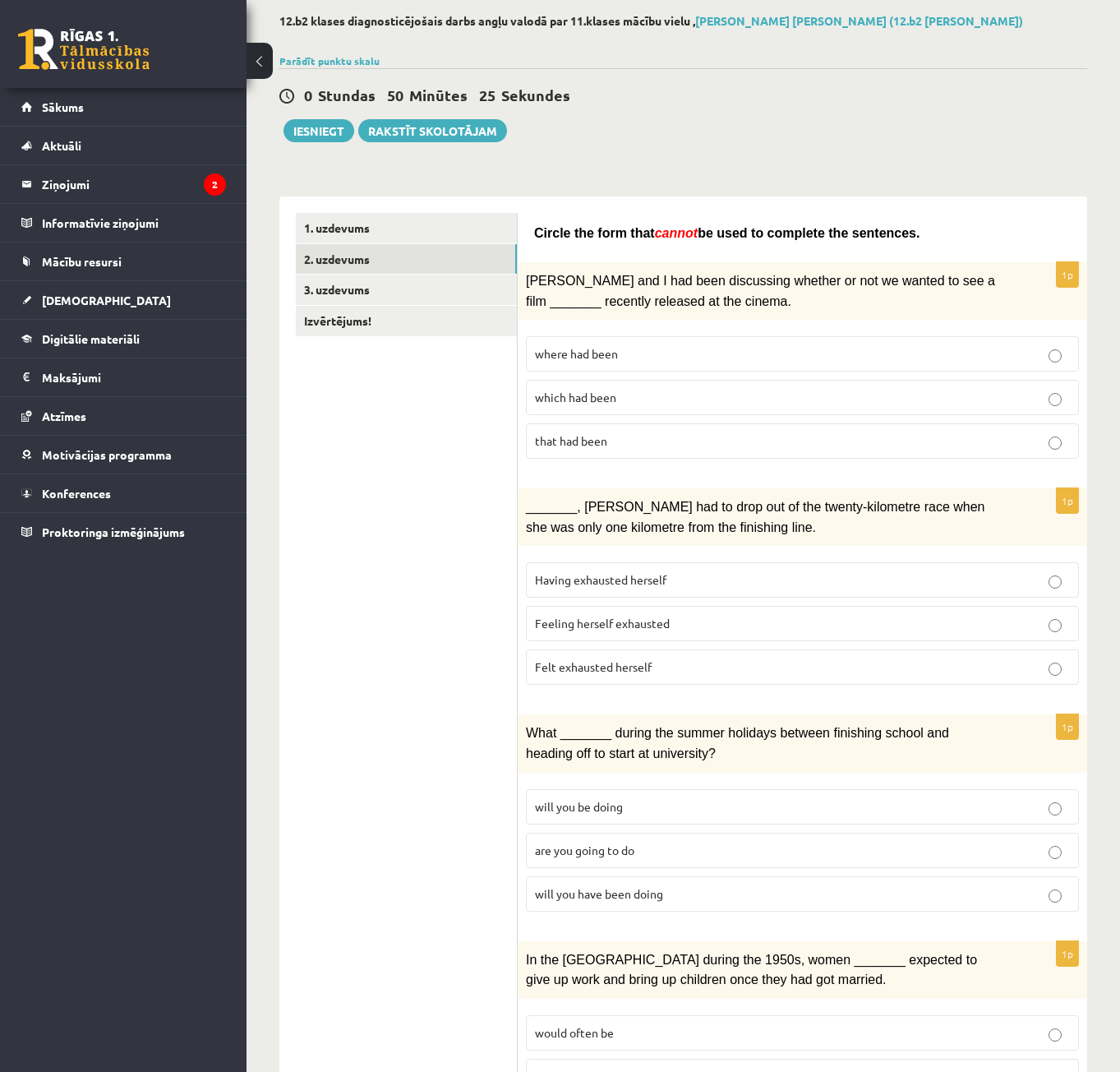
click at [657, 585] on p "Having exhausted herself" at bounding box center [802, 580] width 535 height 17
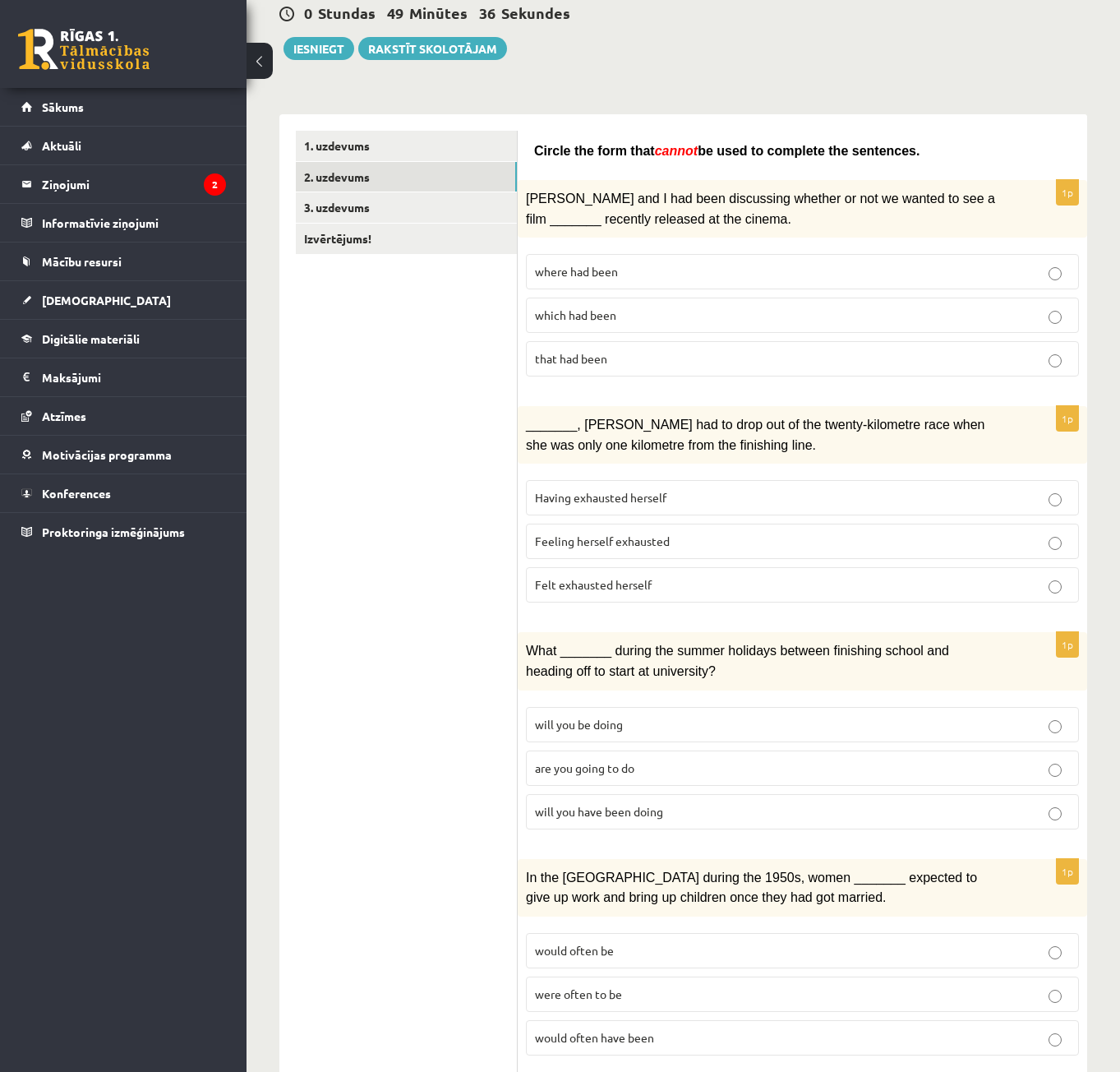
click at [574, 701] on fieldset "will you be doing are you going to do will you have been doing" at bounding box center [803, 766] width 553 height 136
click at [579, 717] on span "will you be doing" at bounding box center [579, 724] width 88 height 15
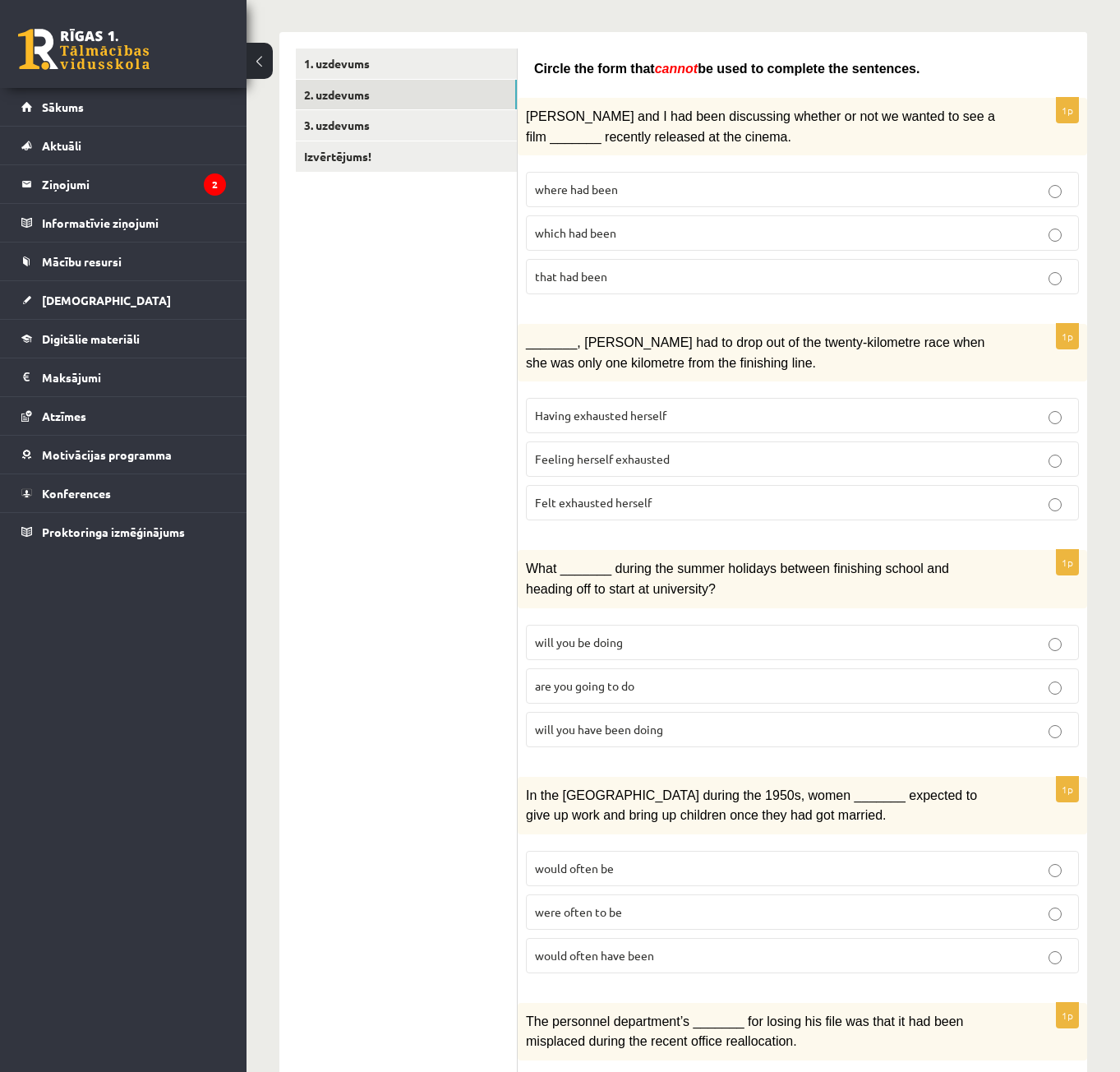
scroll to position [411, 0]
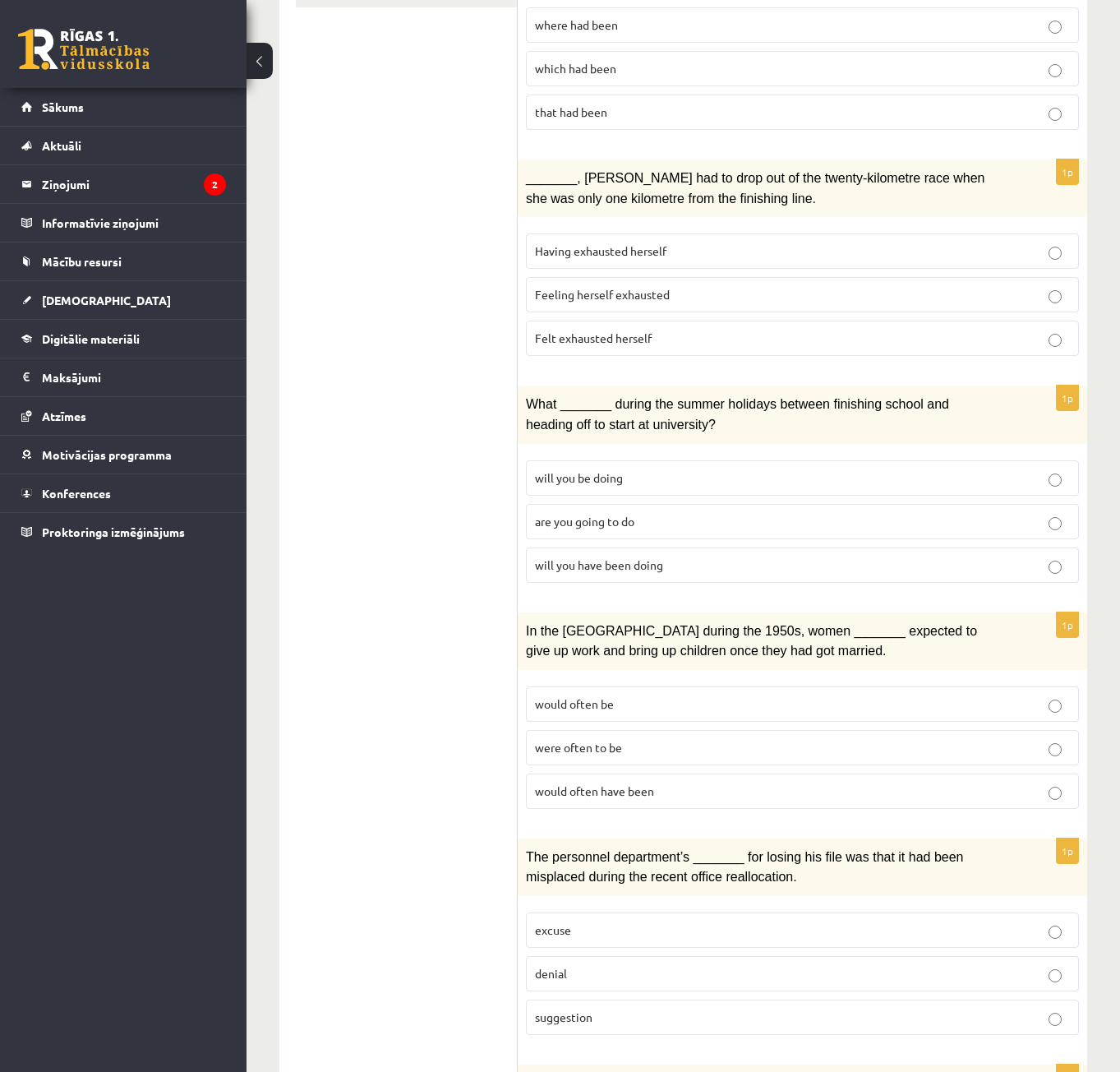
click at [688, 570] on label "will you have been doing" at bounding box center [803, 566] width 553 height 36
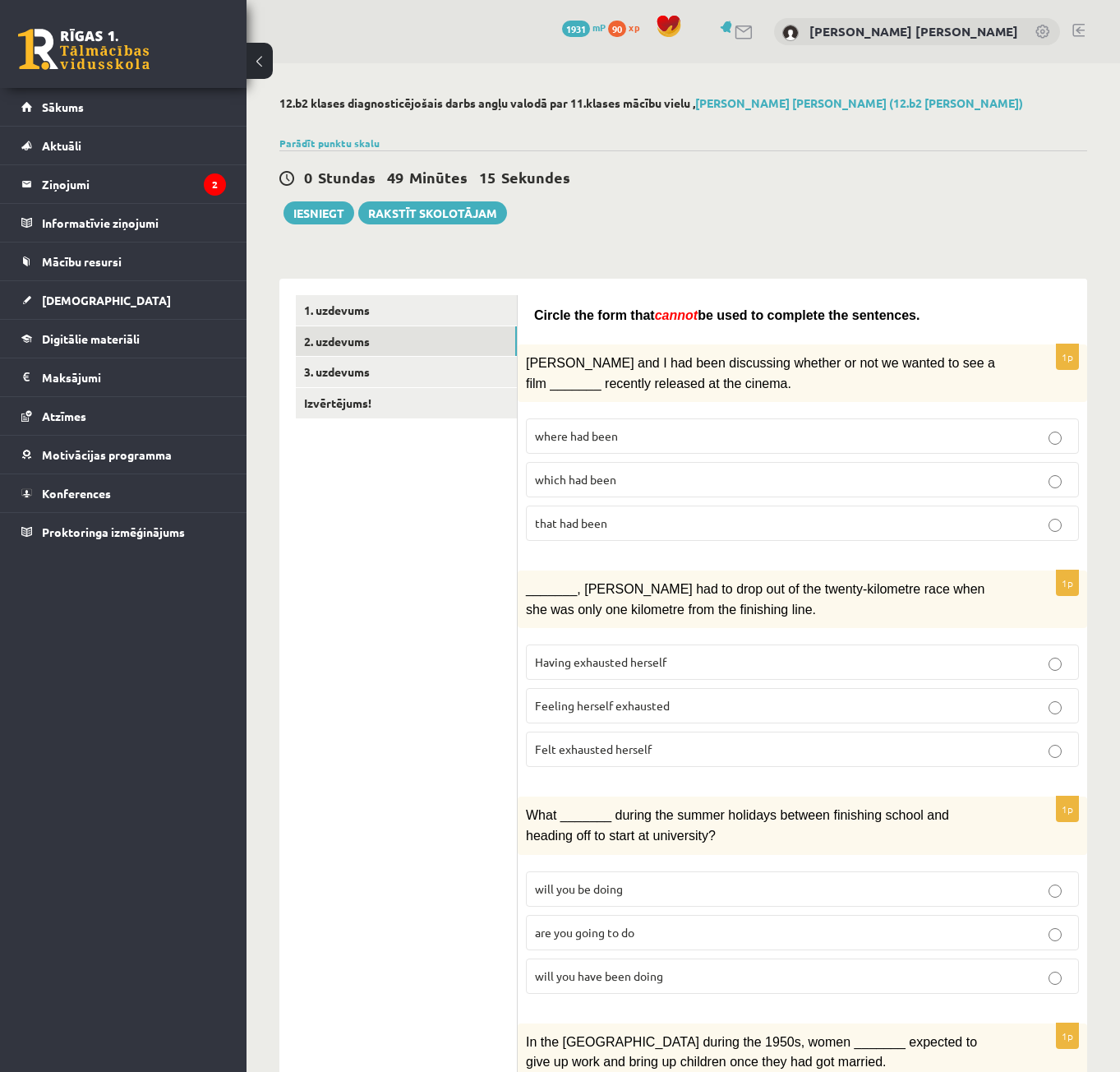
scroll to position [328, 0]
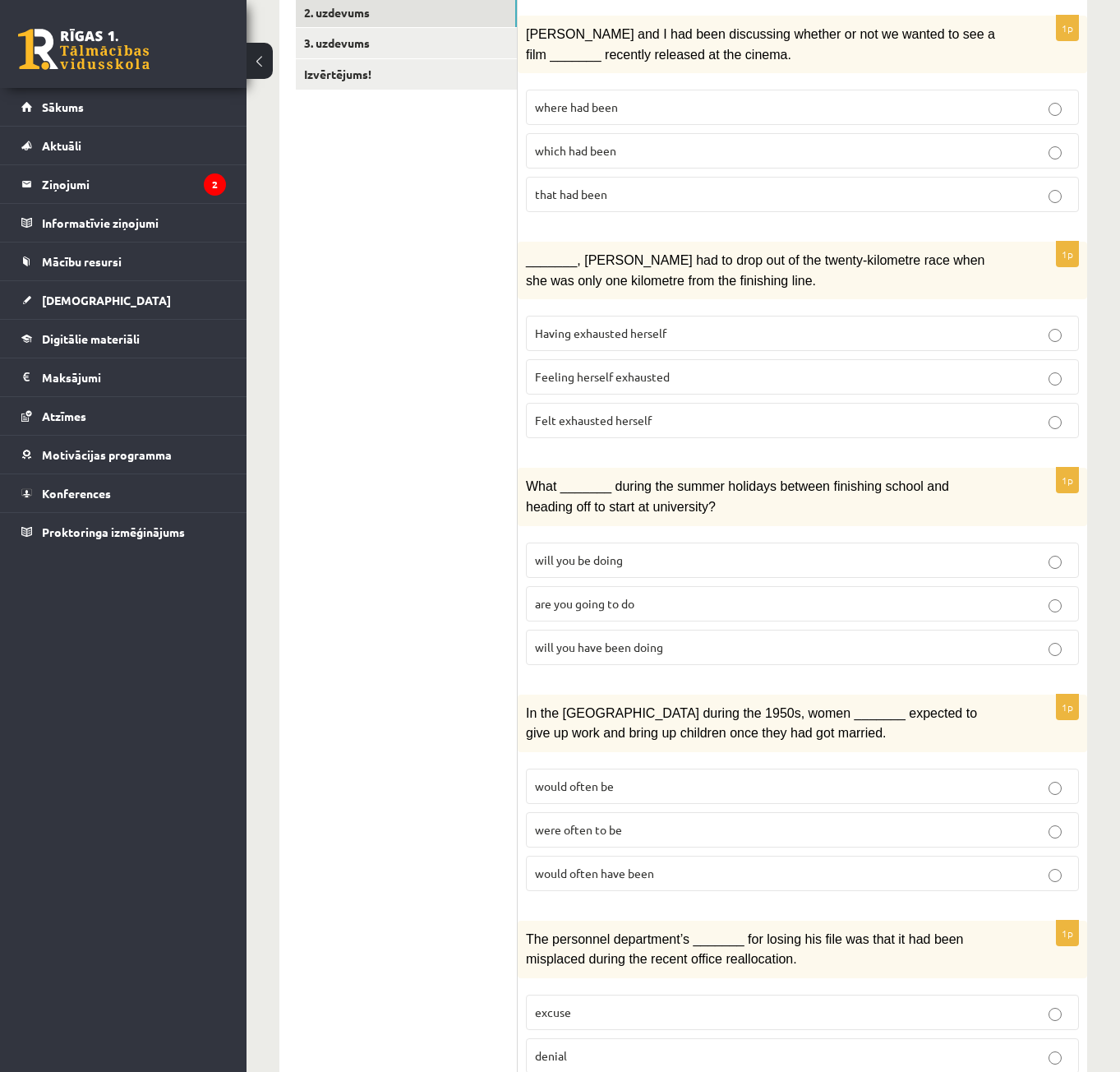
click at [607, 422] on span "Felt exhausted herself" at bounding box center [593, 420] width 116 height 15
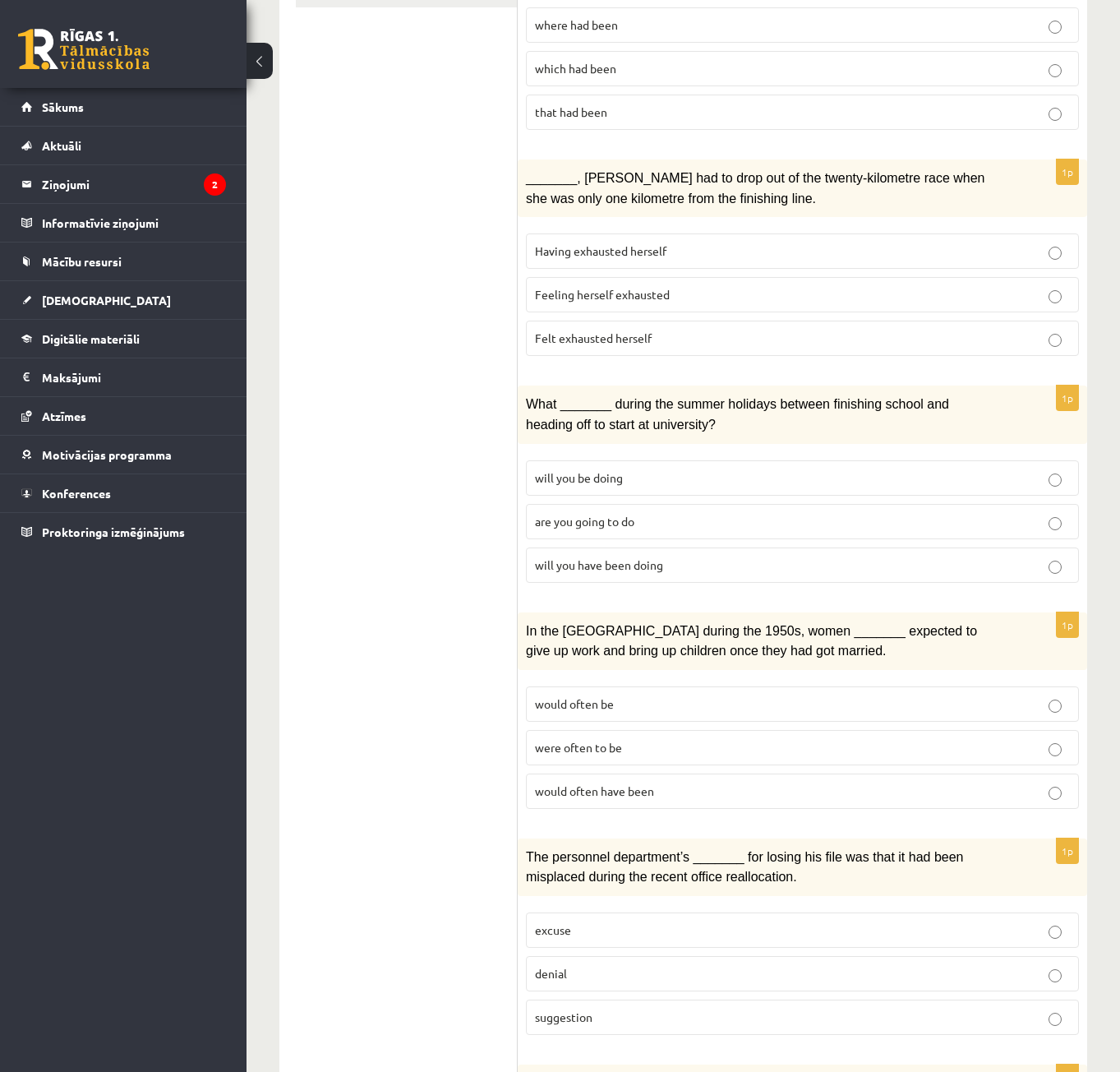
scroll to position [493, 0]
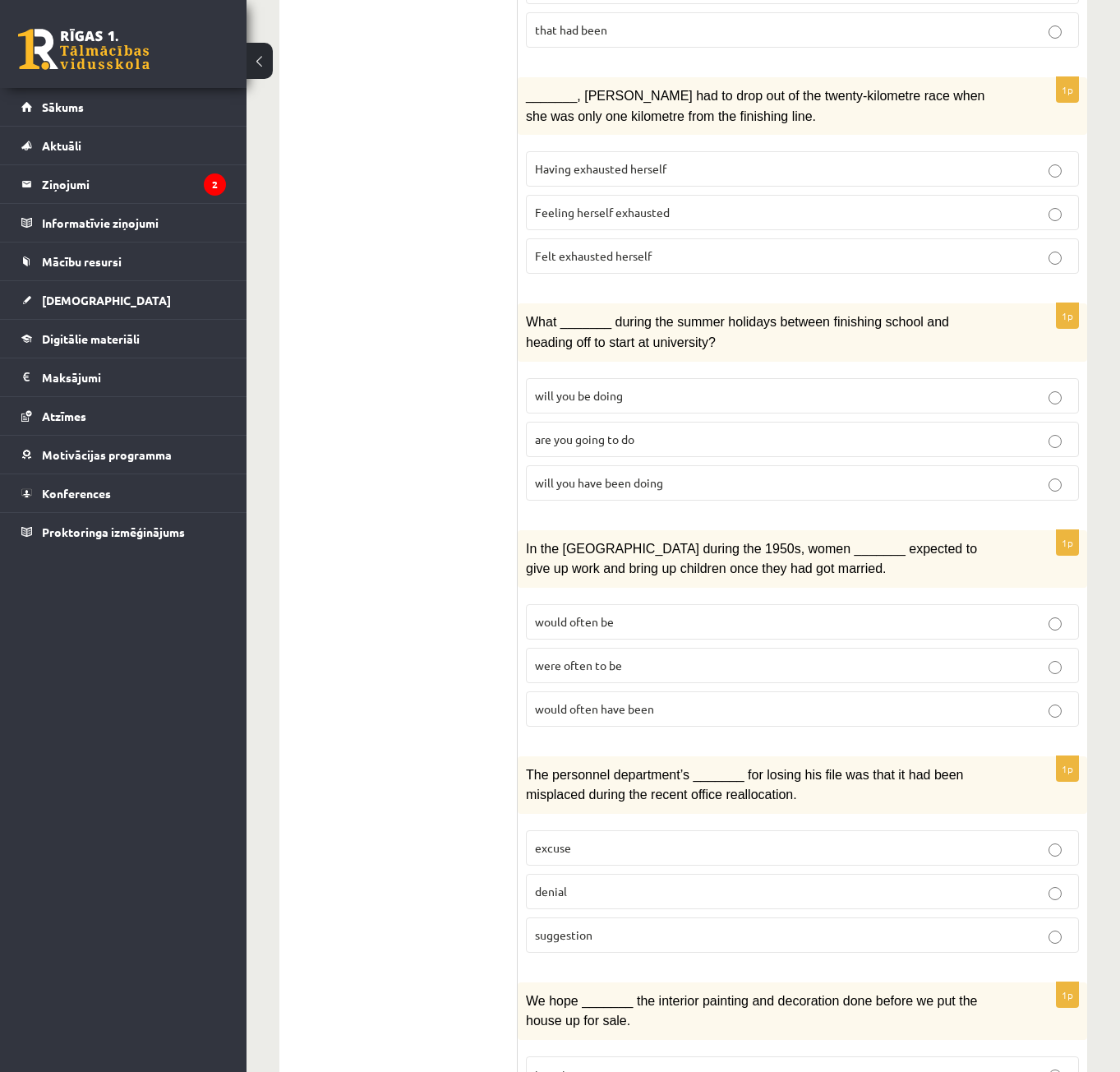
click at [604, 614] on span "would often be" at bounding box center [574, 622] width 79 height 15
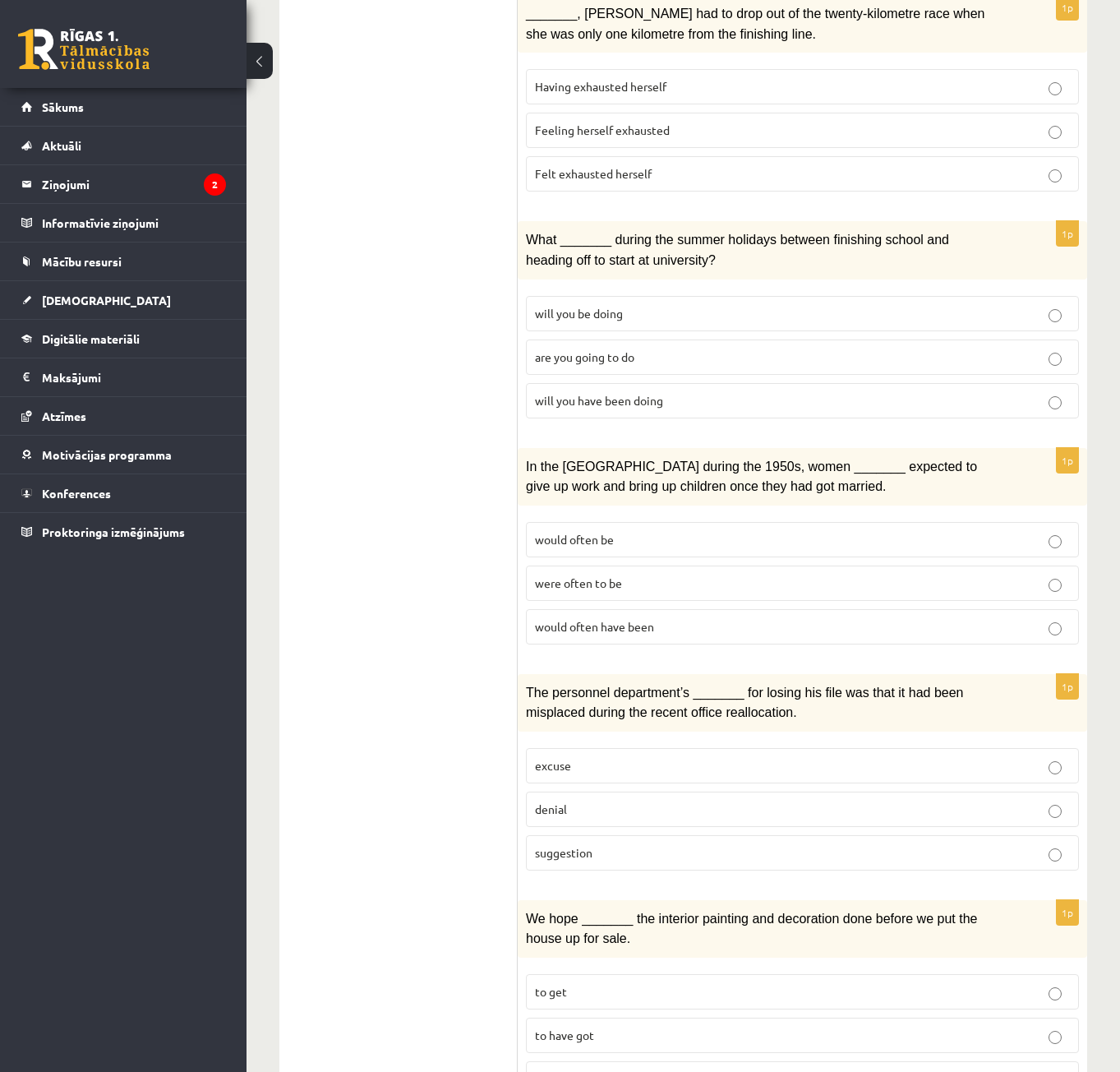
click at [577, 575] on span "were often to be" at bounding box center [578, 582] width 87 height 15
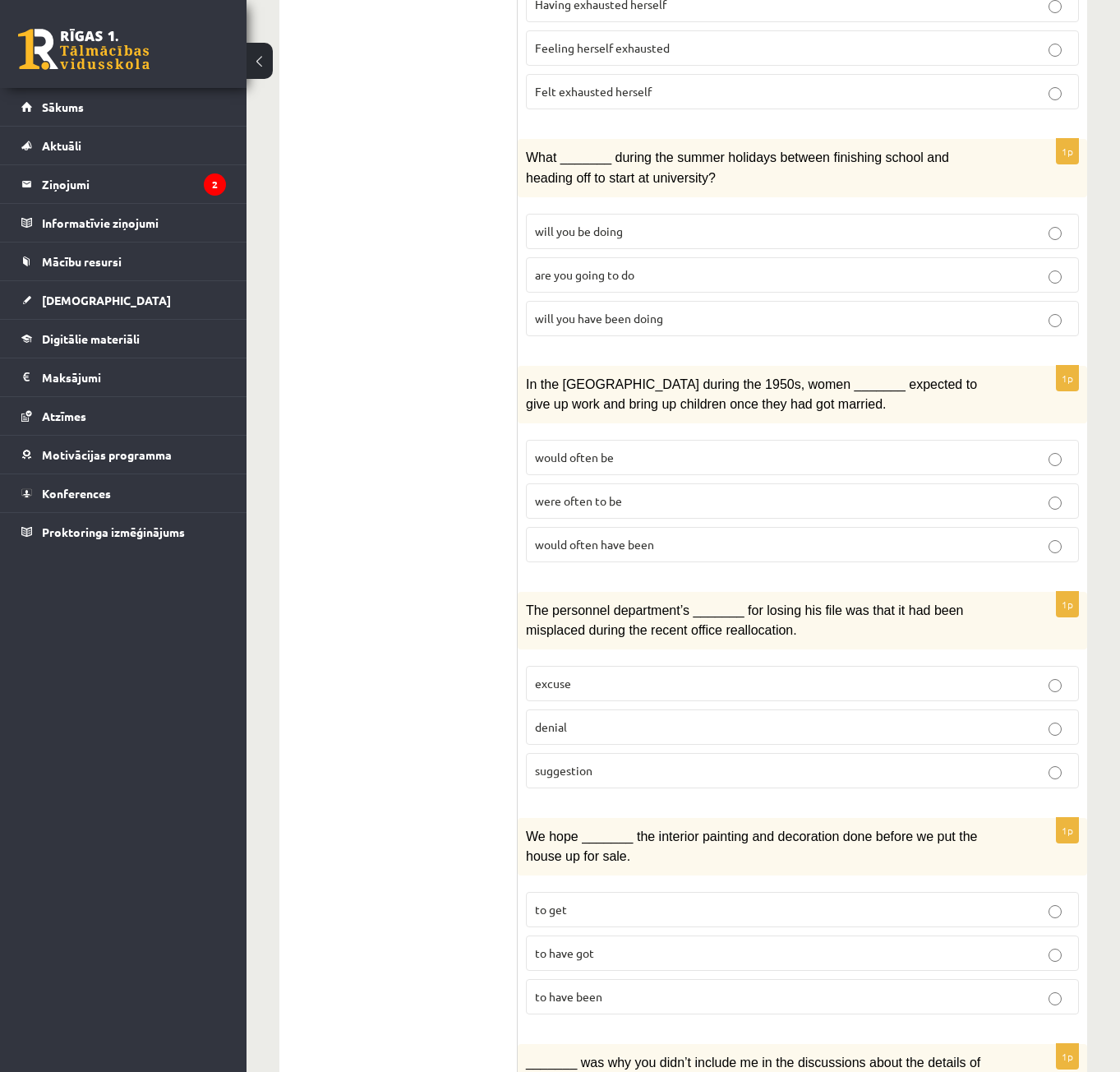
click at [573, 727] on label "denial" at bounding box center [803, 727] width 553 height 36
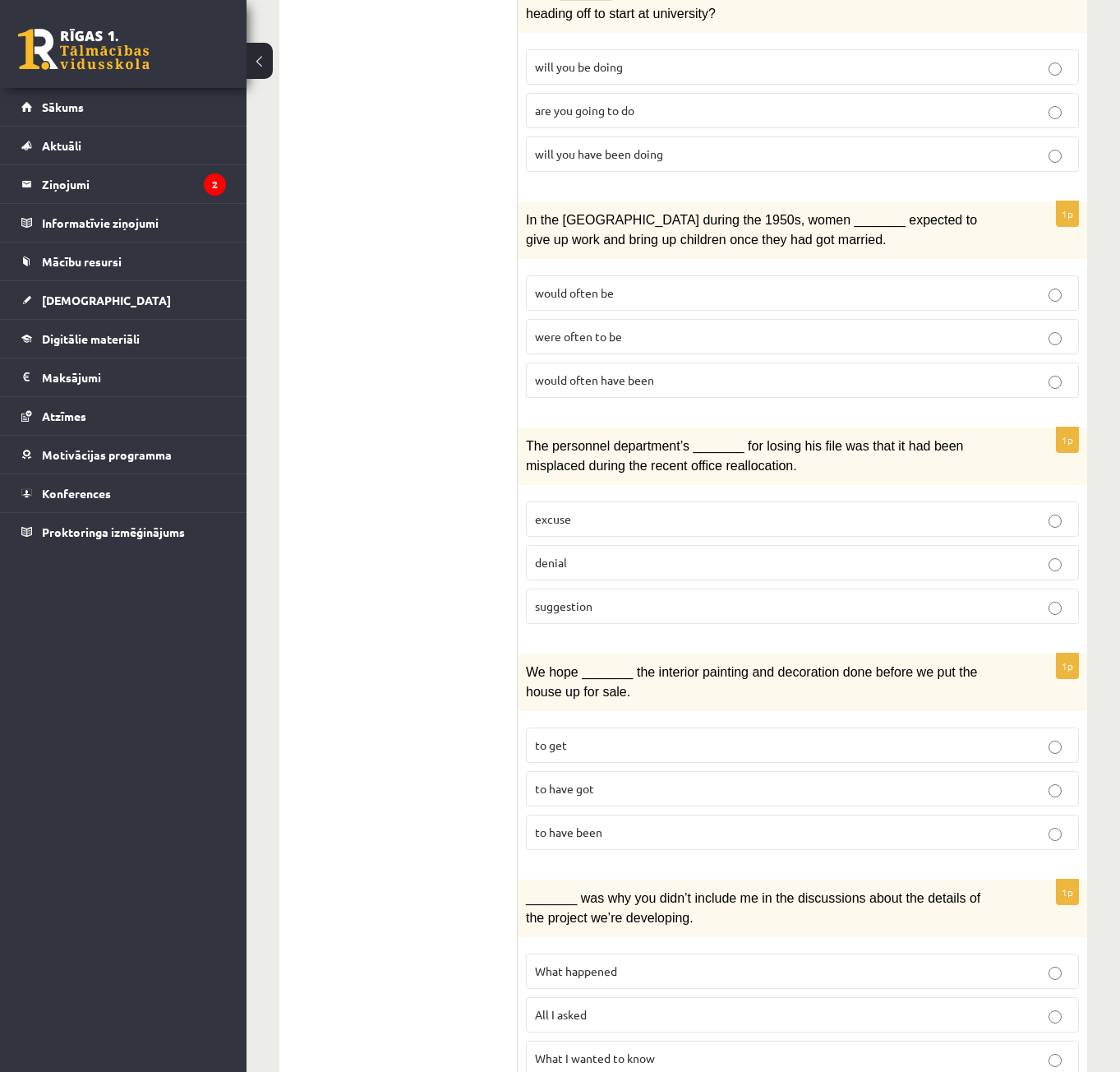
scroll to position [904, 0]
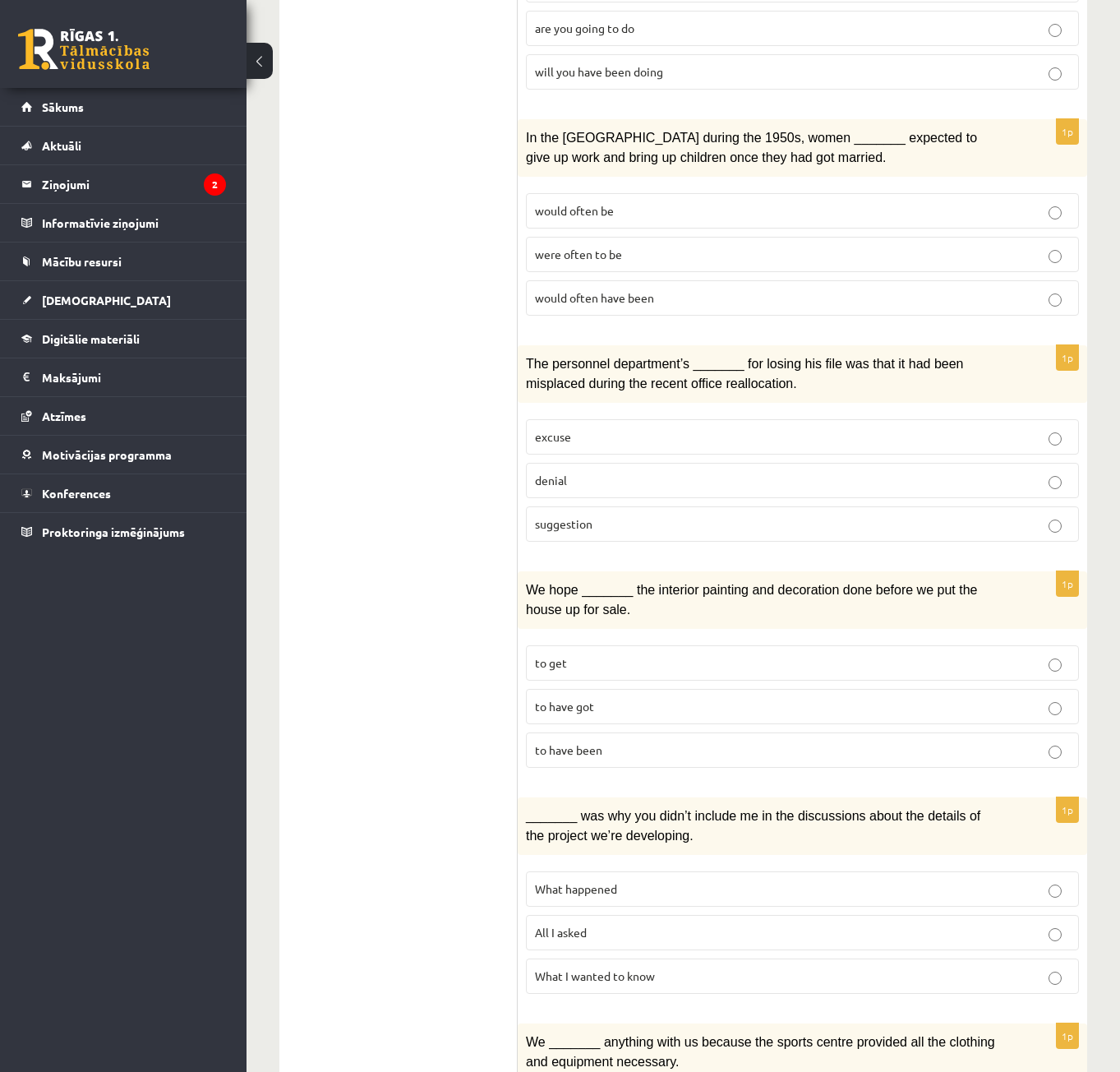
click at [562, 747] on p "to have been" at bounding box center [802, 749] width 535 height 17
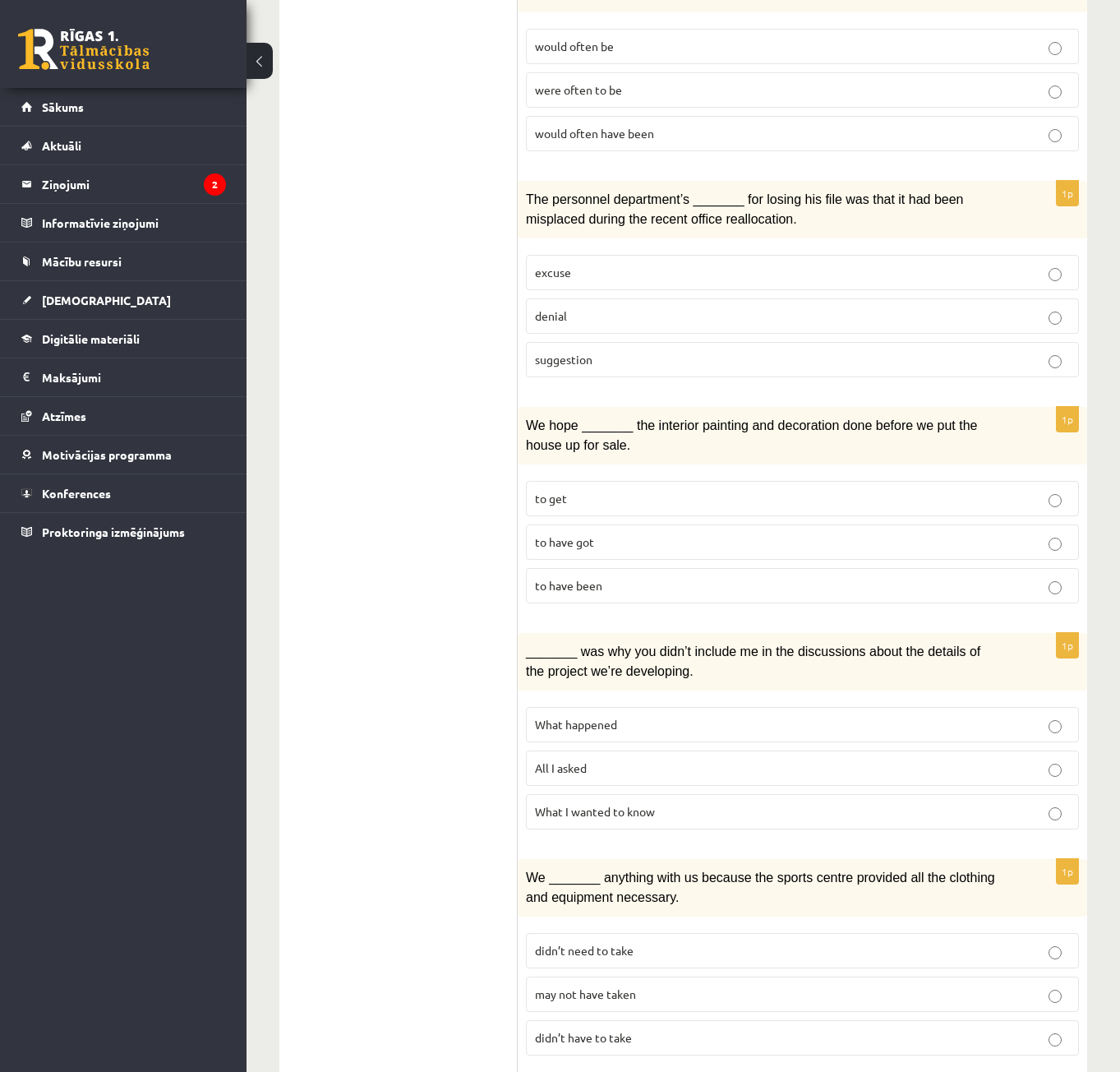
scroll to position [1151, 0]
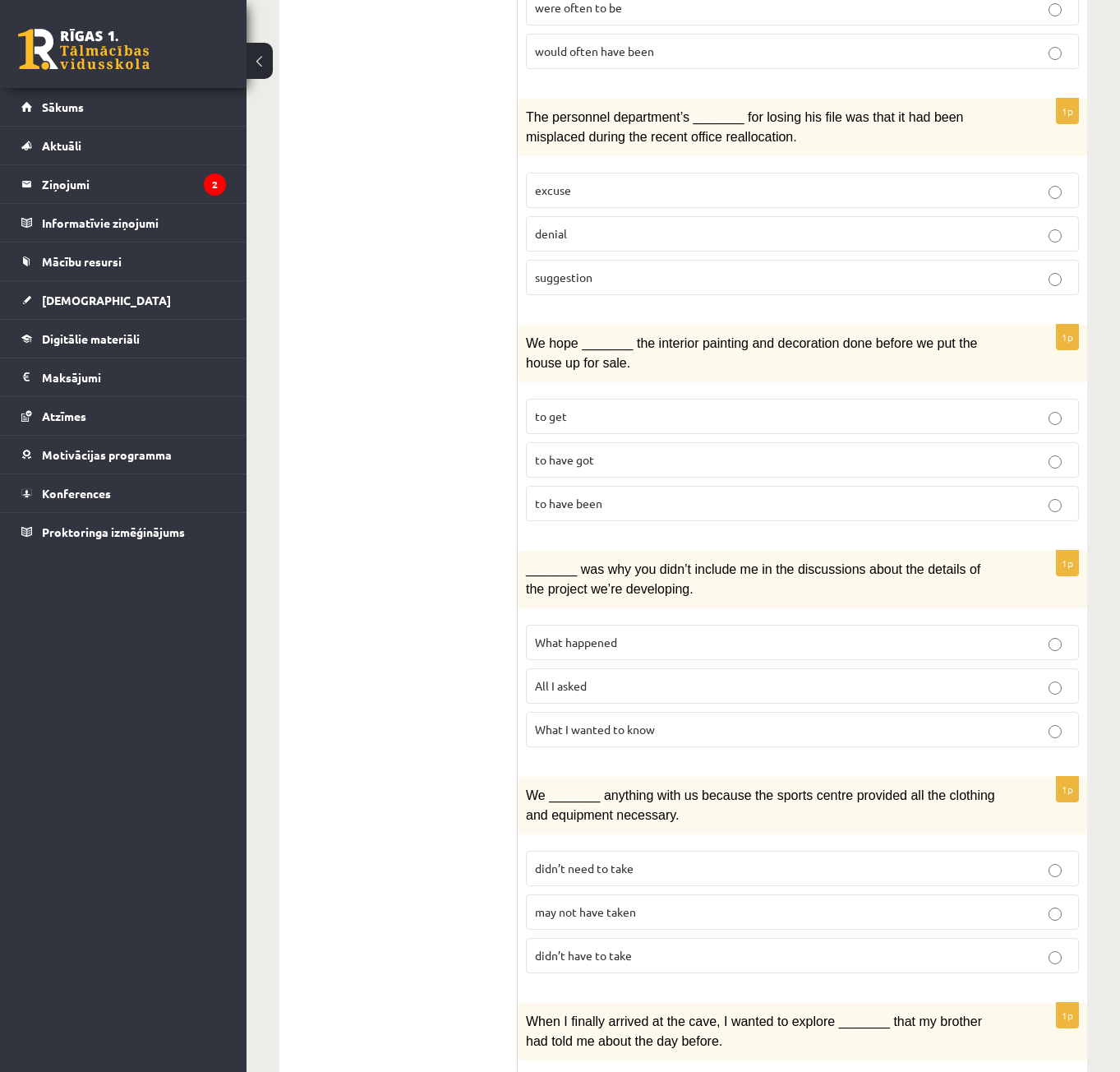
click at [559, 634] on span "What happened" at bounding box center [576, 642] width 83 height 15
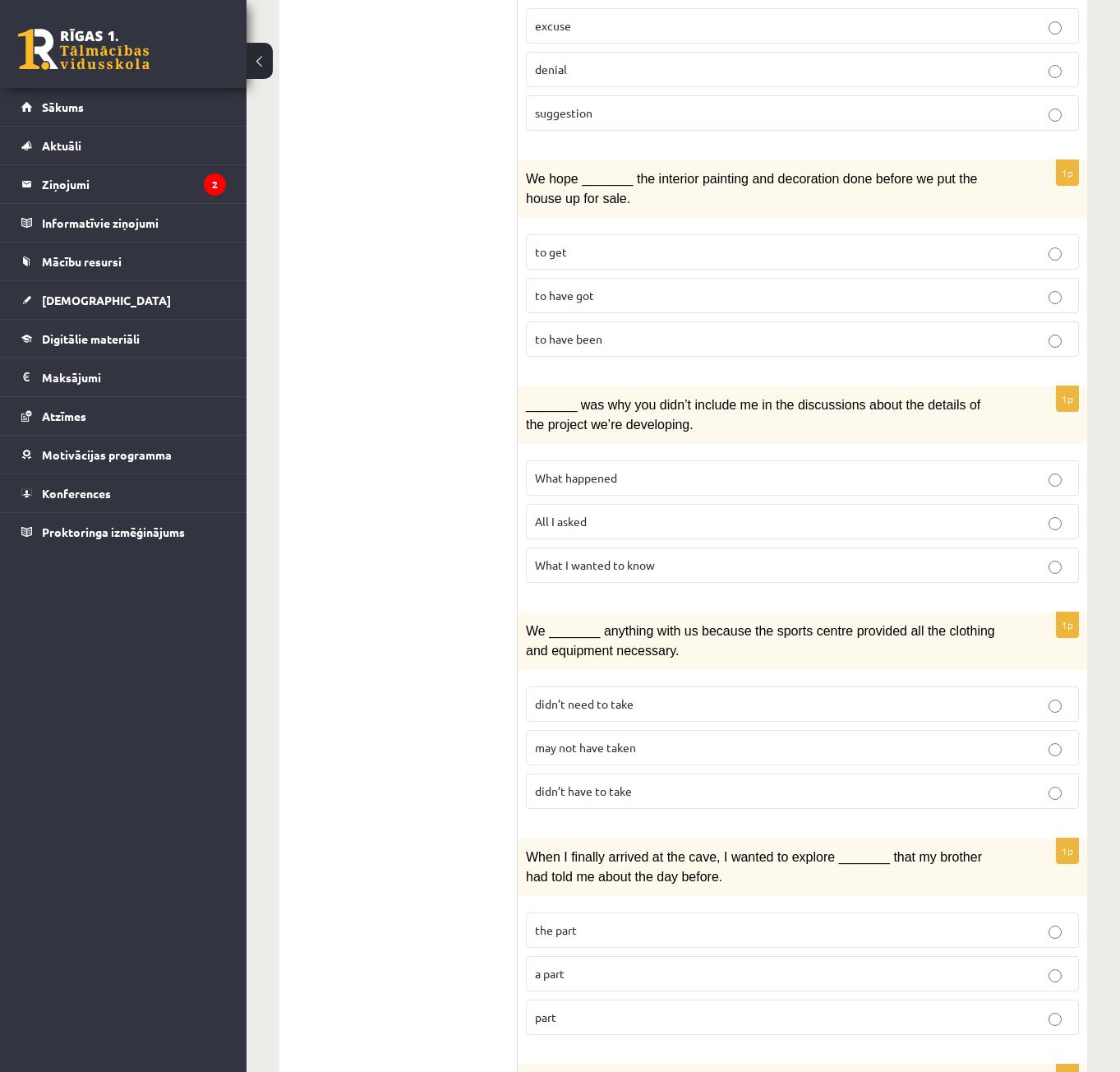
scroll to position [1397, 0]
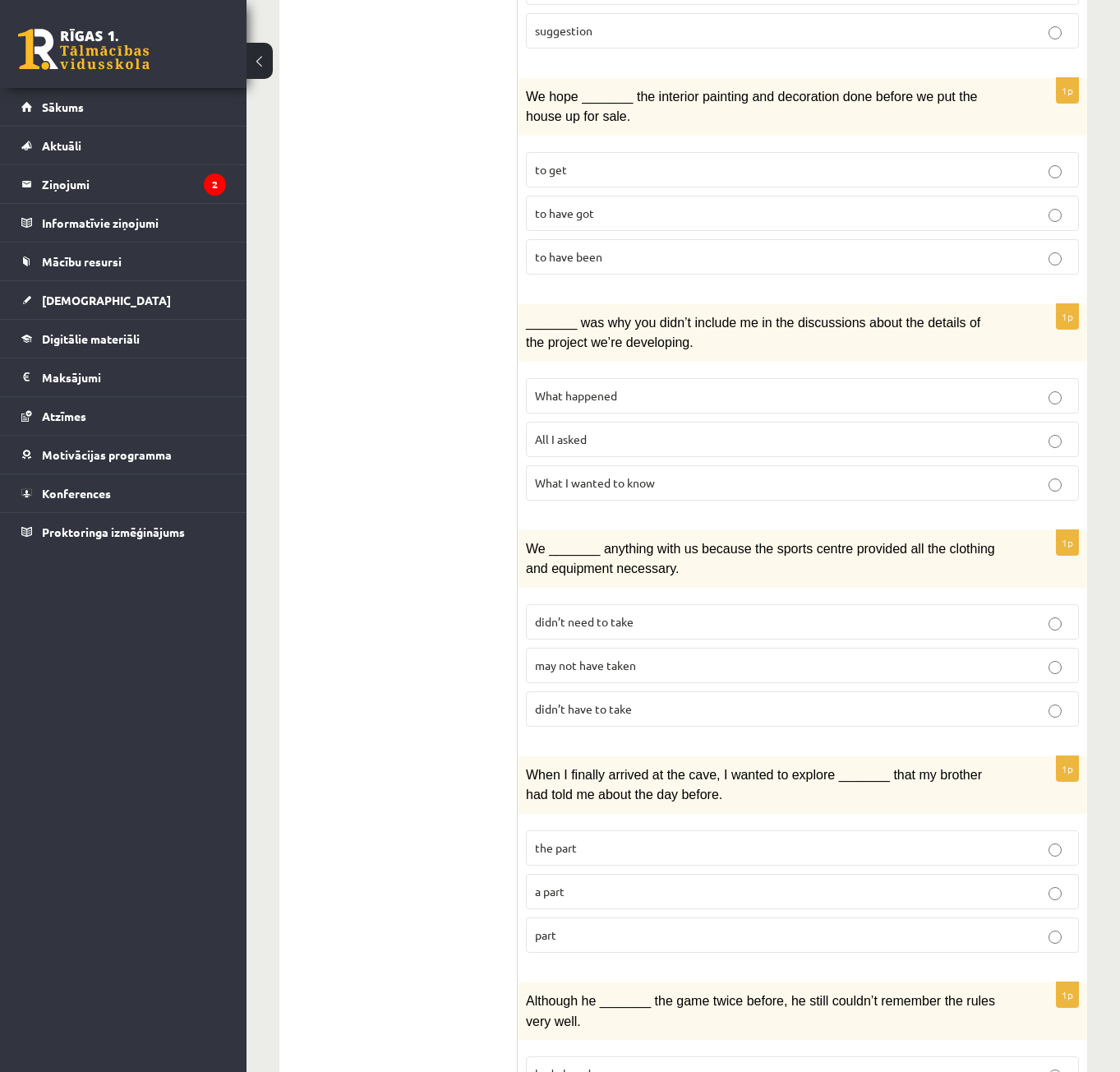
click at [588, 657] on span "may not have taken" at bounding box center [585, 665] width 101 height 15
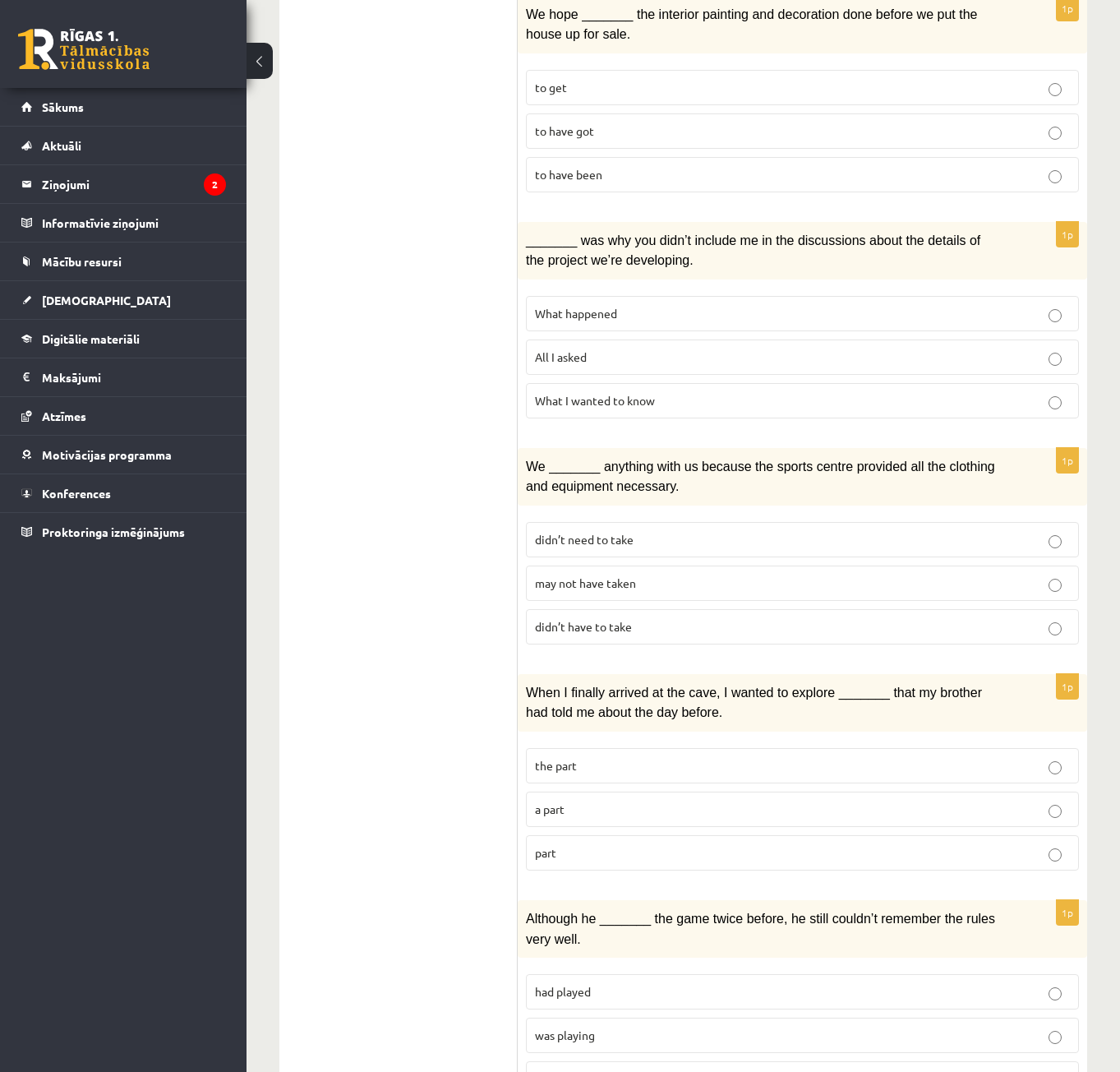
scroll to position [1550, 0]
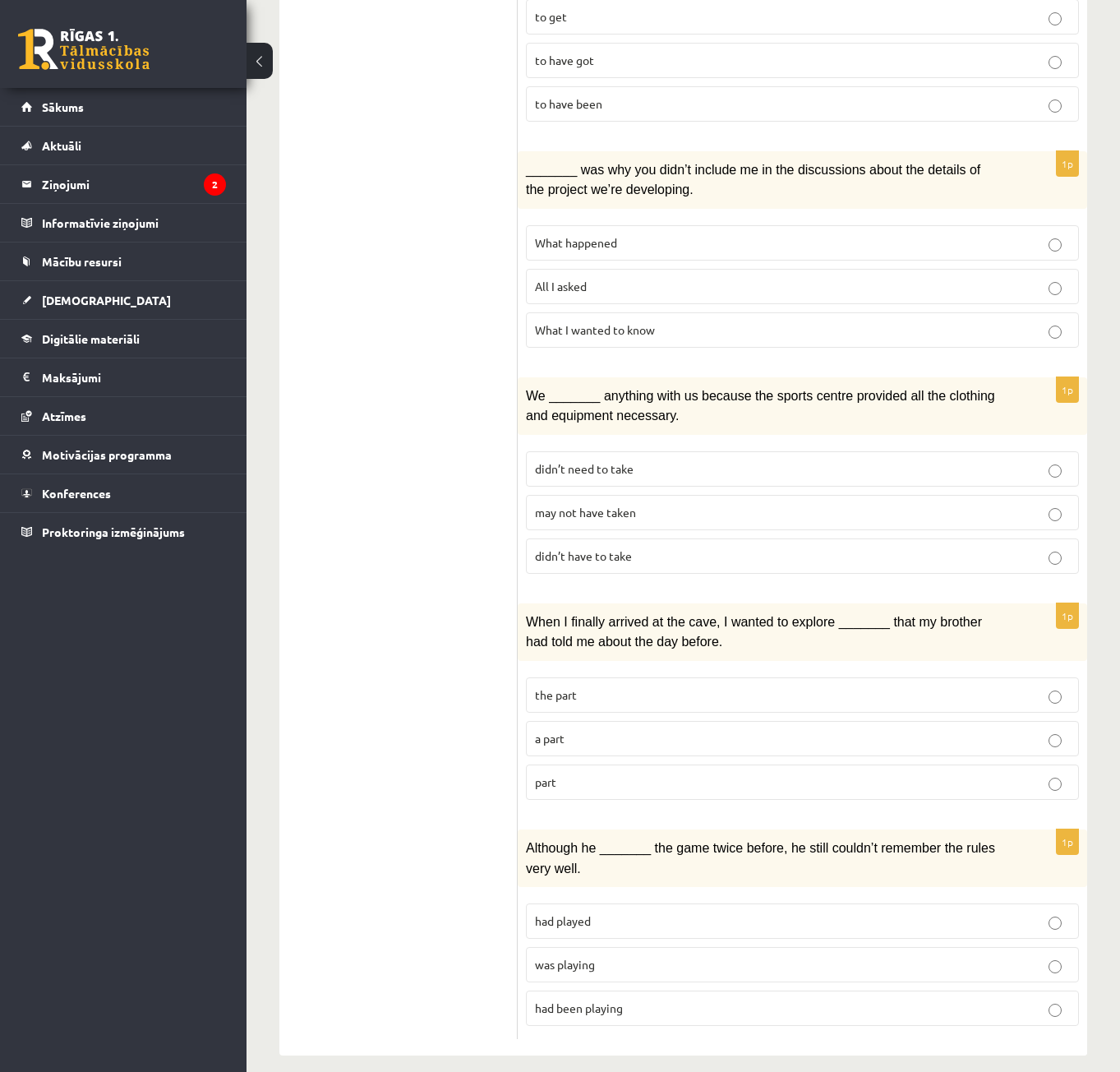
click at [563, 774] on p "part" at bounding box center [802, 782] width 535 height 17
click at [607, 957] on p "was playing" at bounding box center [802, 964] width 535 height 17
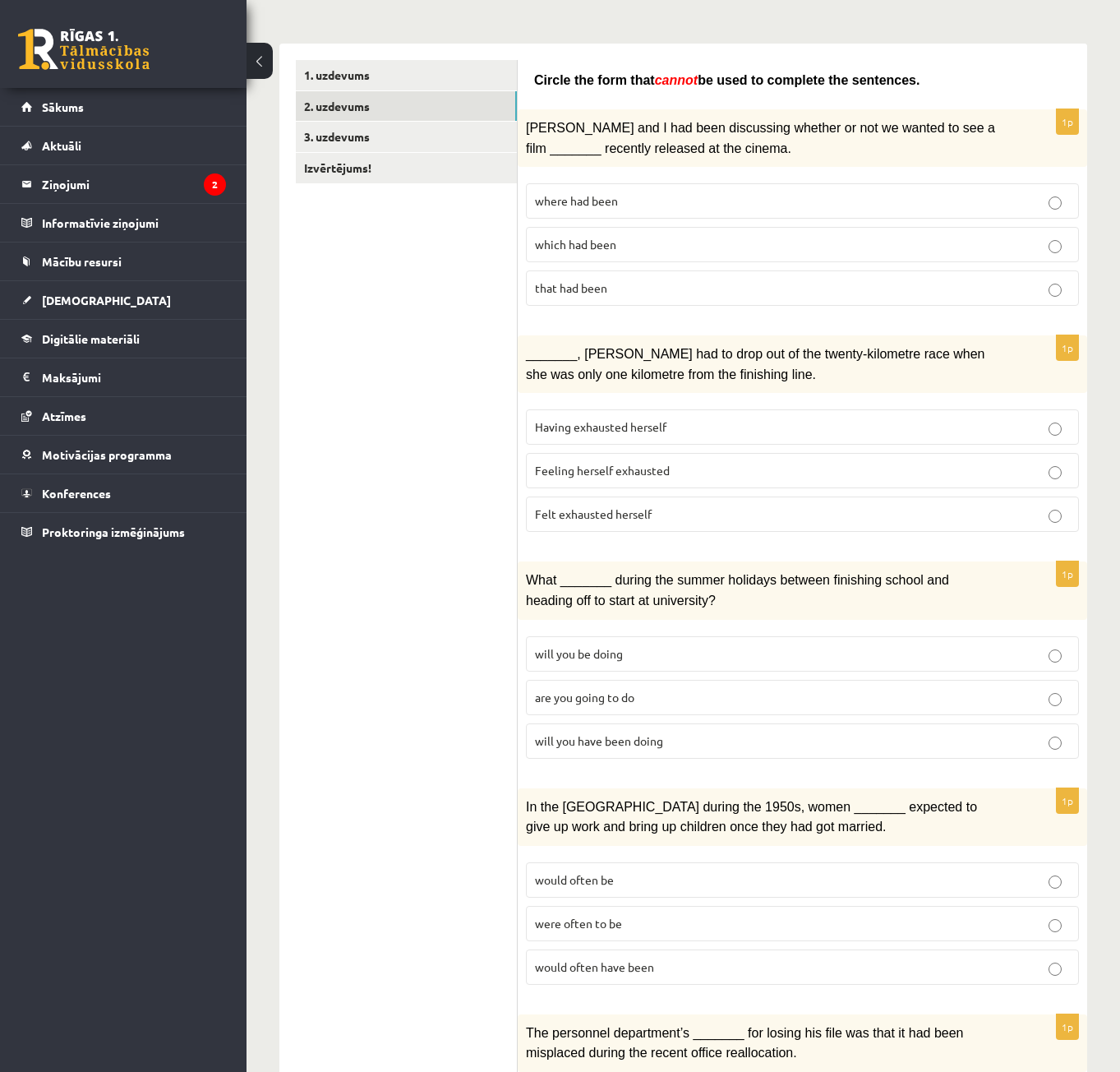
scroll to position [0, 0]
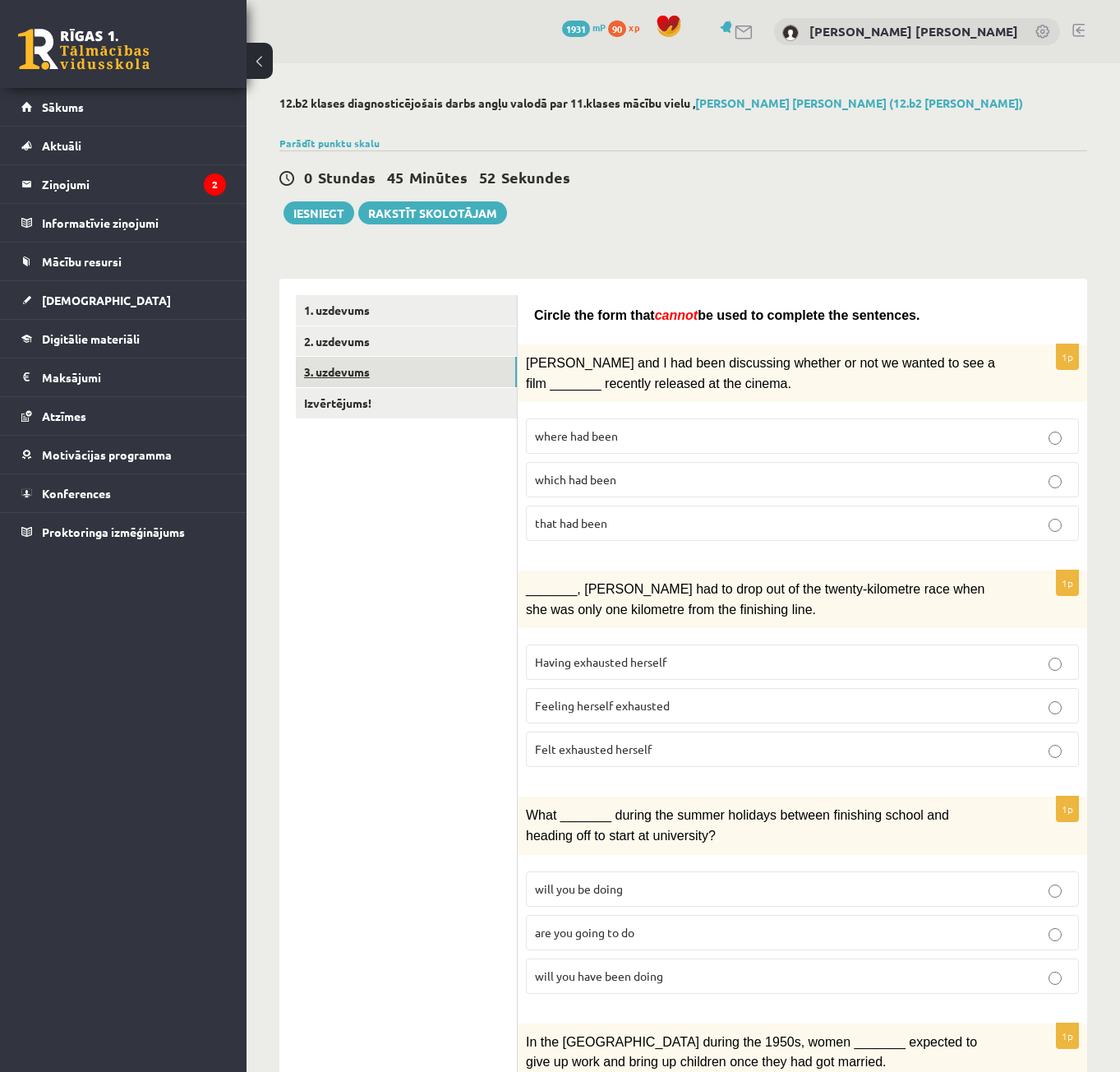
click at [357, 375] on link "3. uzdevums" at bounding box center [406, 371] width 221 height 30
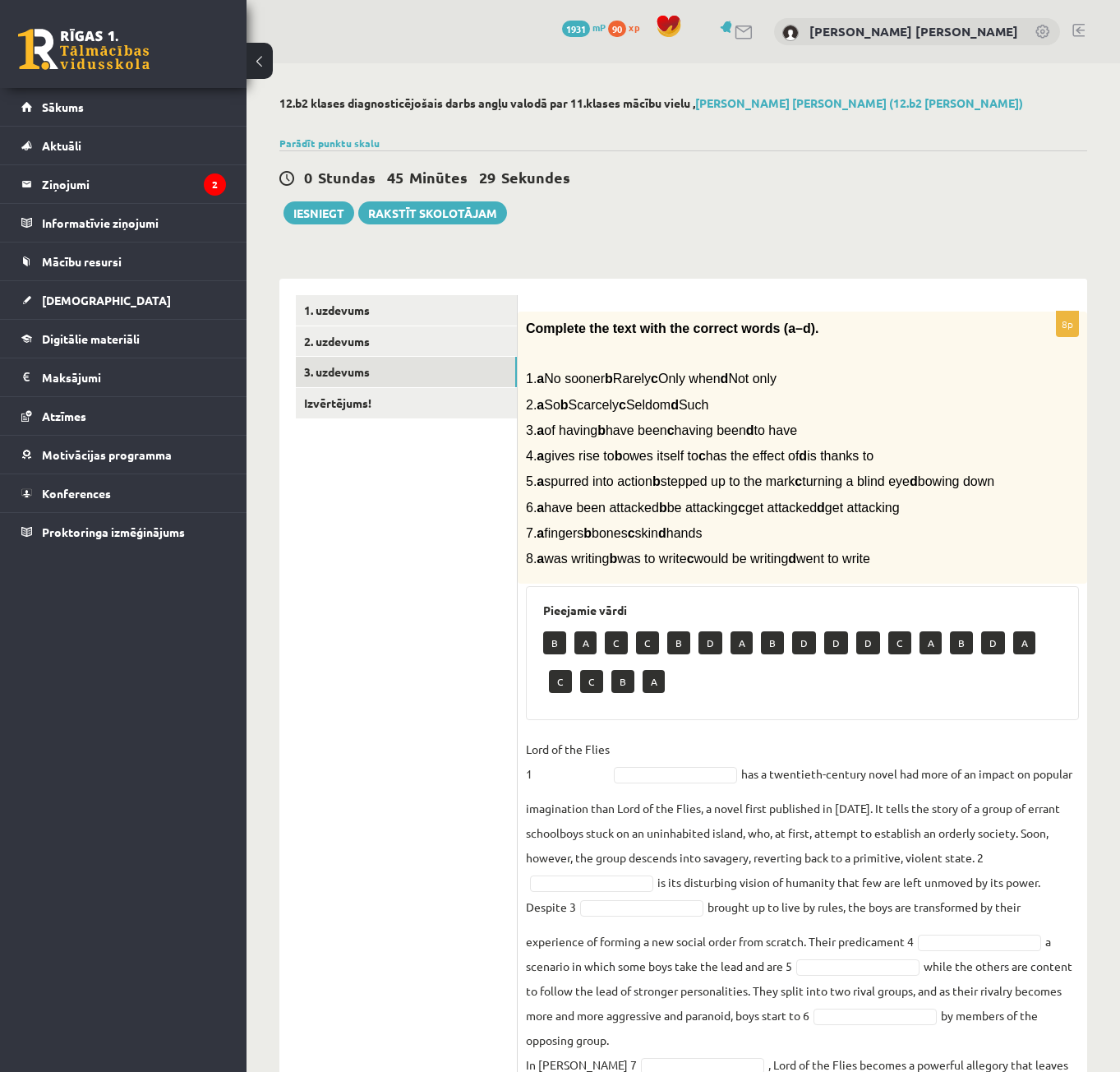
scroll to position [164, 0]
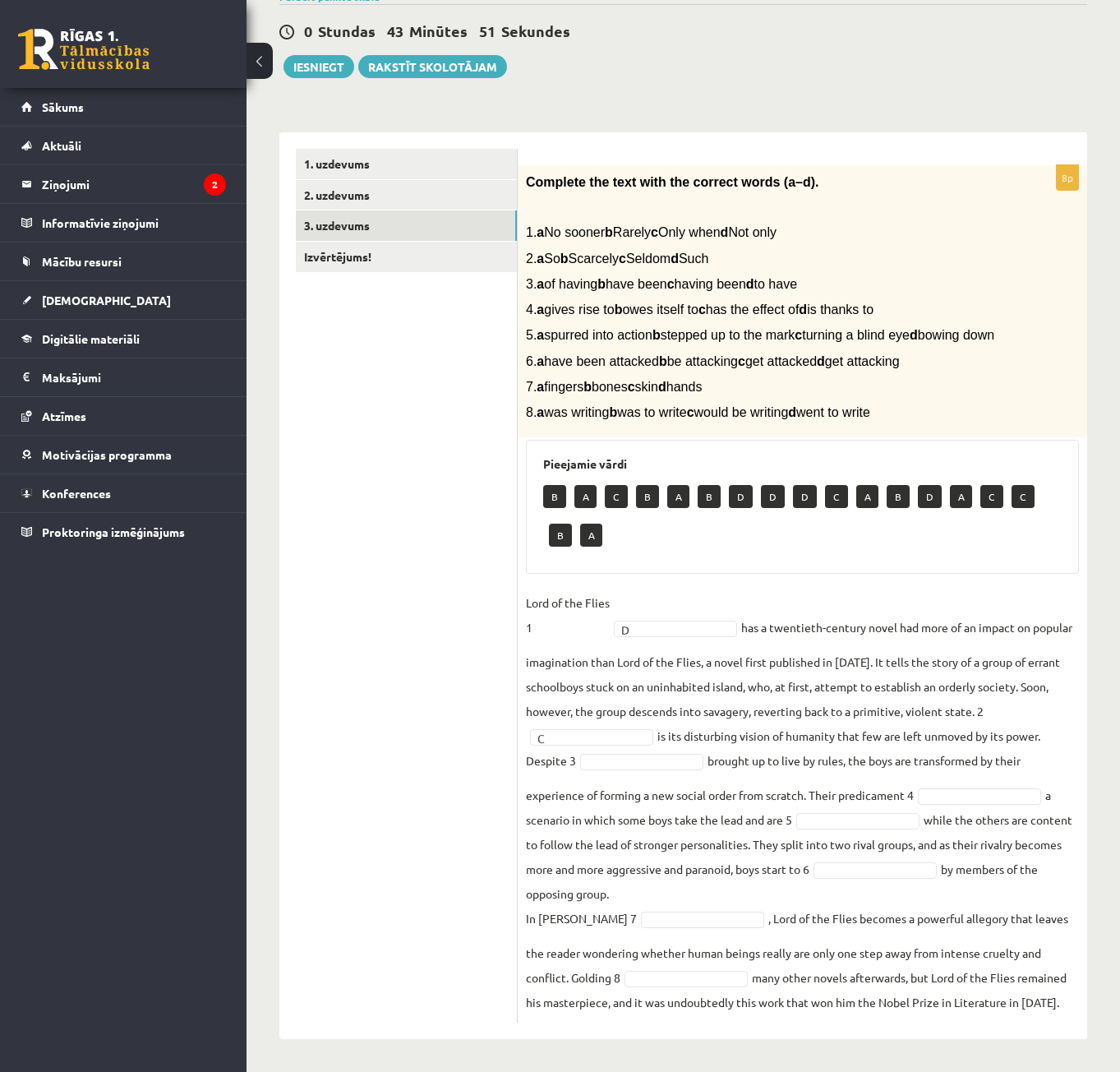
click at [874, 74] on div "12.b2 klases diagnosticējošais darbs angļu valodā par 11.klases mācību vielu , …" at bounding box center [683, 494] width 873 height 1155
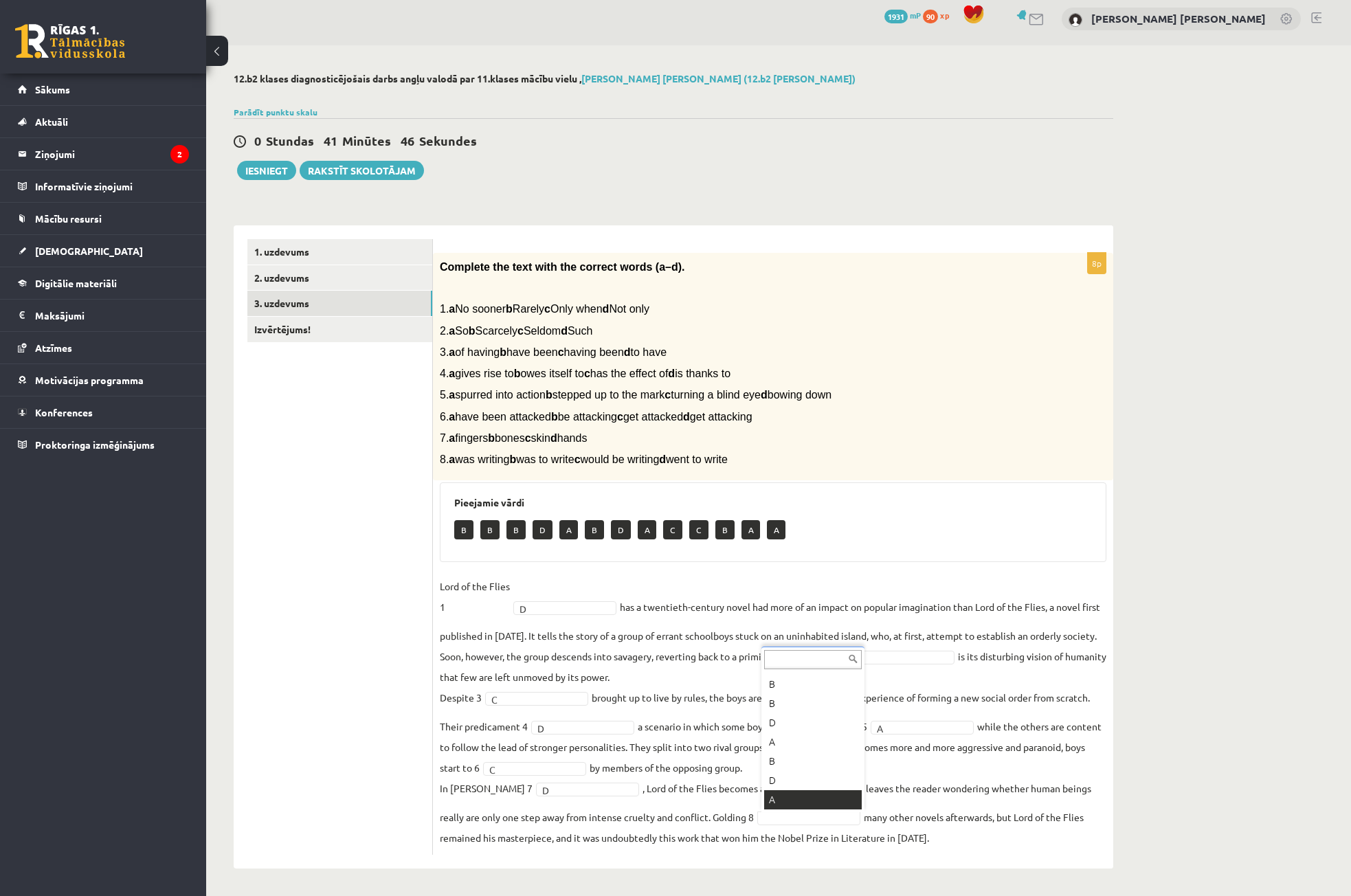
scroll to position [55, 0]
click at [314, 336] on link "Izvērtējums!" at bounding box center [340, 329] width 185 height 25
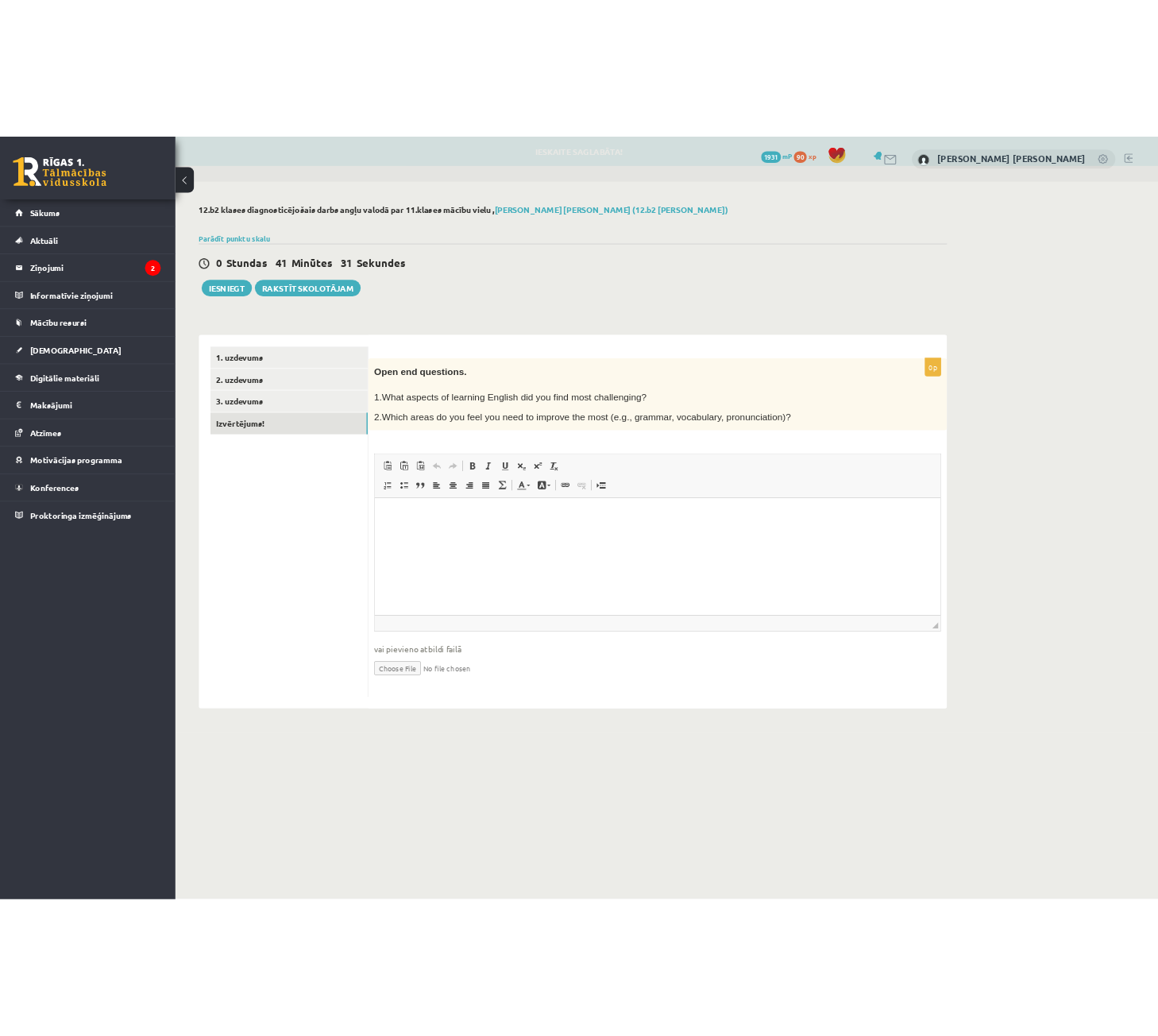
scroll to position [0, 0]
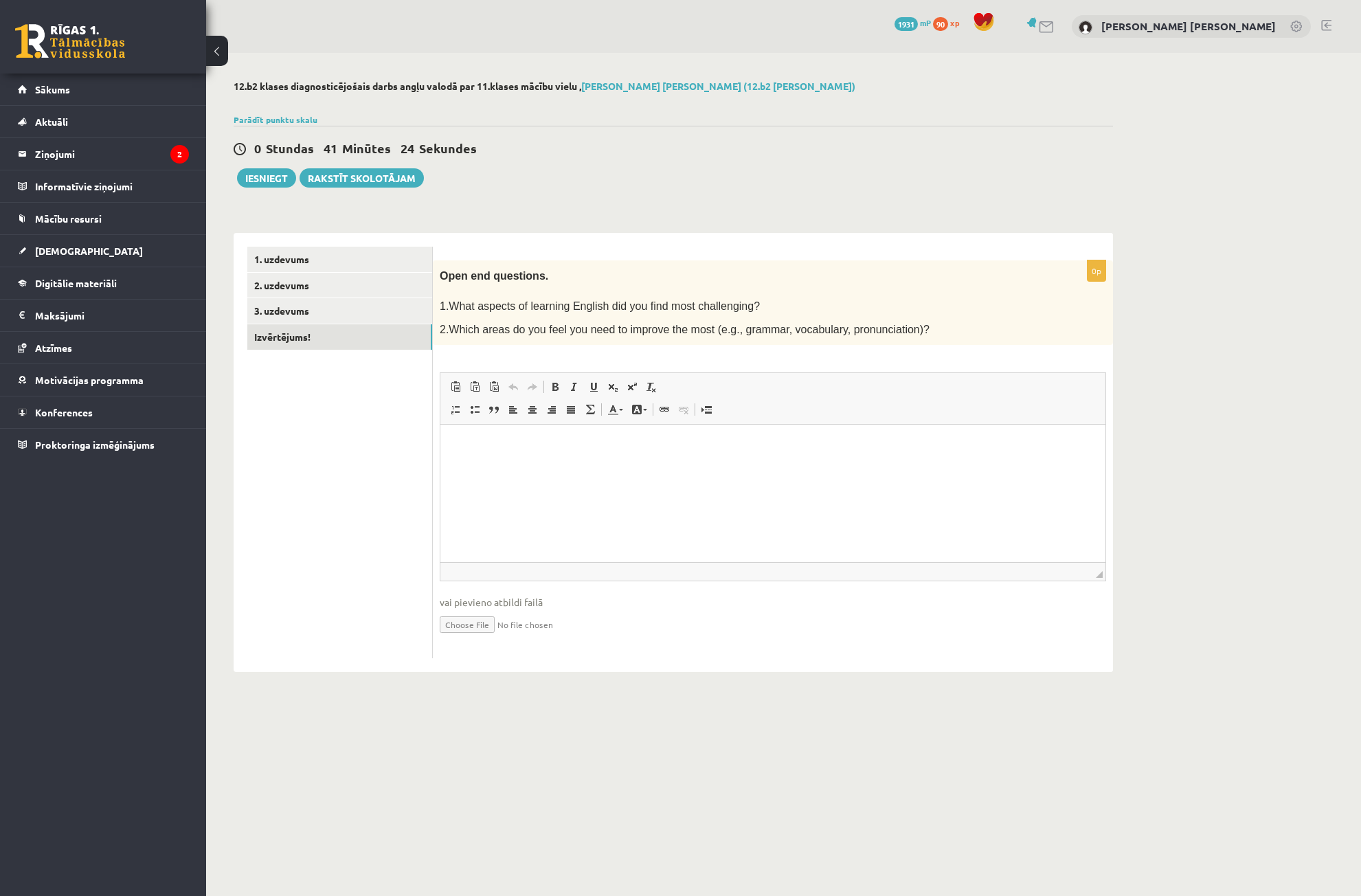
click at [642, 175] on div "0 Stundas 41 Minūtes 24 Sekundes Ieskaite saglabāta! Iesniegt Rakstīt skolotājam" at bounding box center [673, 156] width 880 height 62
click at [603, 466] on html at bounding box center [773, 445] width 665 height 42
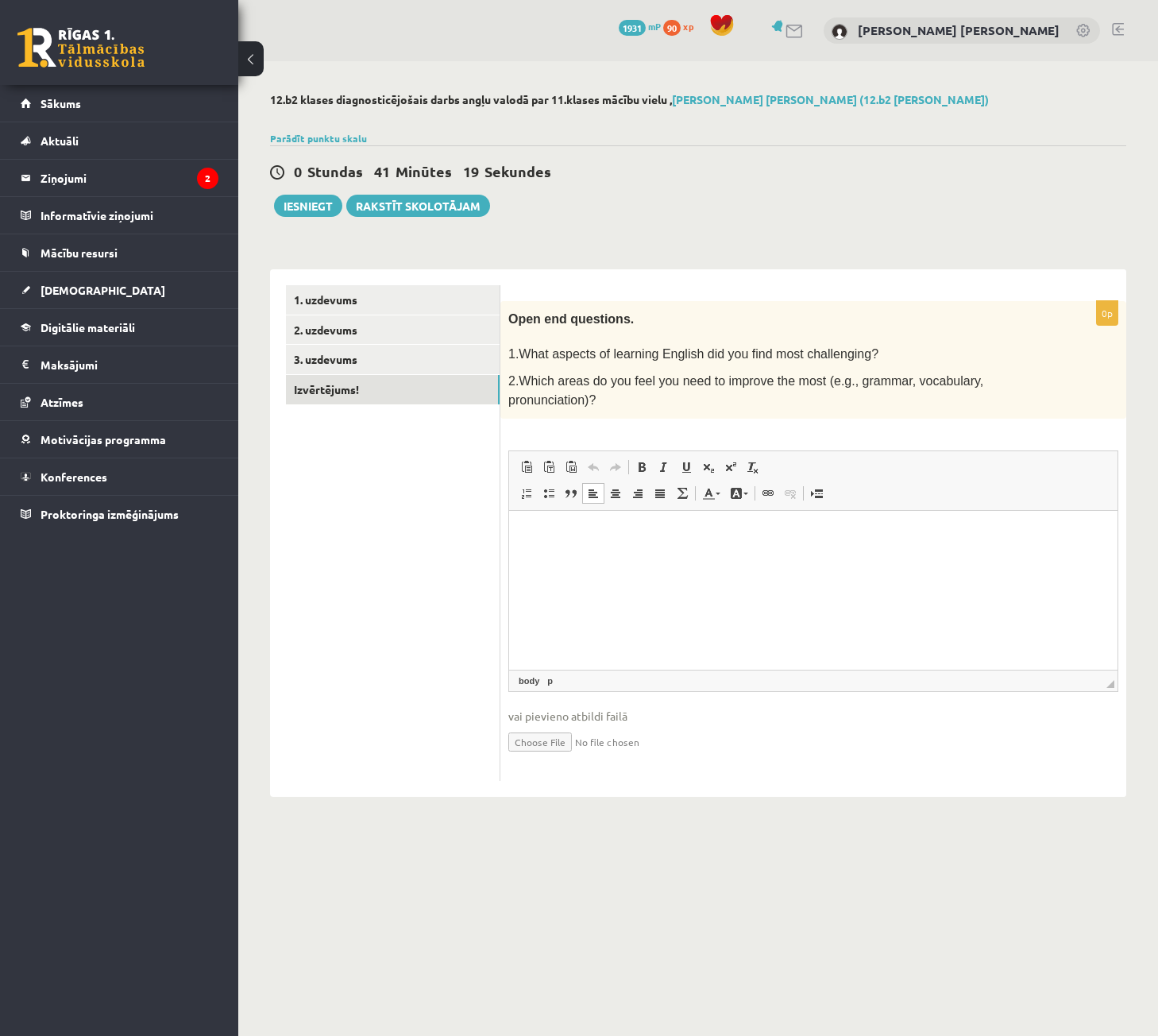
click at [709, 558] on html at bounding box center [813, 534] width 608 height 48
click at [309, 208] on button "Iesniegt" at bounding box center [307, 206] width 68 height 23
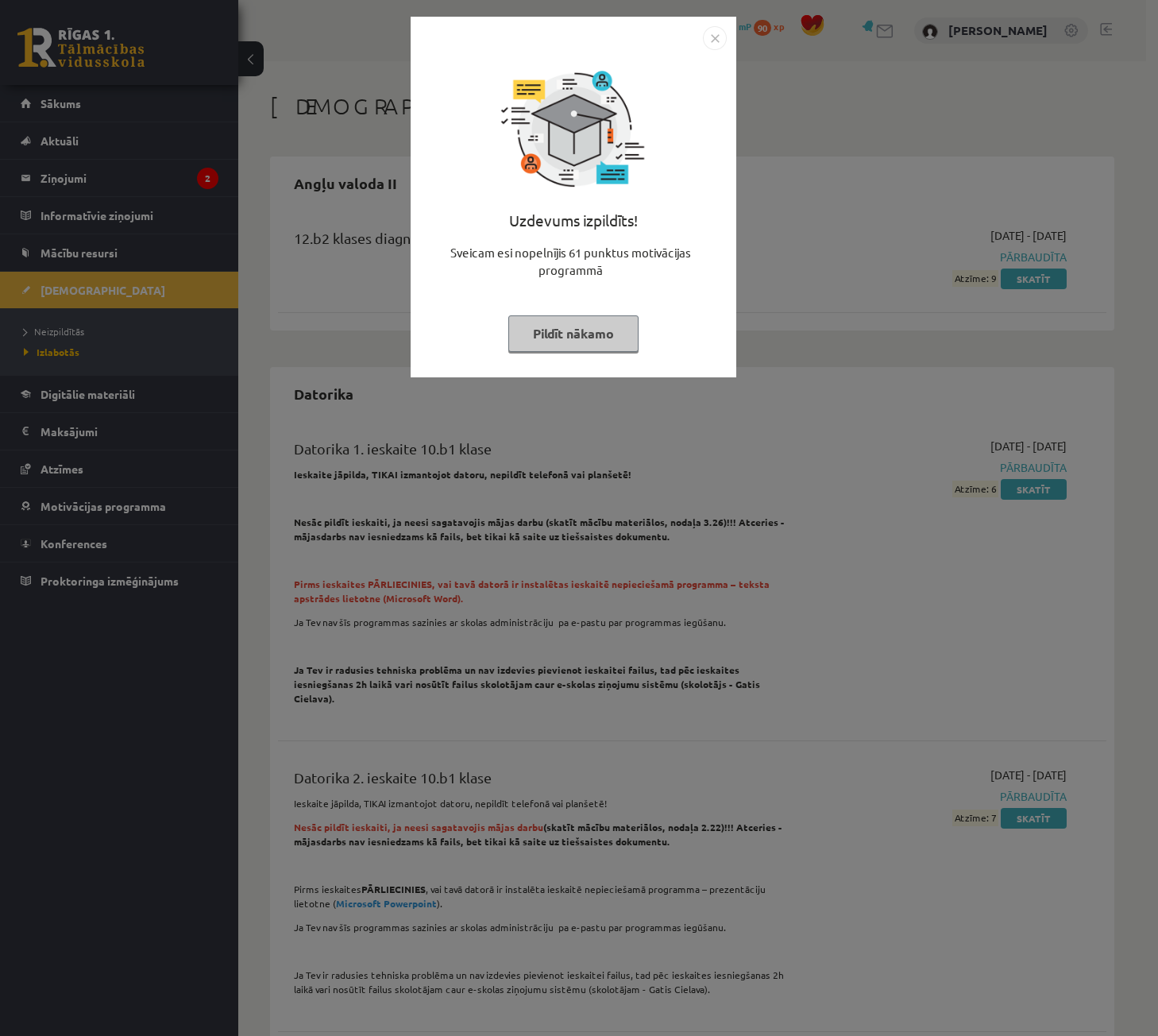
click at [712, 39] on img "Close" at bounding box center [714, 38] width 24 height 24
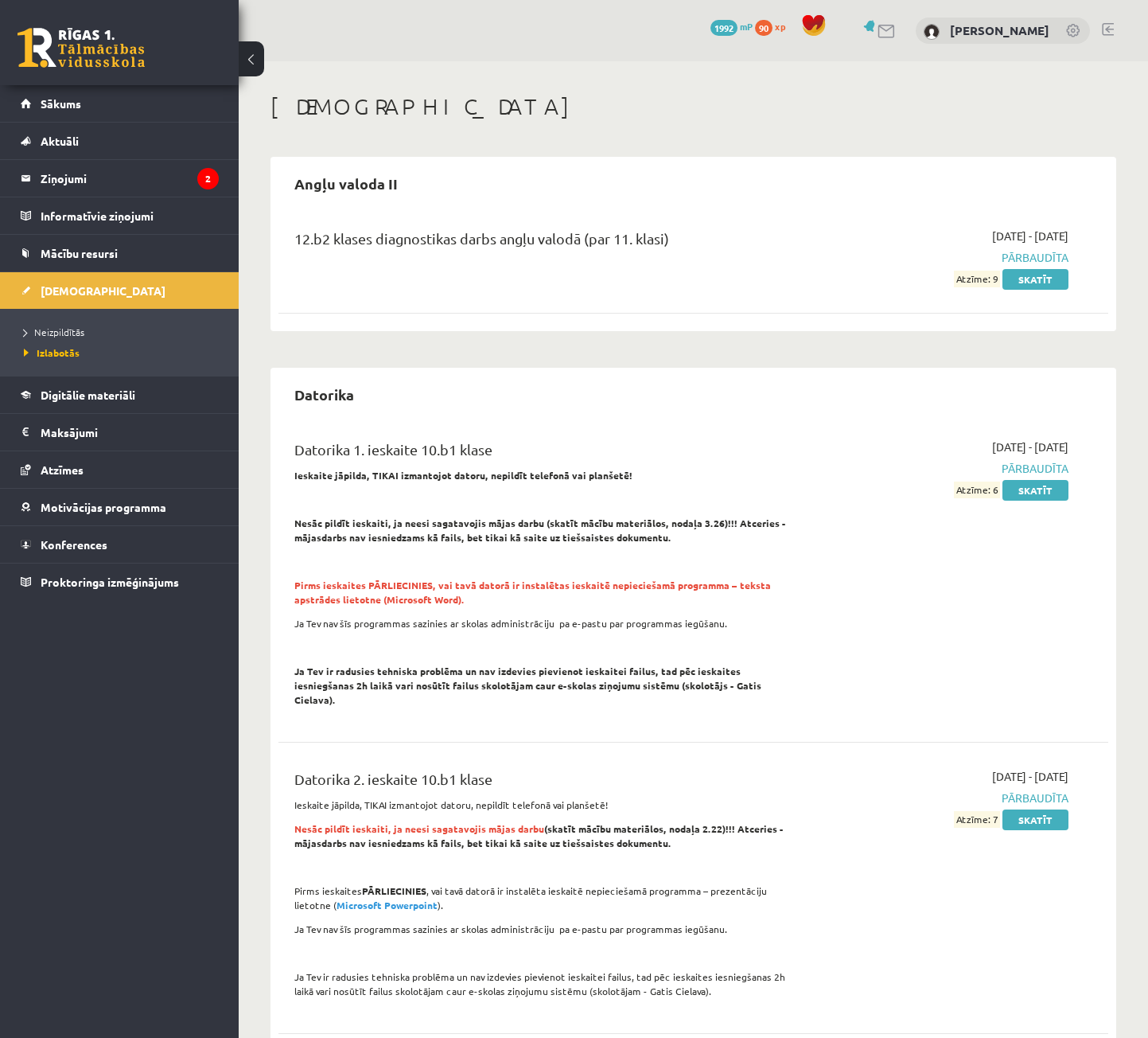
click at [74, 46] on link at bounding box center [81, 48] width 127 height 40
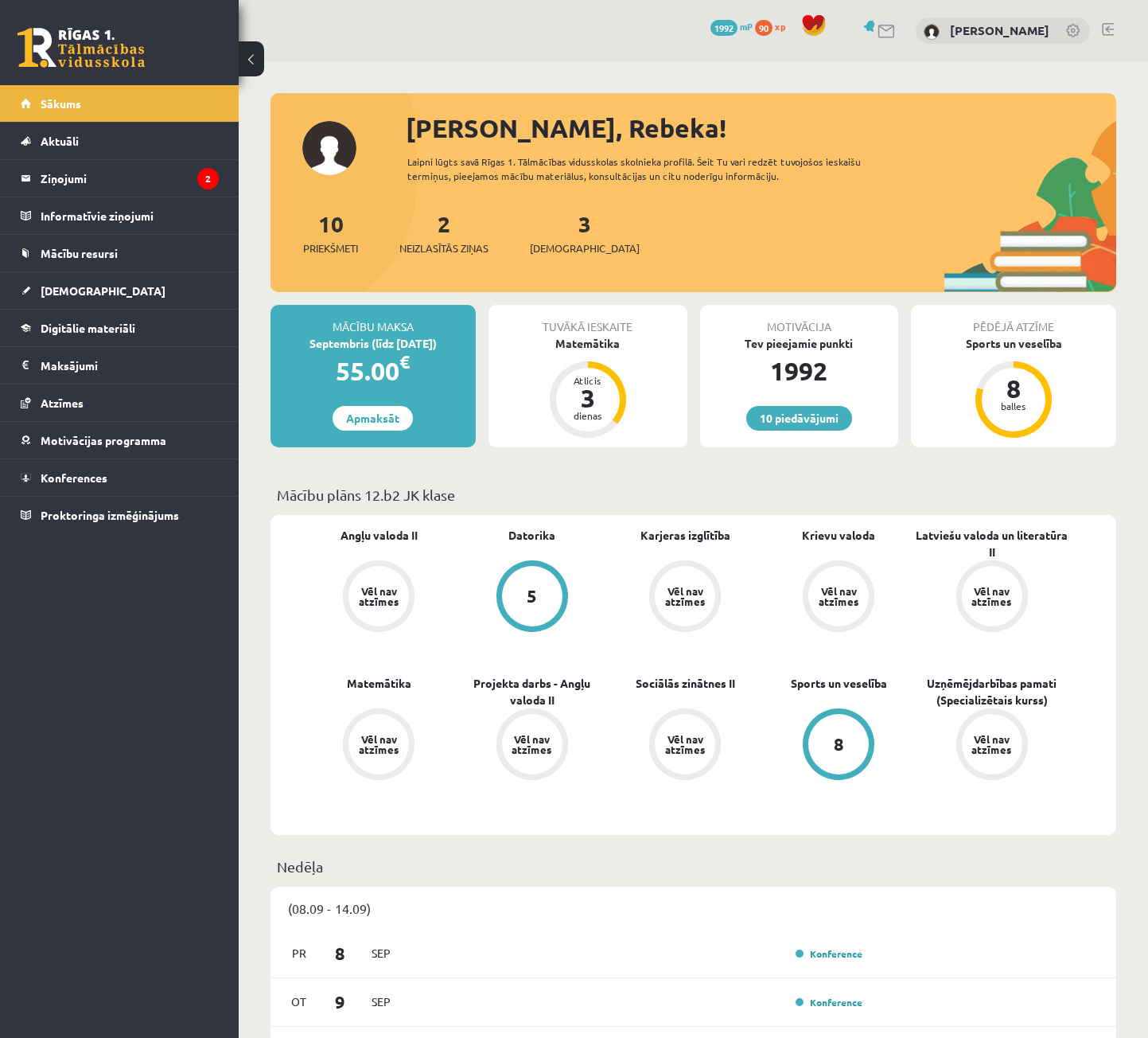
click at [551, 218] on div "3 Ieskaites" at bounding box center [585, 232] width 110 height 49
click at [556, 225] on link "3 Ieskaites" at bounding box center [585, 232] width 110 height 47
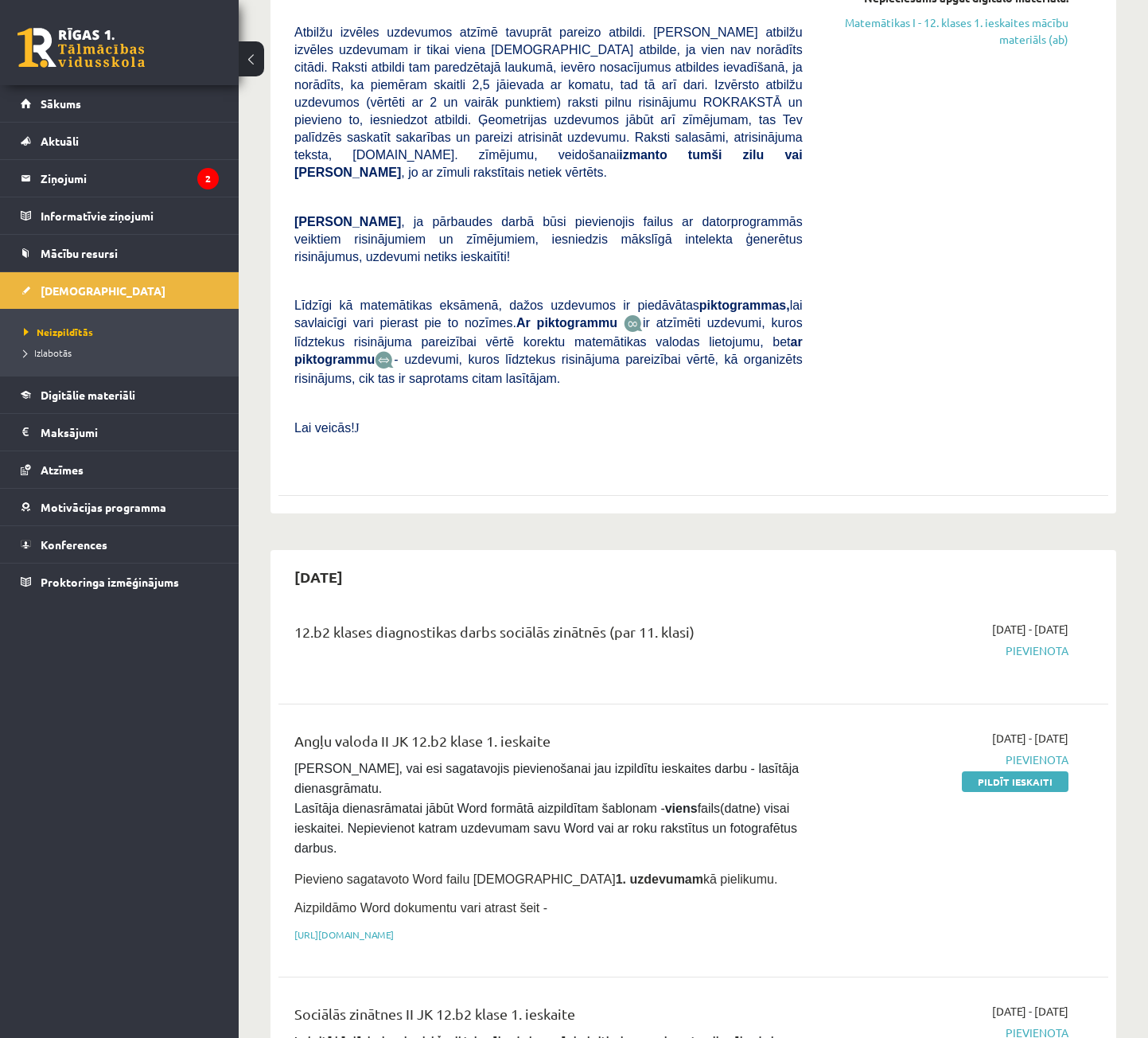
scroll to position [717, 0]
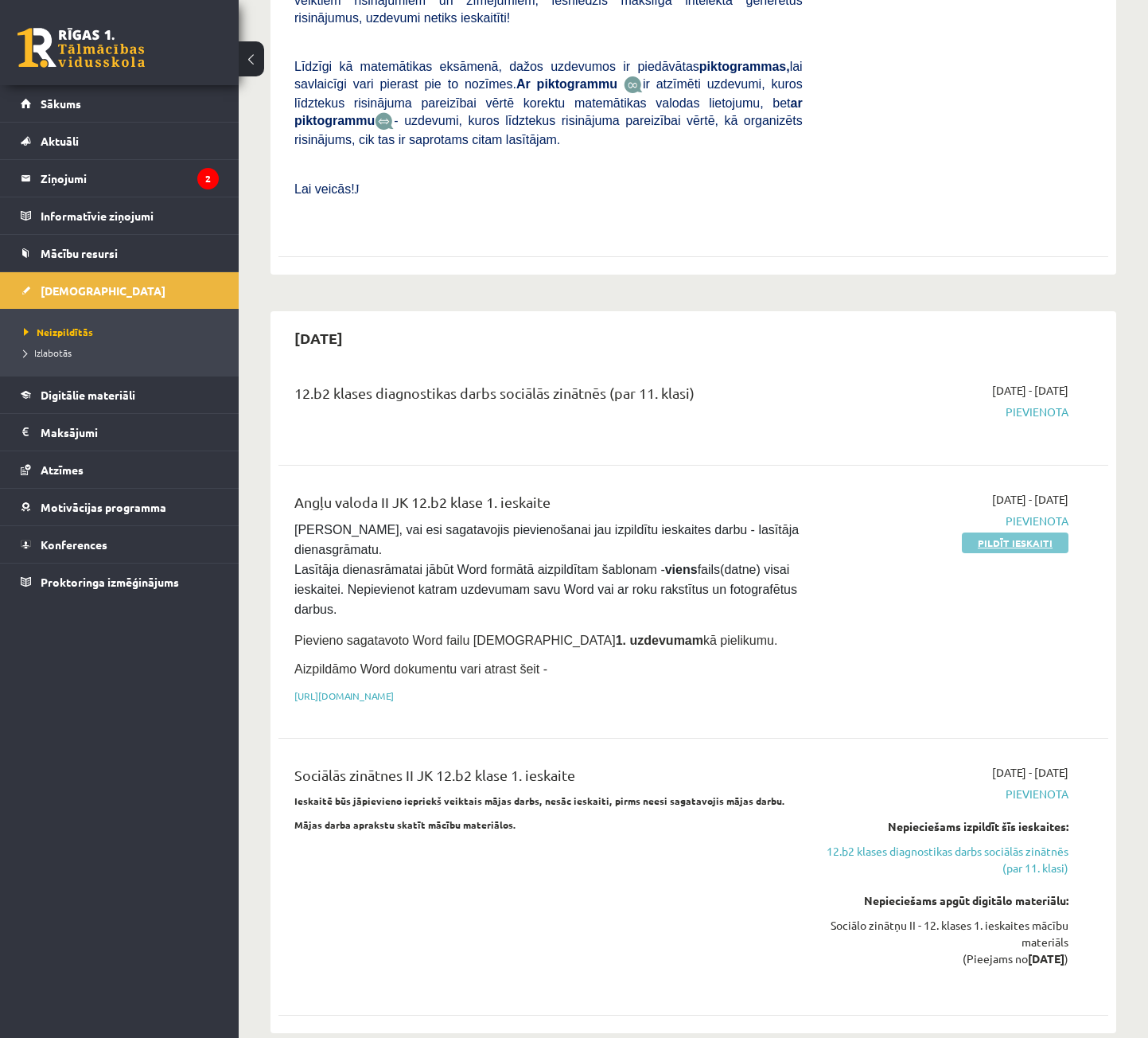
click at [987, 532] on link "Pildīt ieskaiti" at bounding box center [1014, 542] width 106 height 21
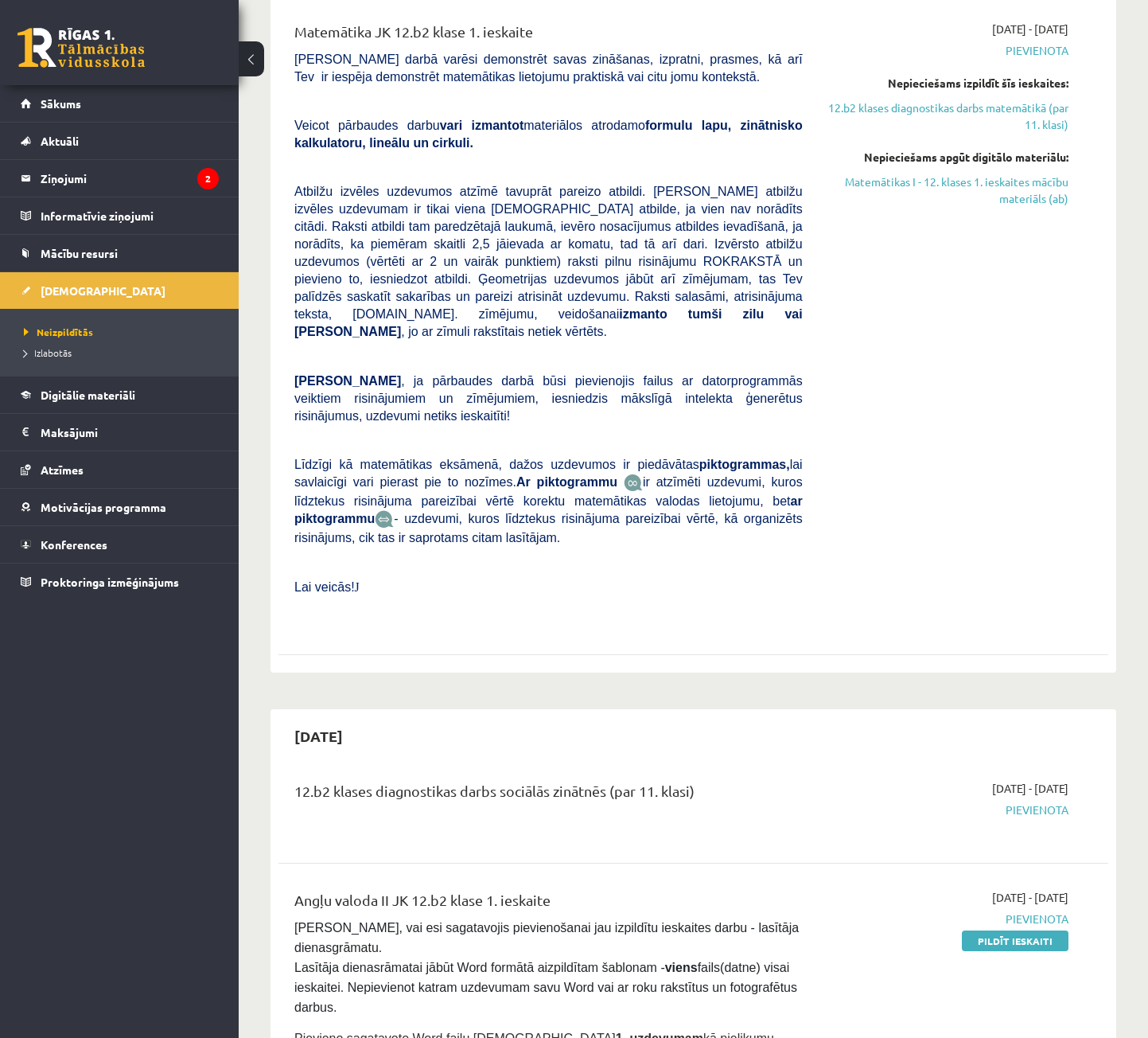
scroll to position [0, 0]
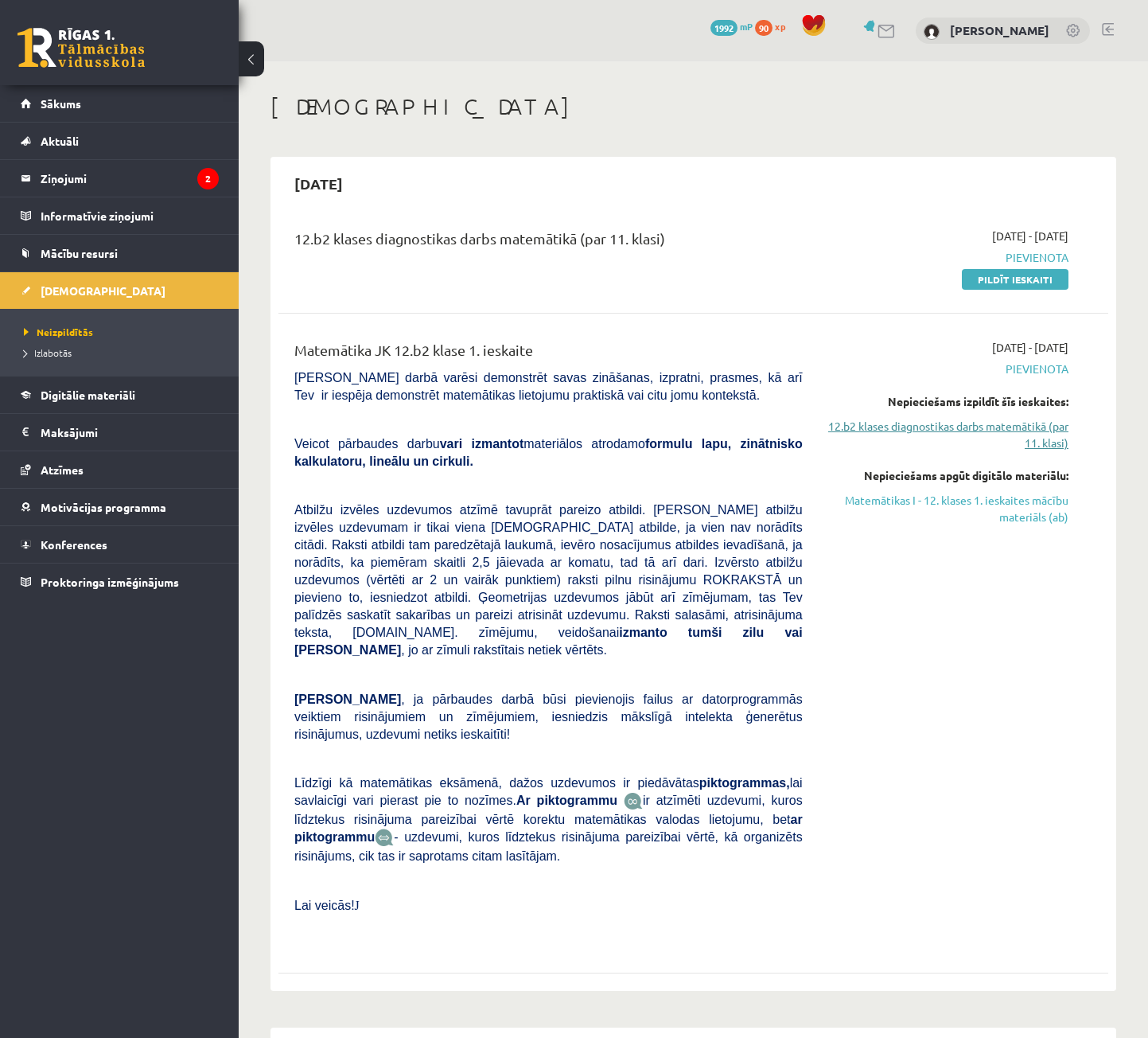
click at [1025, 440] on link "12.b2 klases diagnostikas darbs matemātikā (par 11. klasi)" at bounding box center [947, 434] width 242 height 34
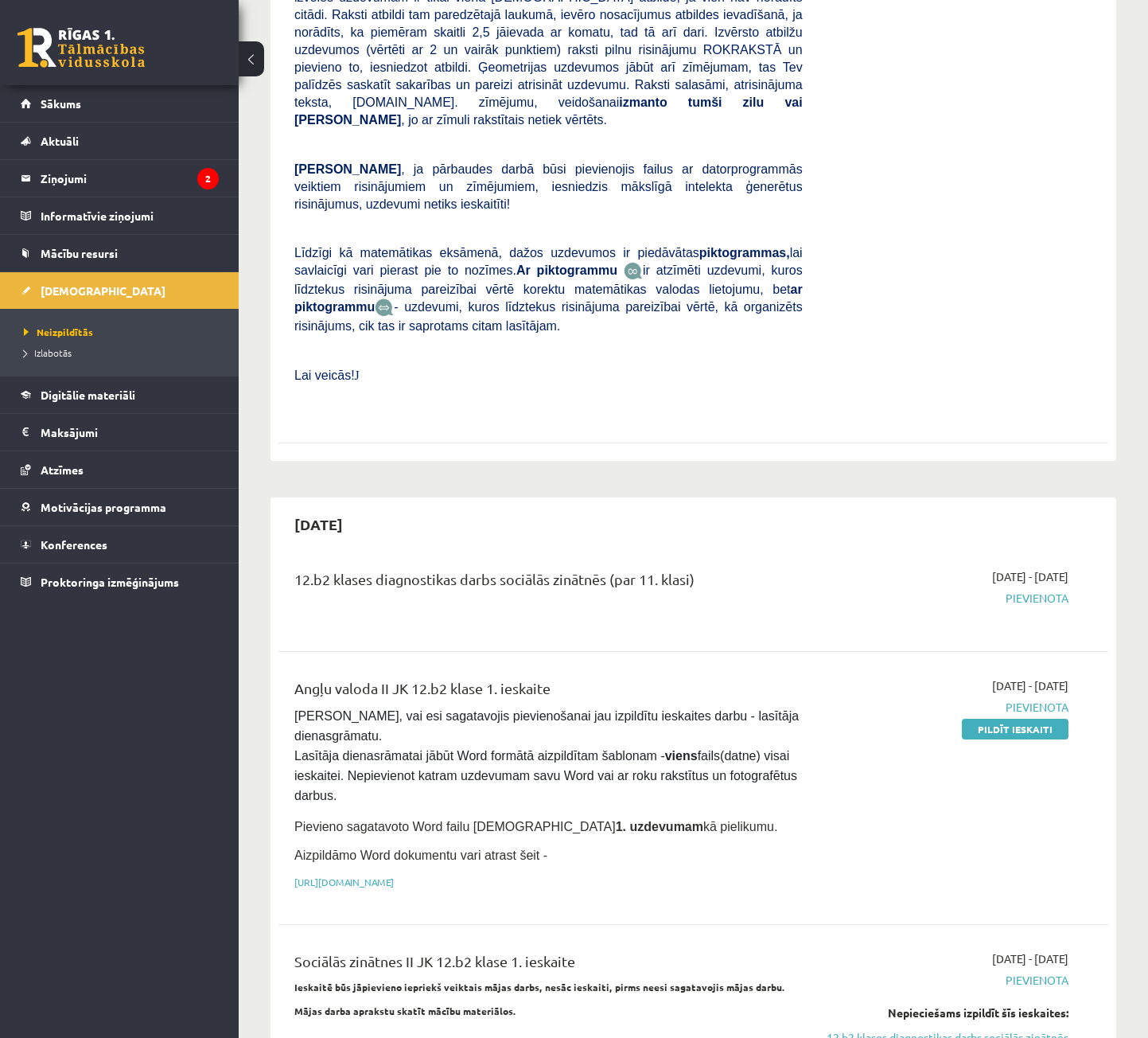
scroll to position [212, 0]
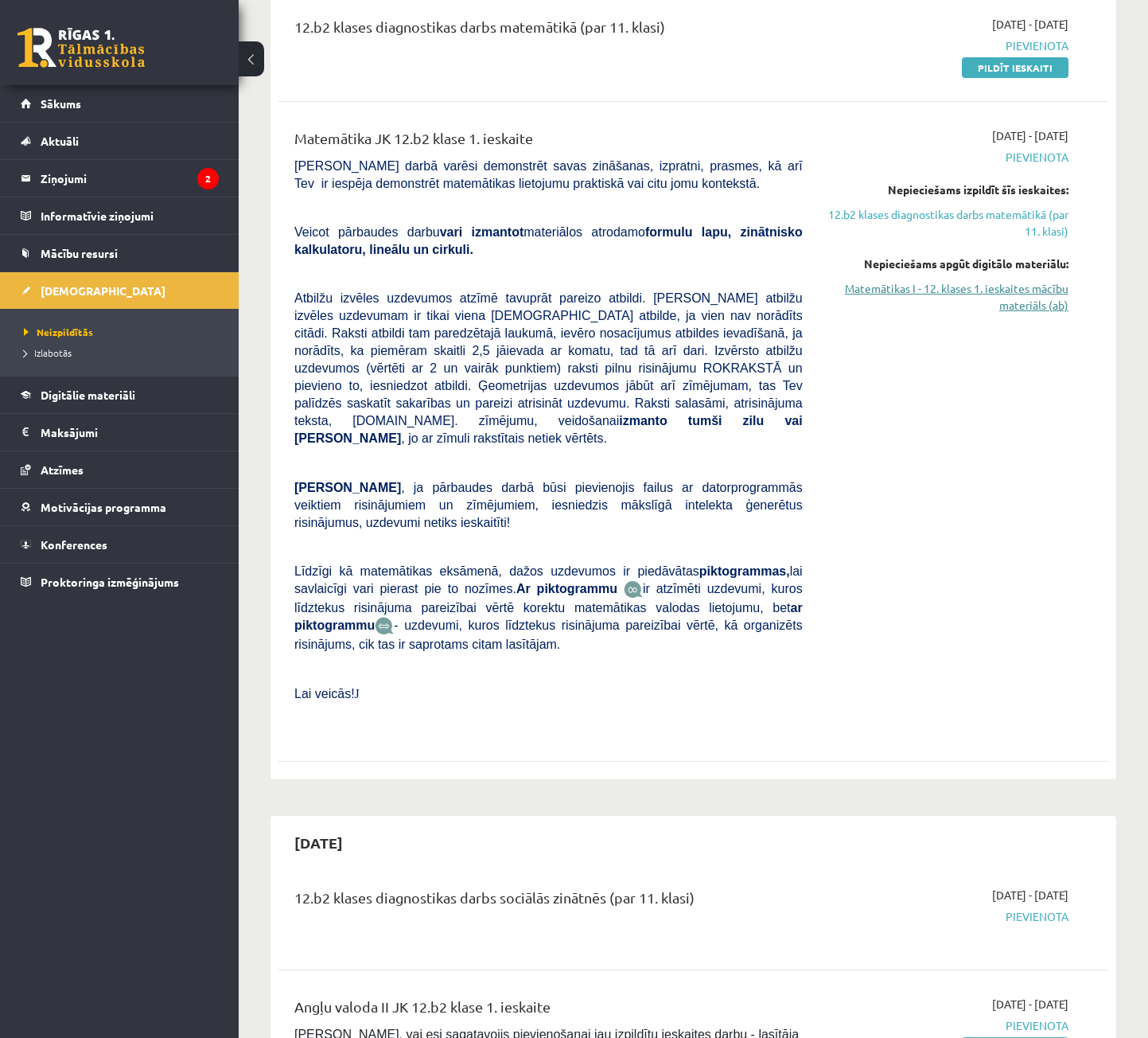
click at [1018, 310] on link "Matemātikas I - 12. klases 1. ieskaites mācību materiāls (ab)" at bounding box center [947, 296] width 242 height 34
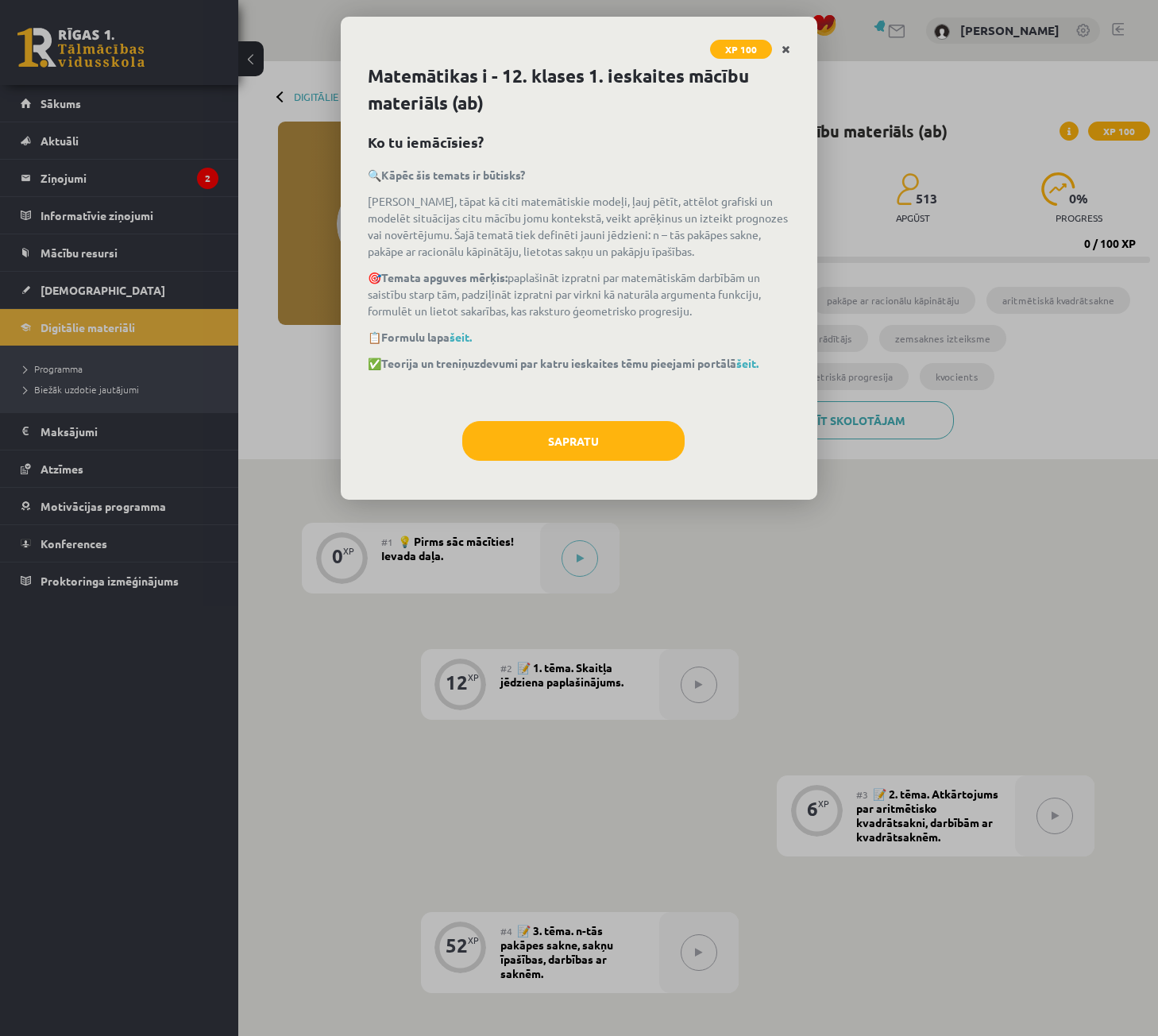
click at [787, 48] on icon "Close" at bounding box center [786, 50] width 9 height 11
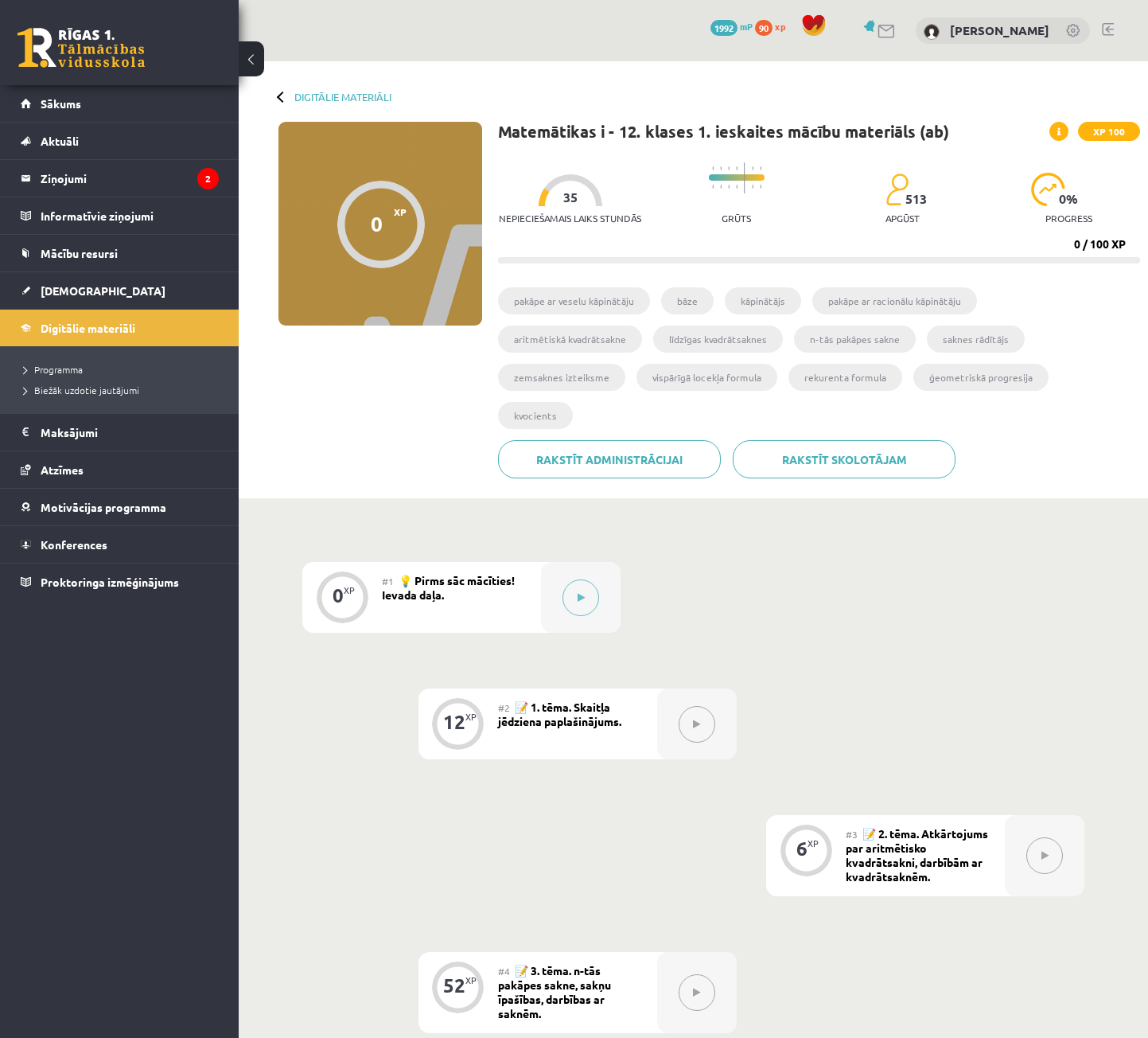
click at [76, 43] on link at bounding box center [81, 48] width 127 height 40
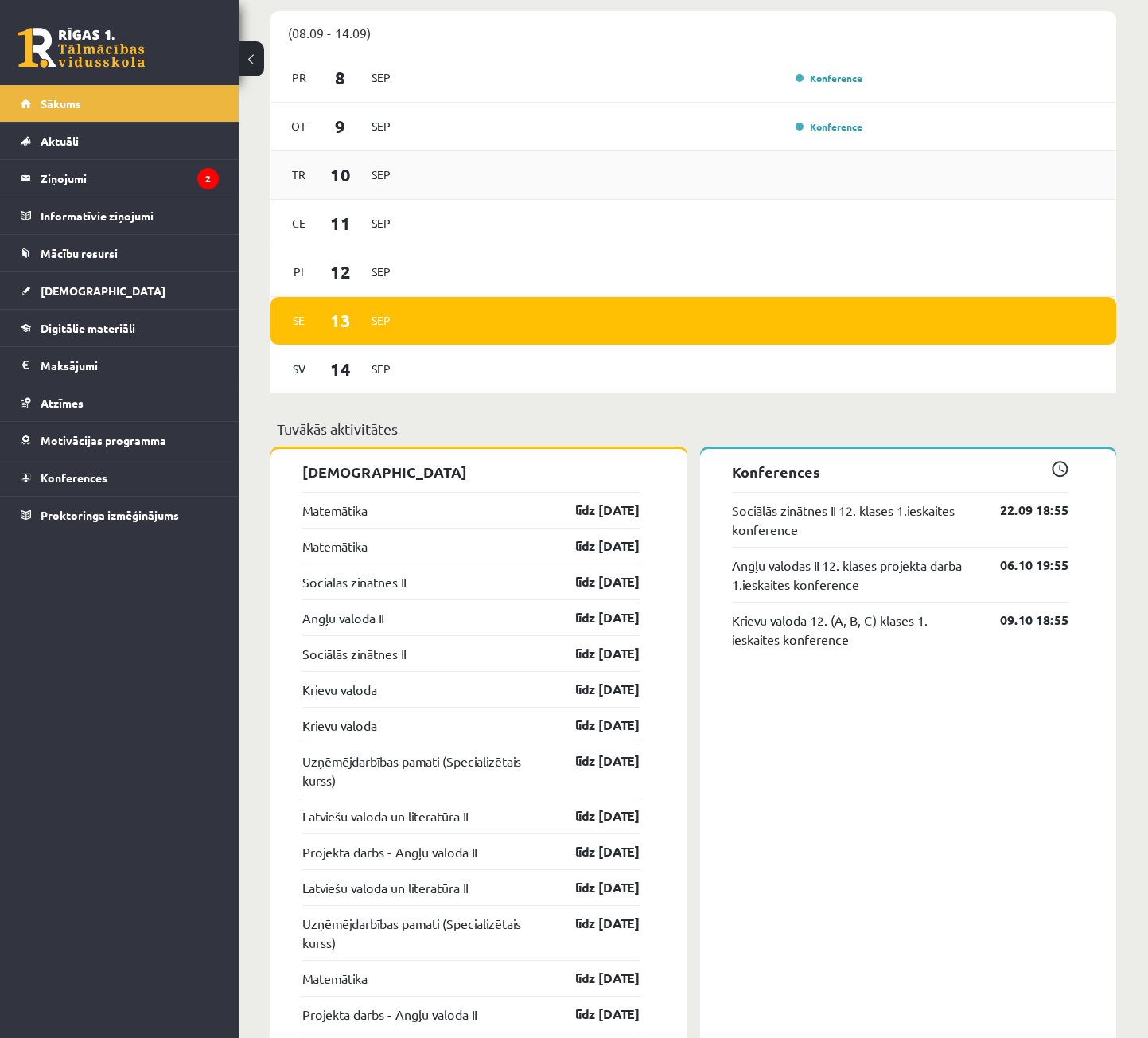
scroll to position [954, 0]
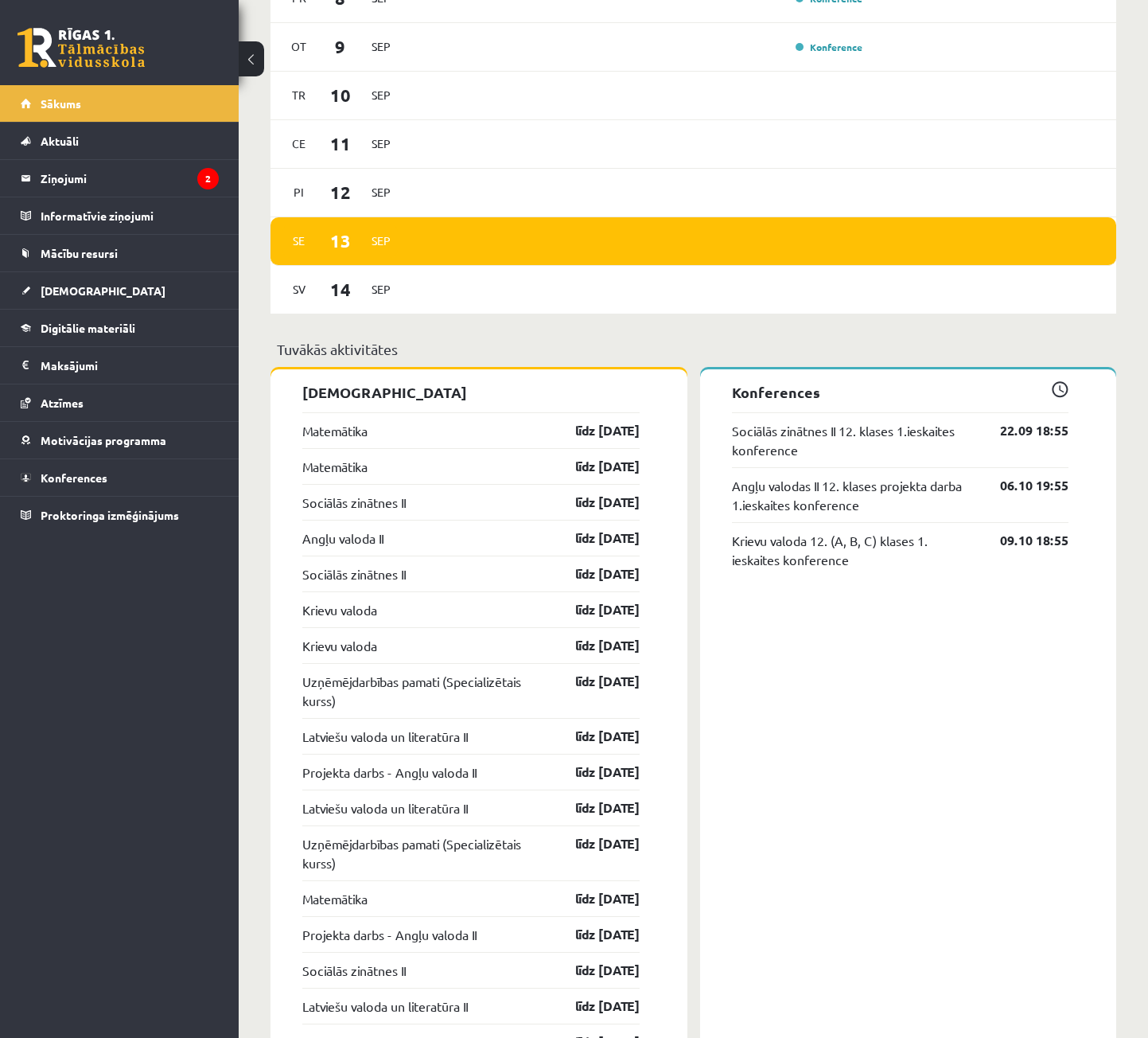
click at [35, 38] on link at bounding box center [81, 48] width 127 height 40
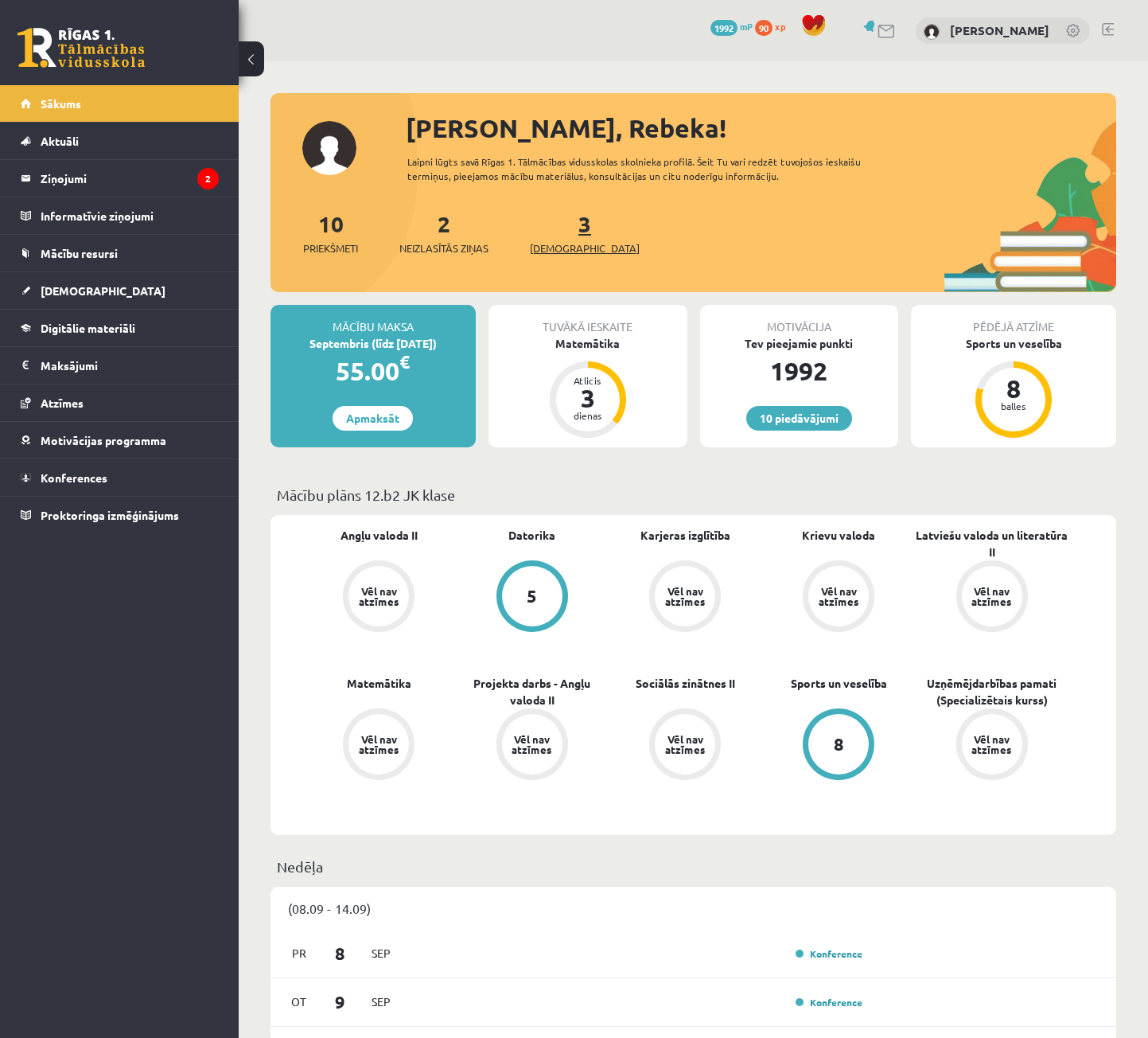
click at [556, 226] on link "3 Ieskaites" at bounding box center [585, 232] width 110 height 47
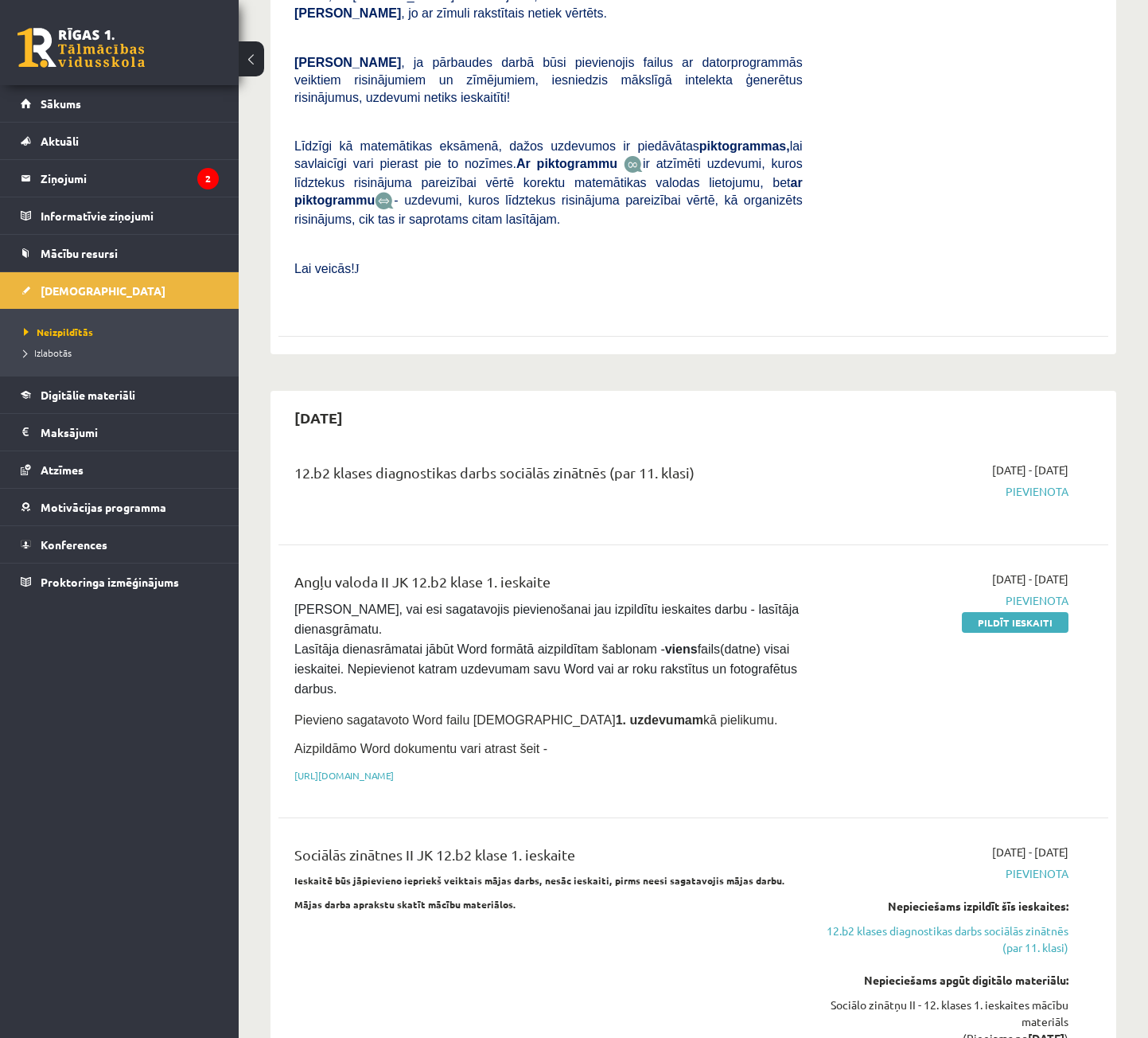
scroll to position [796, 0]
